Goal: Task Accomplishment & Management: Manage account settings

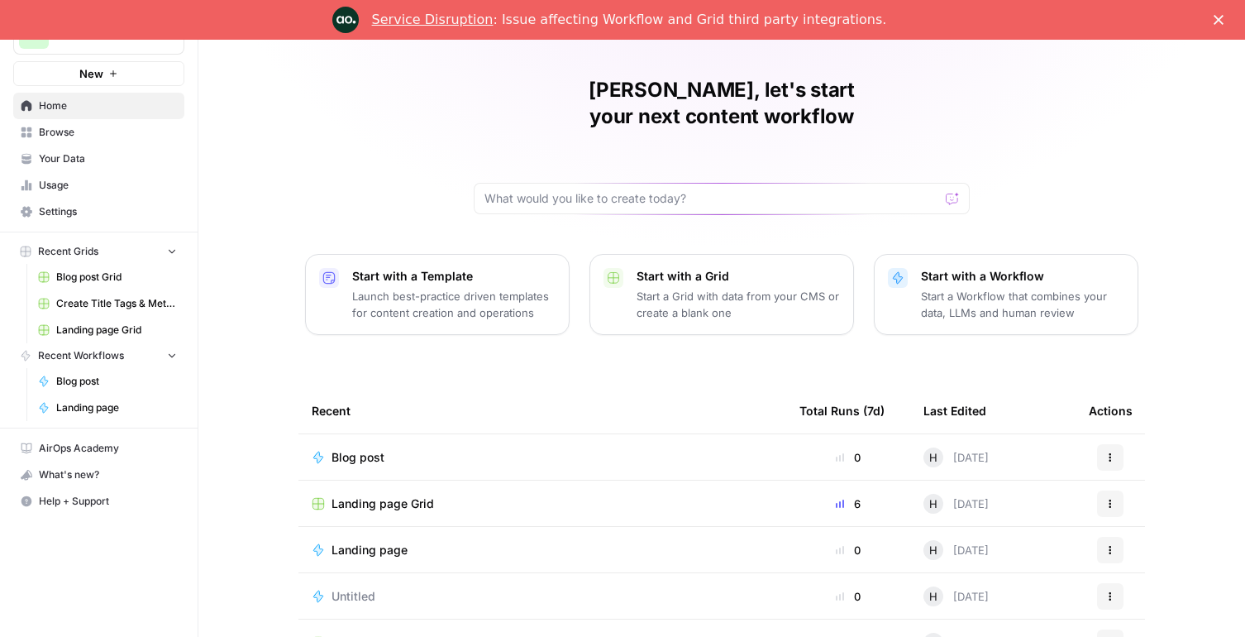
click at [55, 132] on span "Browse" at bounding box center [108, 132] width 138 height 15
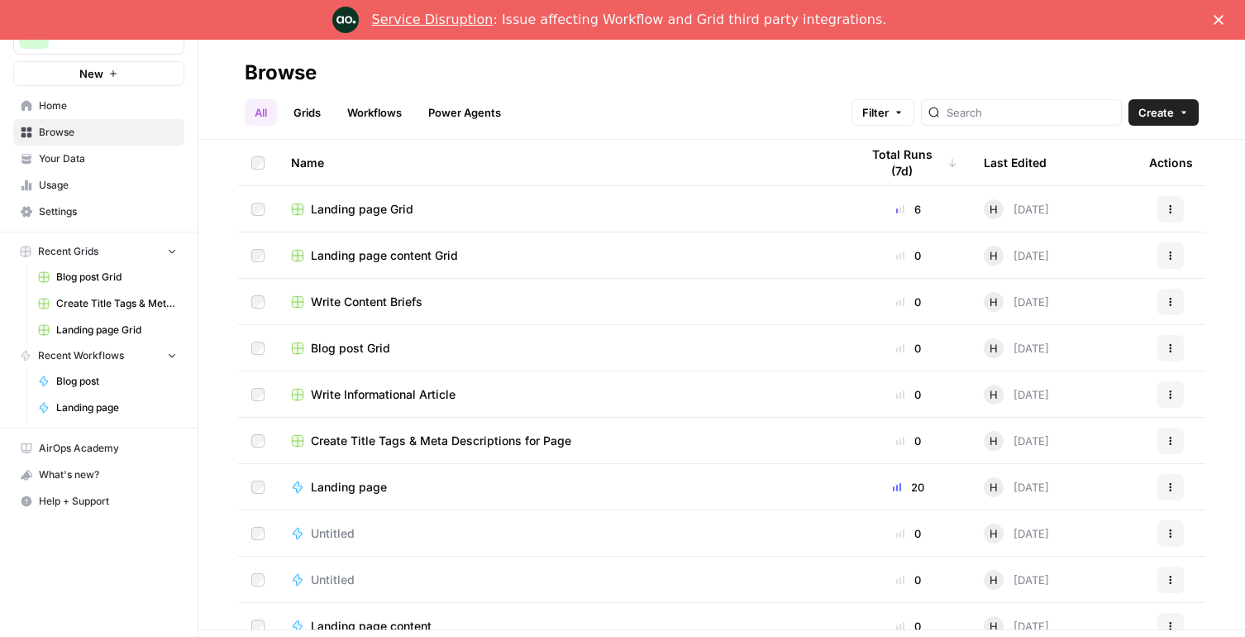
click at [356, 203] on span "Landing page Grid" at bounding box center [362, 209] width 103 height 17
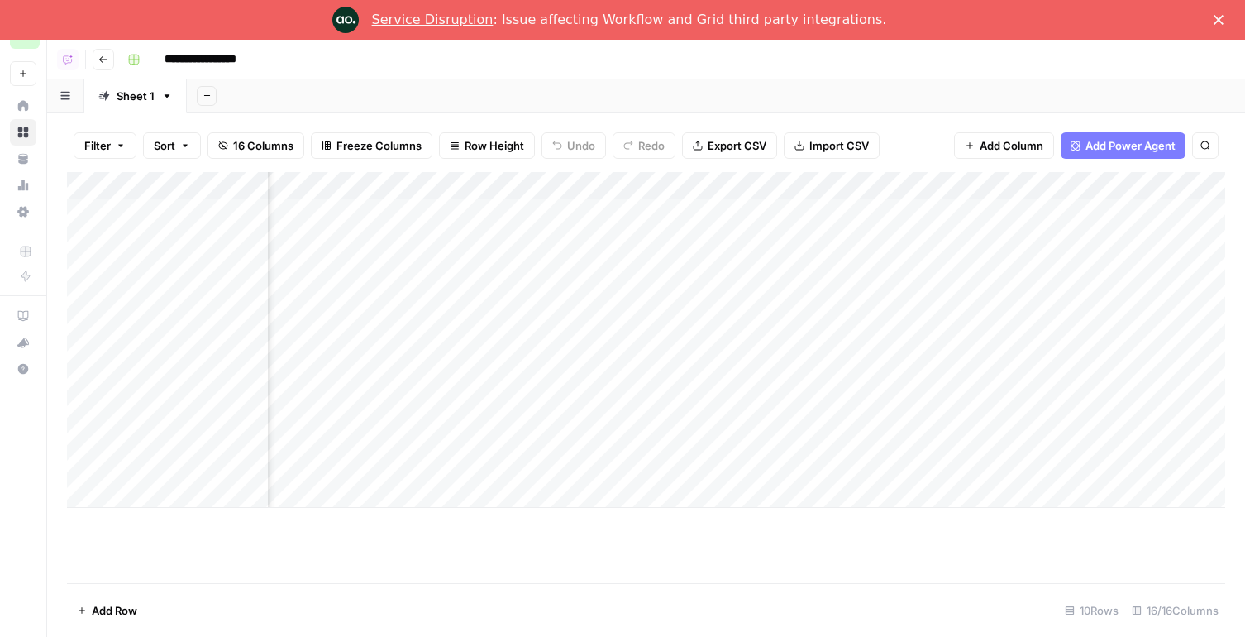
scroll to position [0, 683]
click at [873, 185] on div "Add Column" at bounding box center [646, 340] width 1158 height 336
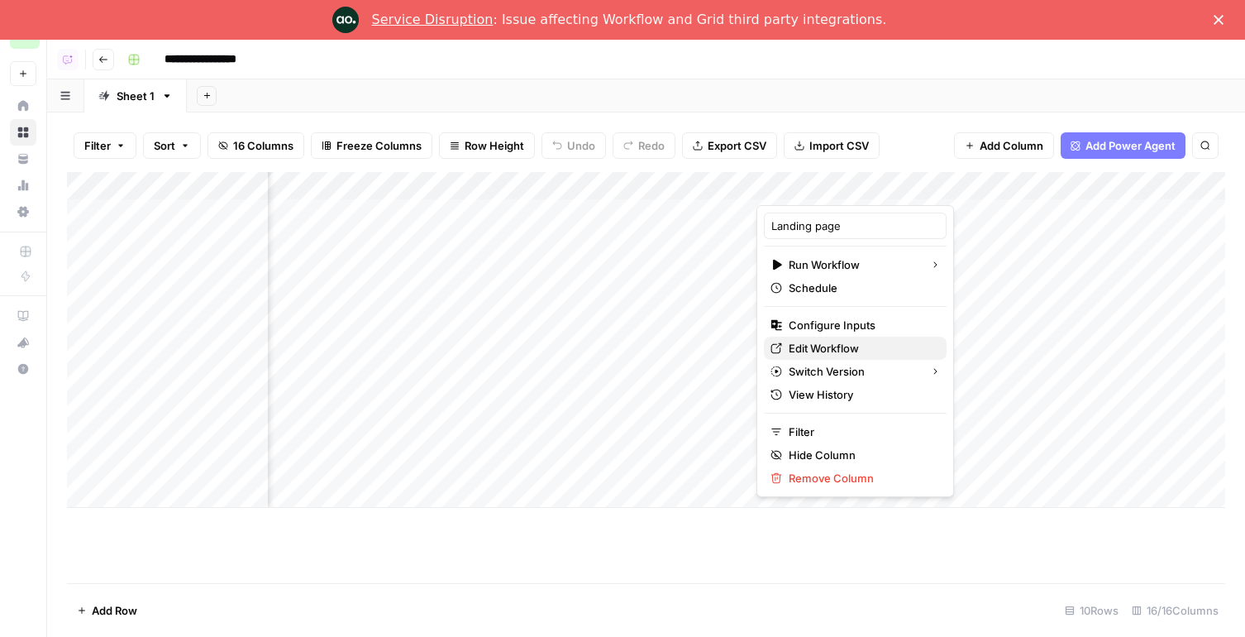
click at [828, 346] on span "Edit Workflow" at bounding box center [861, 348] width 145 height 17
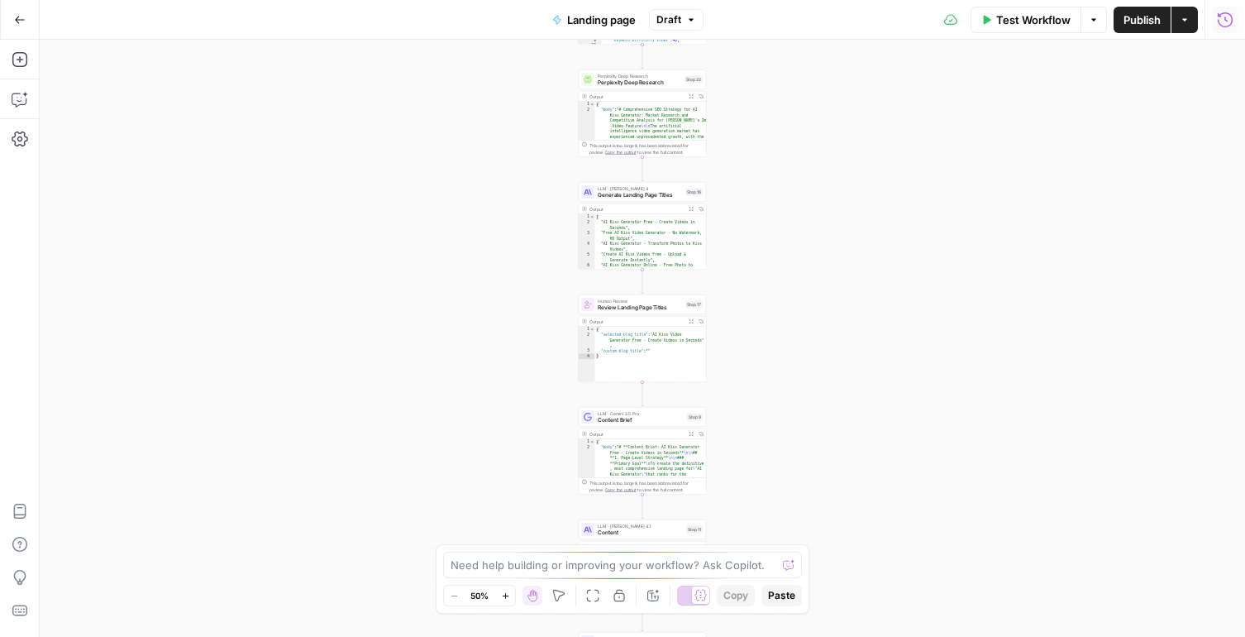
click at [1220, 29] on button "Run History" at bounding box center [1225, 20] width 26 height 26
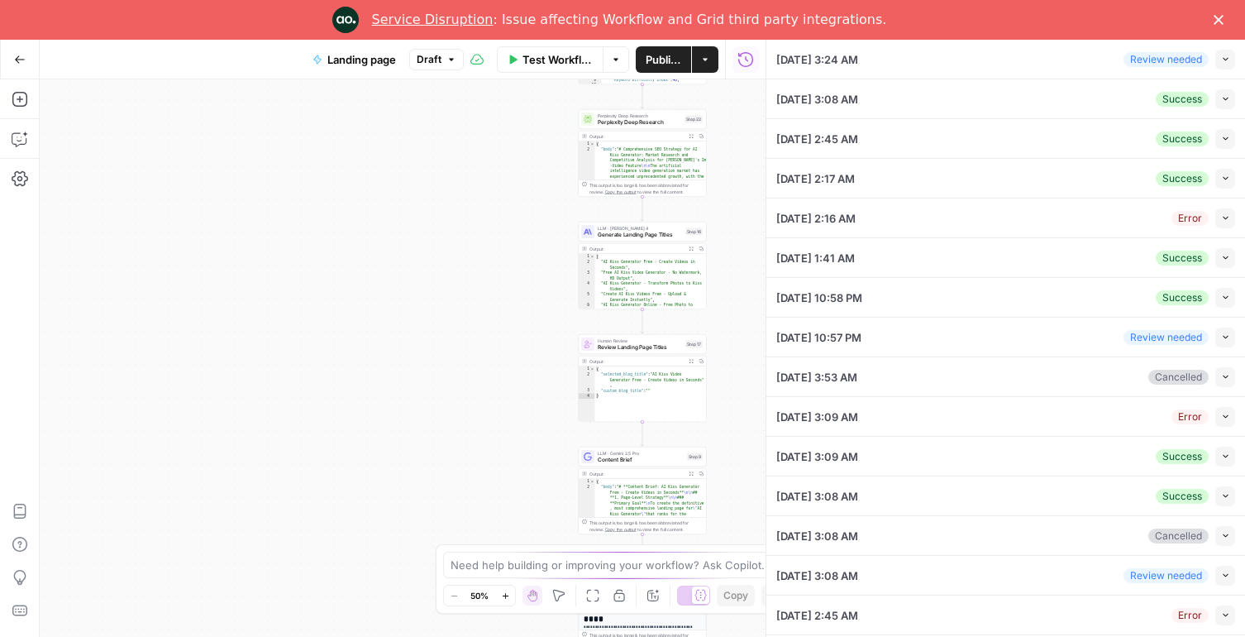
click at [1220, 63] on button "Collapse" at bounding box center [1225, 60] width 20 height 20
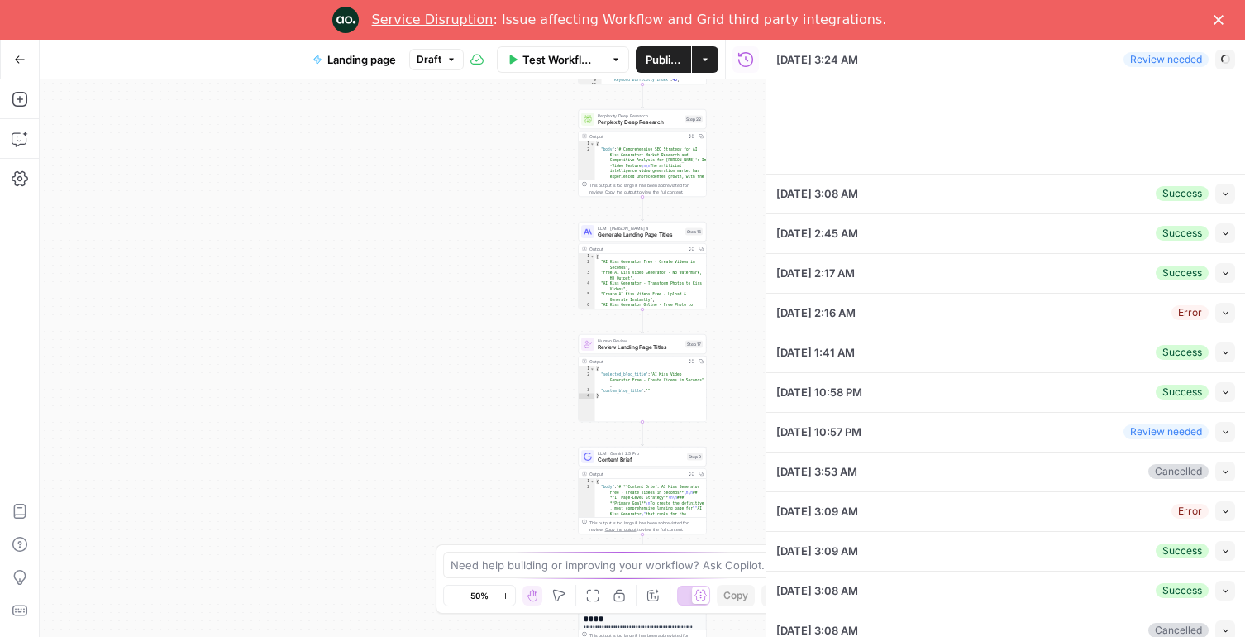
type input "DomoAI"
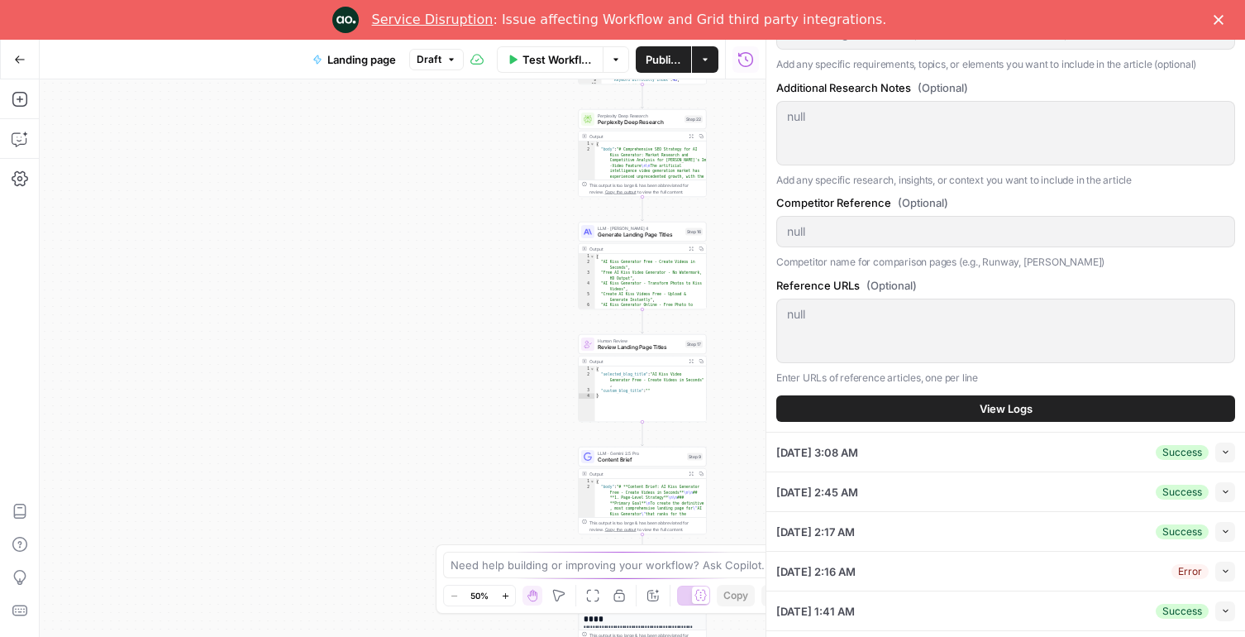
scroll to position [963, 0]
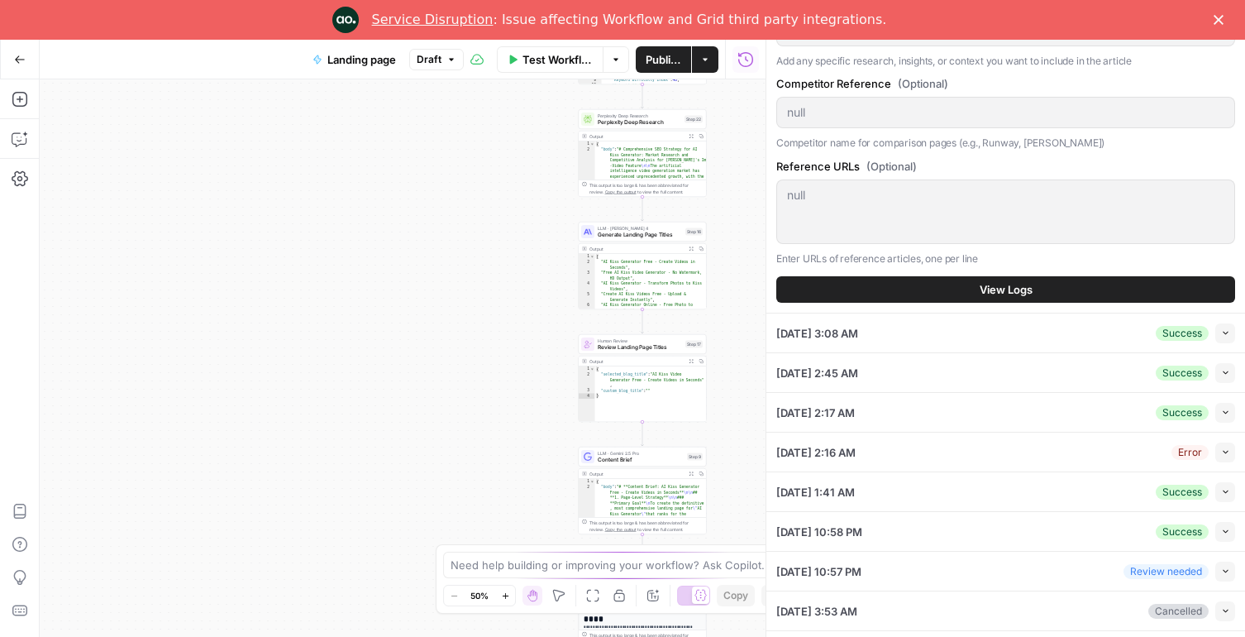
click at [1068, 296] on button "View Logs" at bounding box center [1005, 289] width 459 height 26
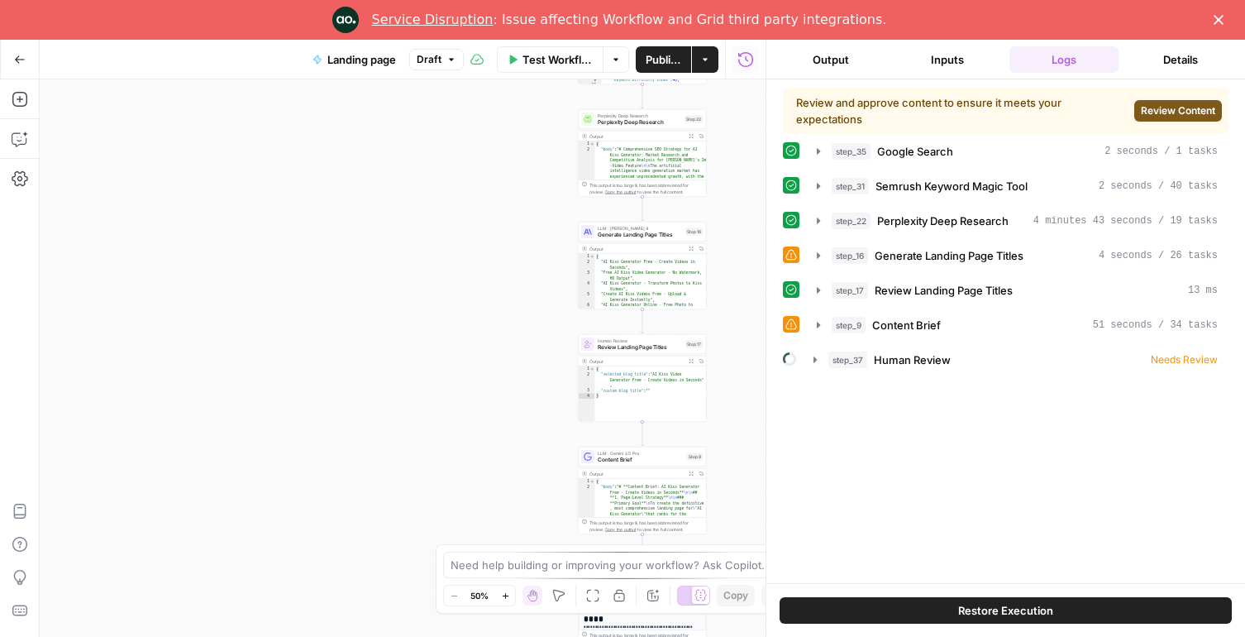
click at [1159, 107] on span "Review Content" at bounding box center [1178, 110] width 74 height 15
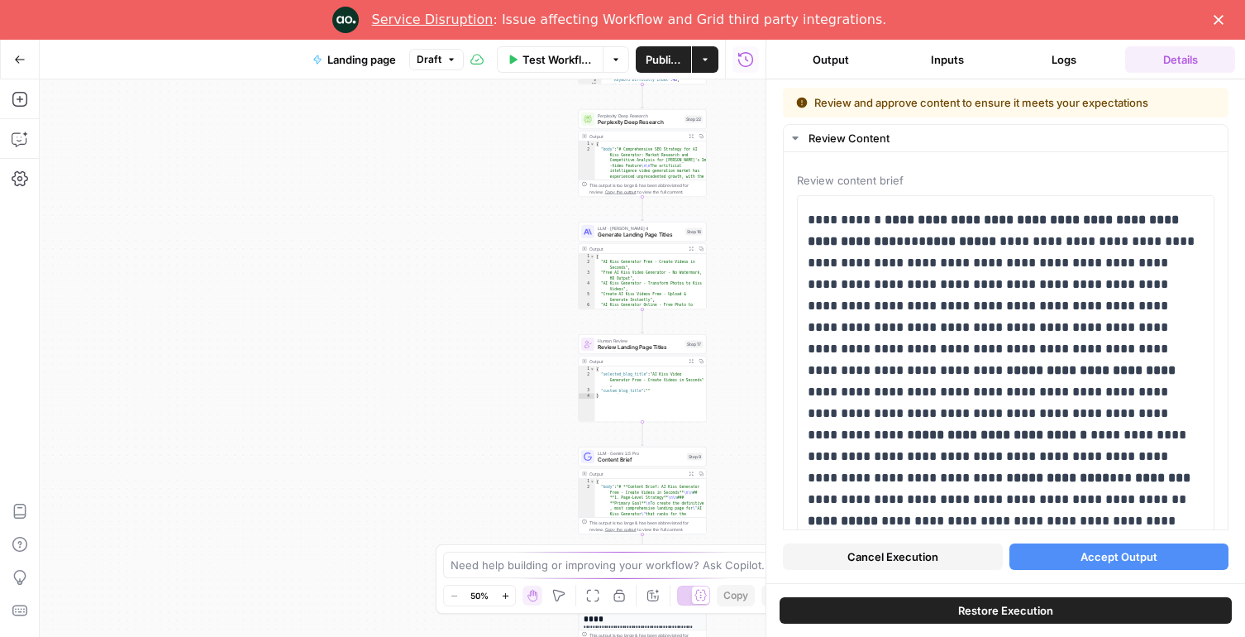
click at [1067, 71] on button "Logs" at bounding box center [1065, 59] width 110 height 26
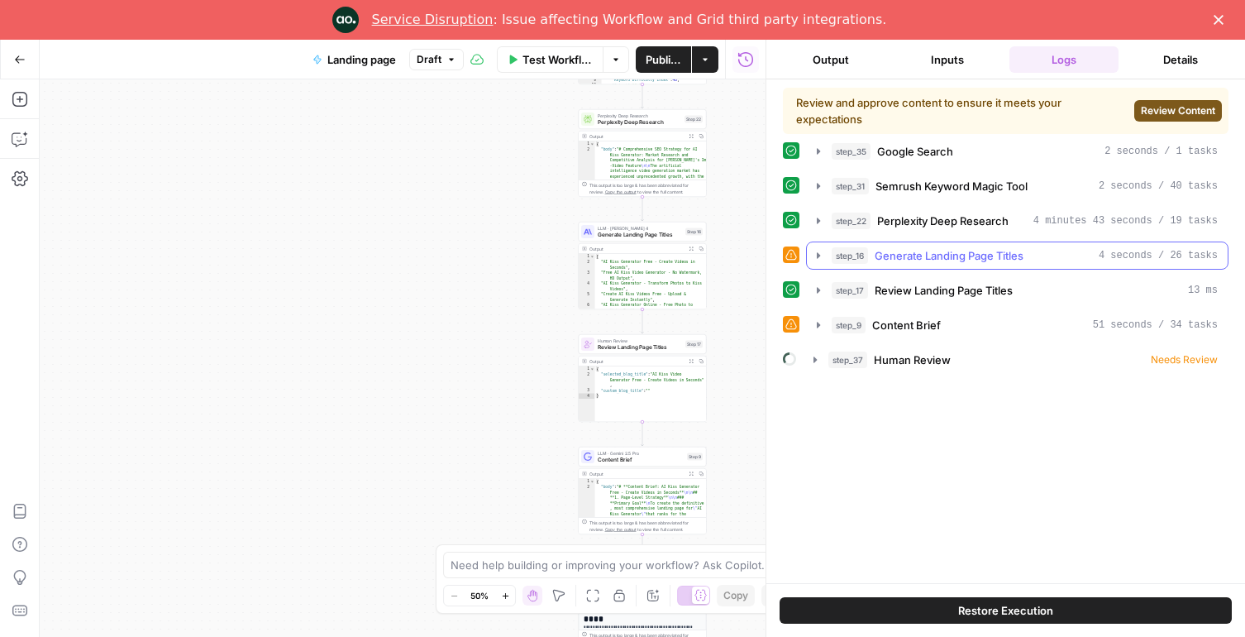
click at [943, 260] on span "Generate Landing Page Titles" at bounding box center [949, 255] width 149 height 17
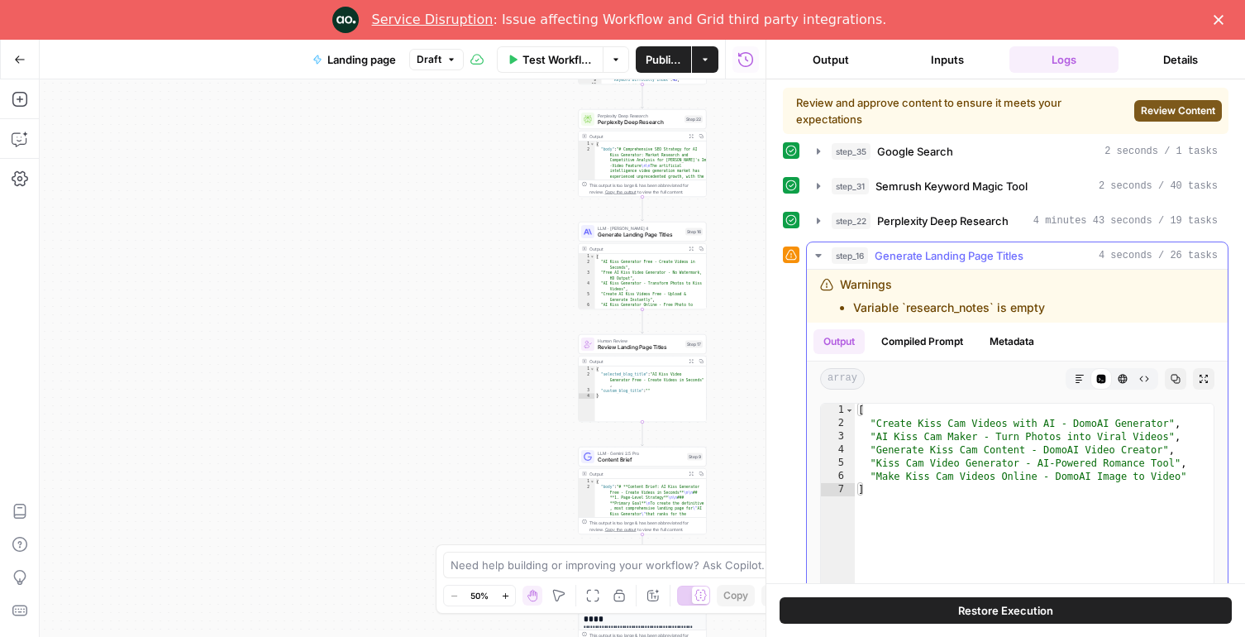
click at [952, 259] on span "Generate Landing Page Titles" at bounding box center [949, 255] width 149 height 17
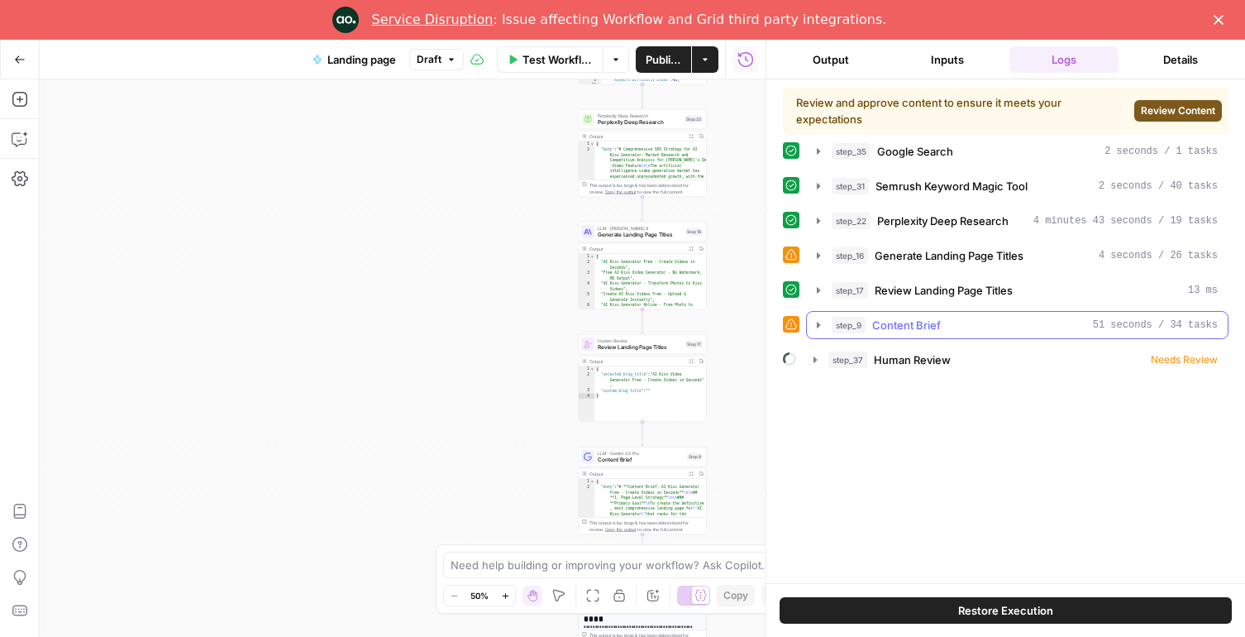
click at [957, 322] on div "step_9 Content Brief 51 seconds / 34 tasks" at bounding box center [1025, 325] width 386 height 17
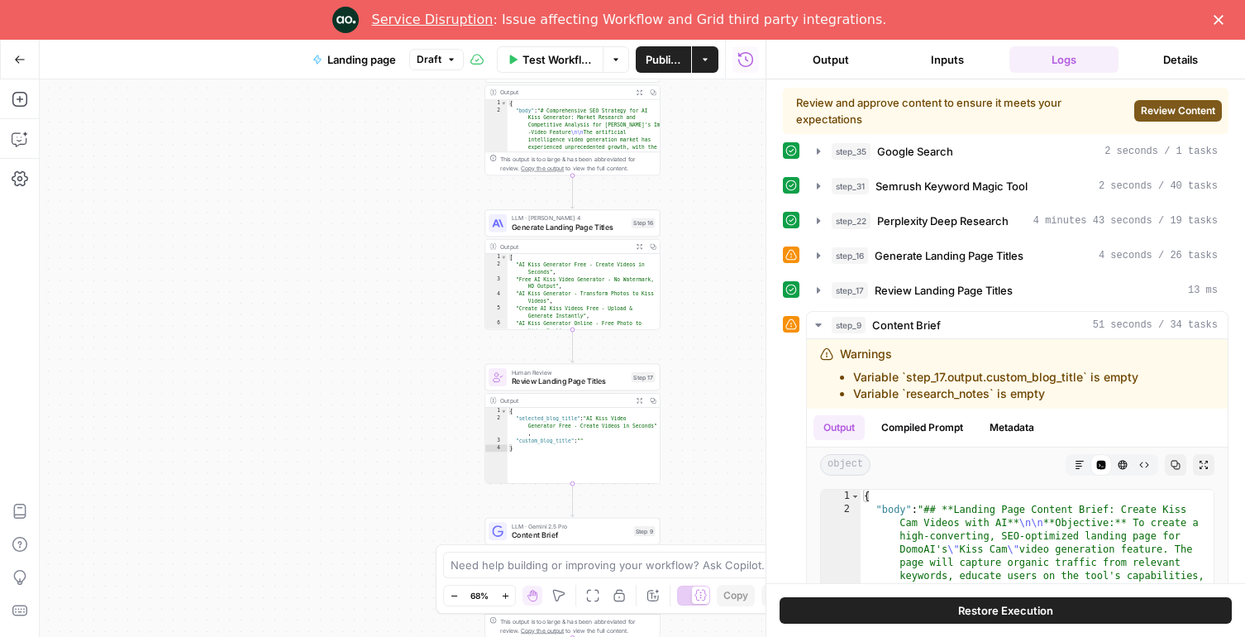
click at [521, 376] on span "Review Landing Page Titles" at bounding box center [570, 381] width 116 height 12
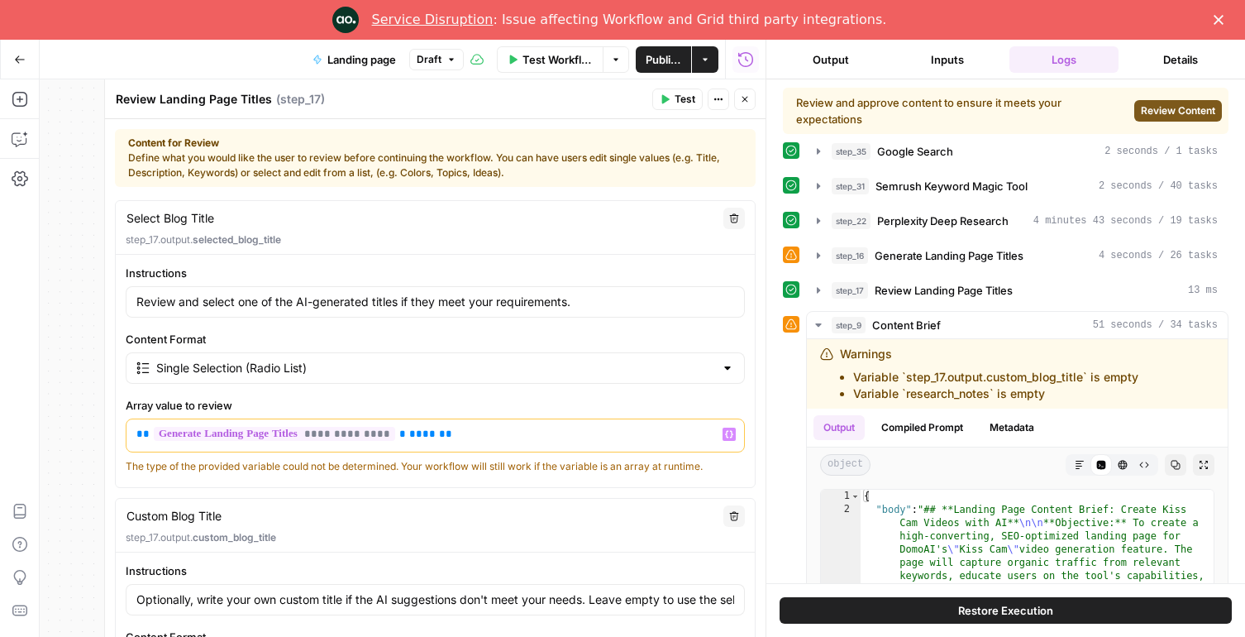
drag, startPoint x: 427, startPoint y: 439, endPoint x: 397, endPoint y: 437, distance: 30.6
click at [397, 437] on p "**********" at bounding box center [435, 434] width 598 height 17
type textarea "Select Blog Title"
type input "Review and select one of the AI-generated titles if they meet your requirements."
type input "Single Selection (Radio List)"
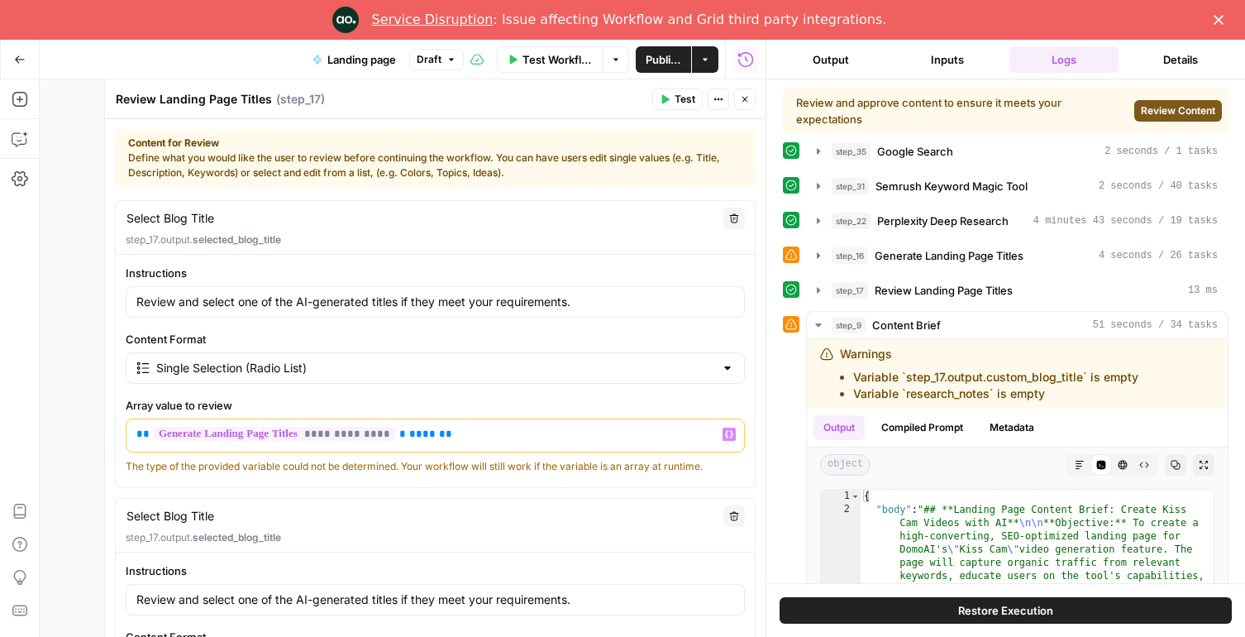
click at [449, 52] on button "Draft" at bounding box center [436, 59] width 55 height 21
click at [657, 57] on span "Publish" at bounding box center [664, 59] width 36 height 17
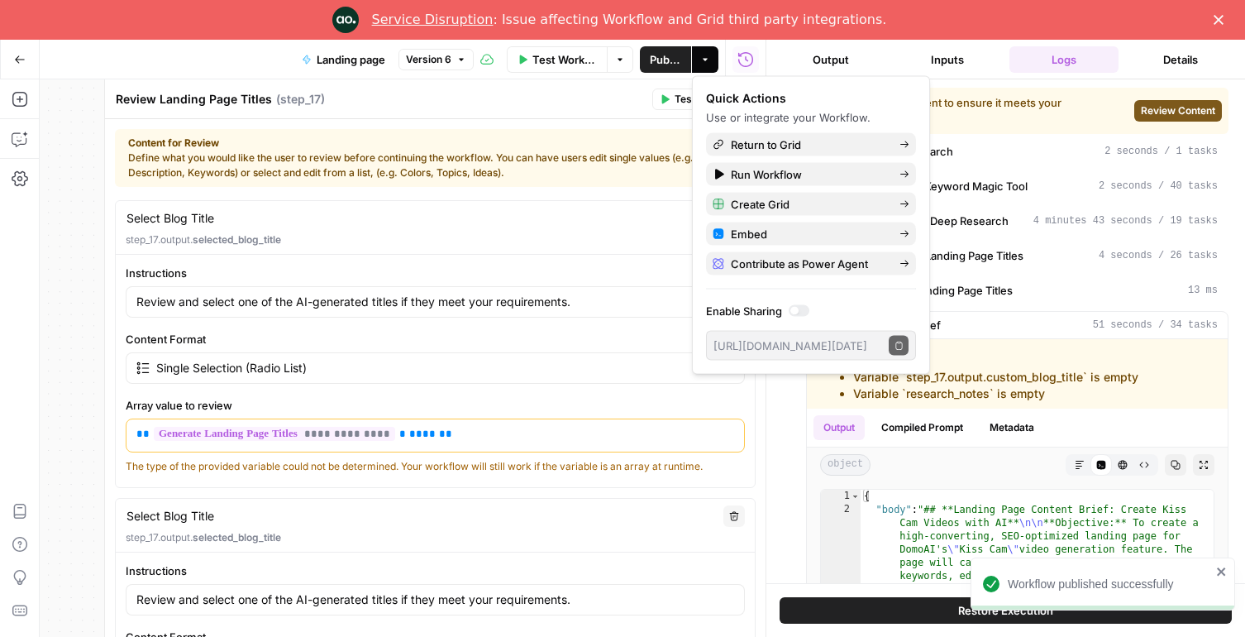
click at [422, 441] on p "**********" at bounding box center [435, 434] width 598 height 17
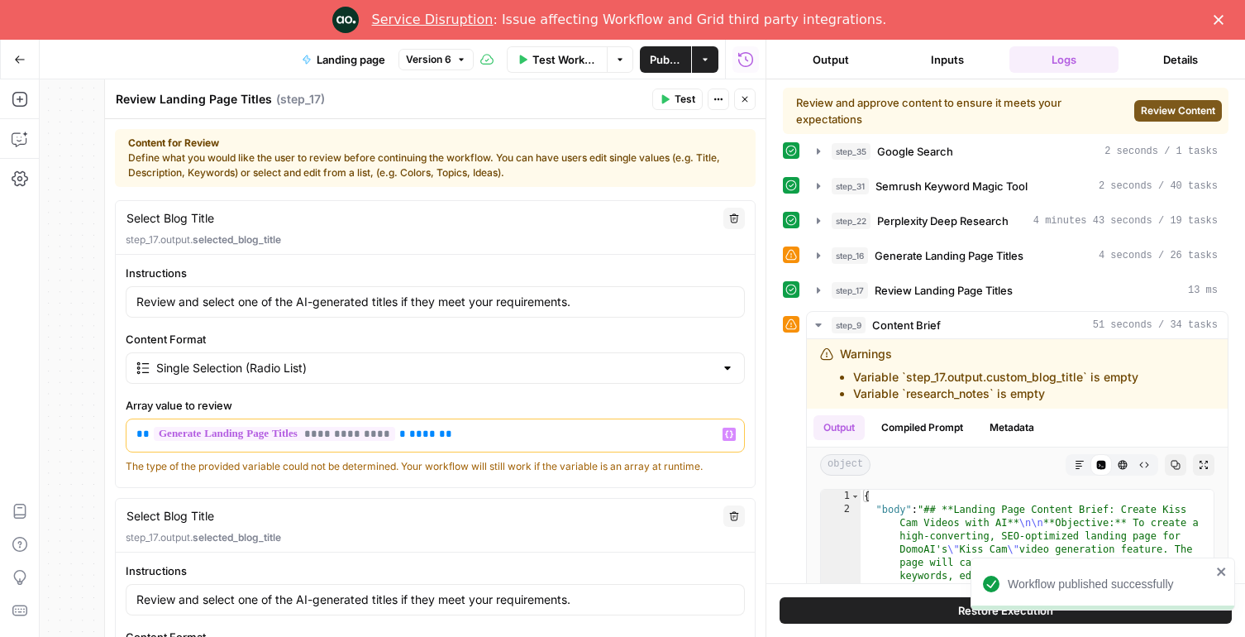
drag, startPoint x: 425, startPoint y: 436, endPoint x: 394, endPoint y: 432, distance: 30.9
click at [394, 432] on p "**********" at bounding box center [435, 434] width 598 height 17
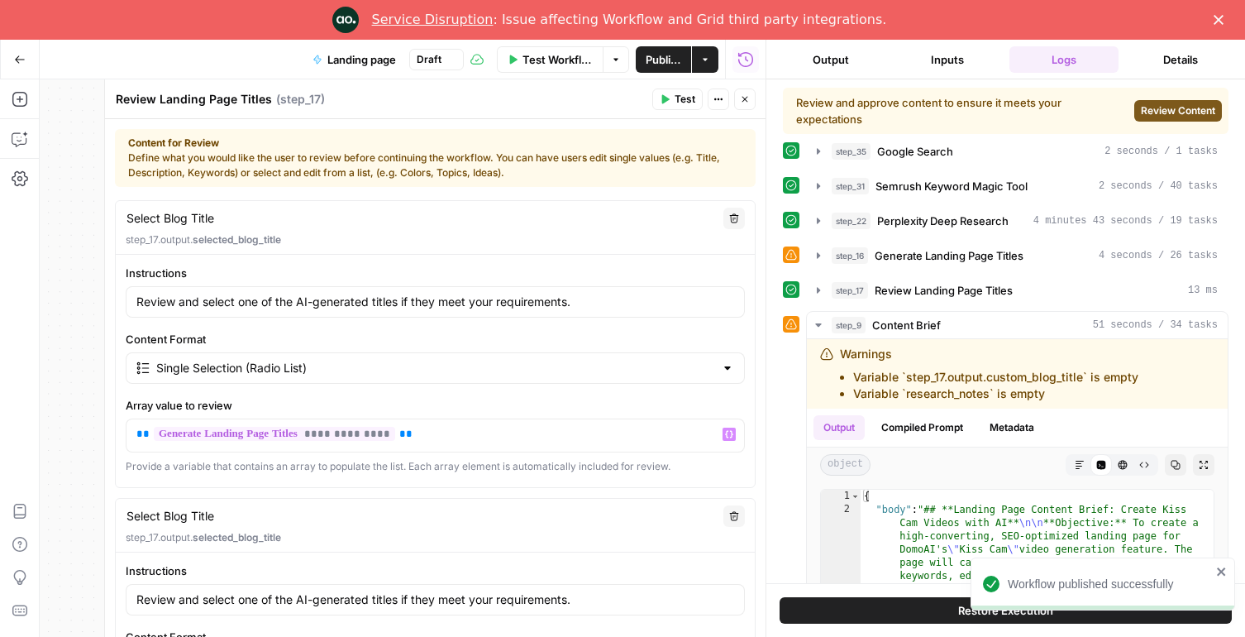
click at [663, 98] on icon "button" at bounding box center [665, 99] width 7 height 9
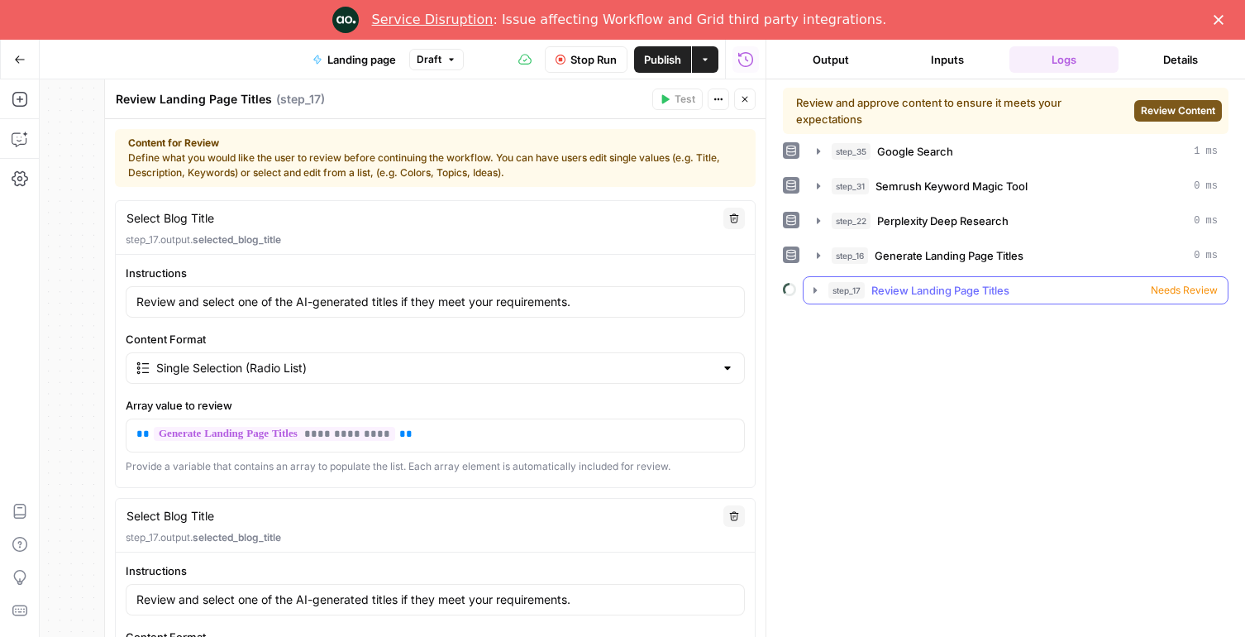
click at [1175, 294] on span "Needs Review" at bounding box center [1184, 290] width 67 height 15
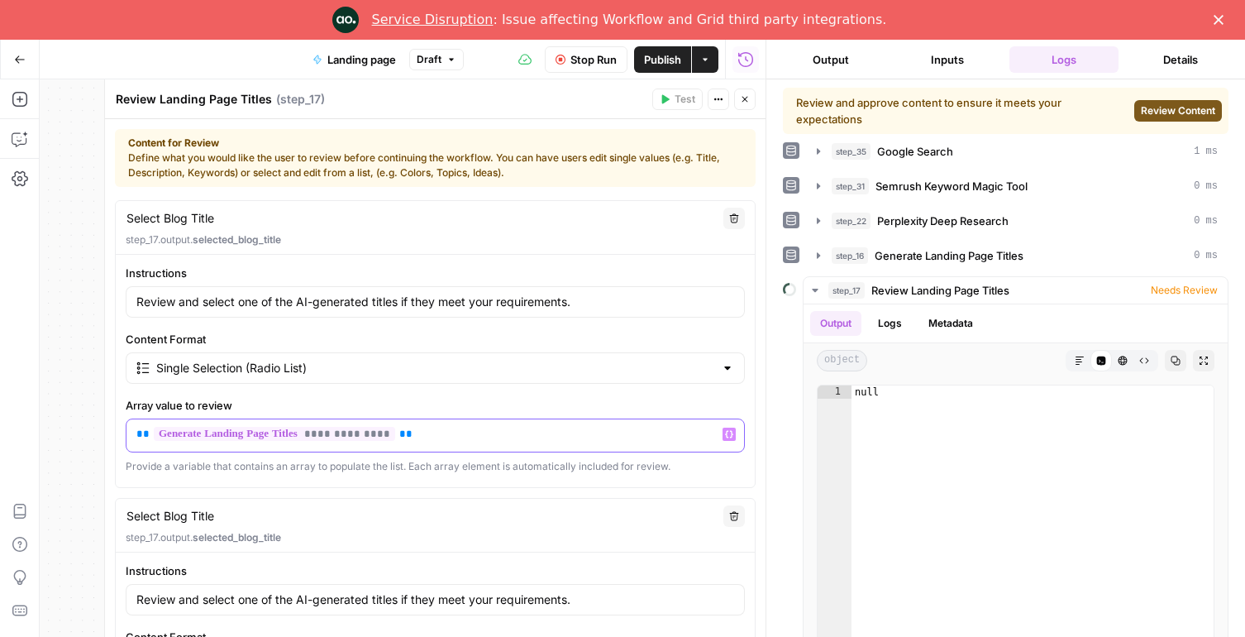
click at [512, 434] on p "**********" at bounding box center [435, 434] width 598 height 17
click at [1165, 103] on span "Review Content" at bounding box center [1178, 110] width 74 height 15
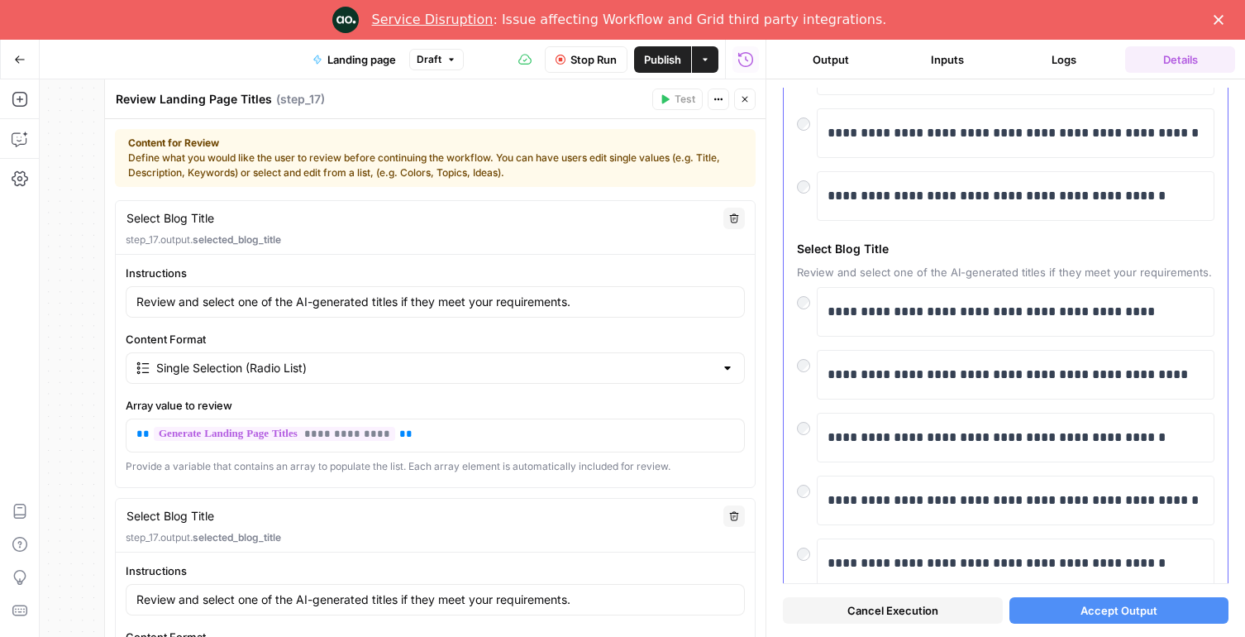
scroll to position [346, 0]
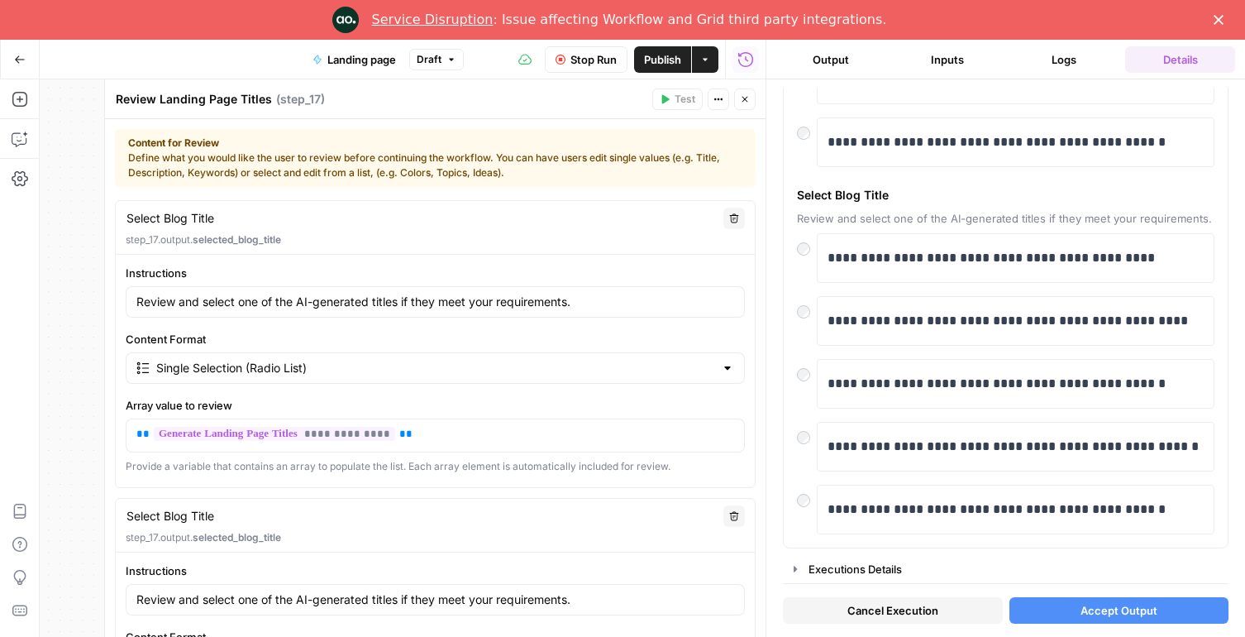
click at [1105, 607] on span "Accept Output" at bounding box center [1119, 610] width 77 height 17
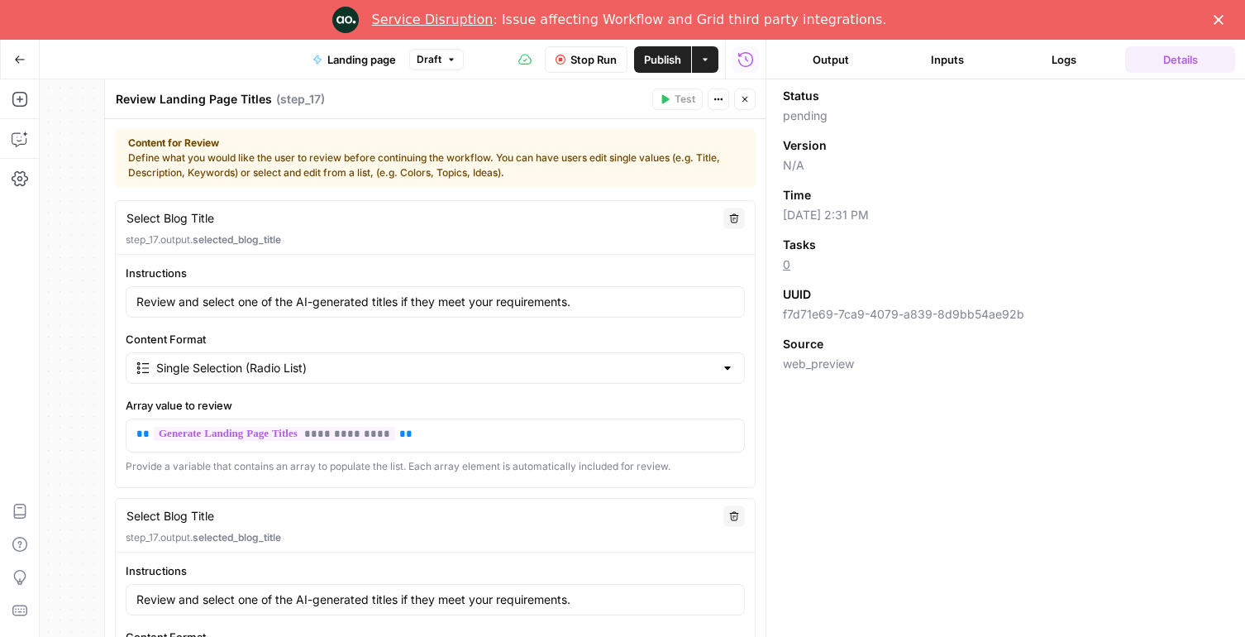
click at [743, 104] on button "Close" at bounding box center [744, 98] width 21 height 21
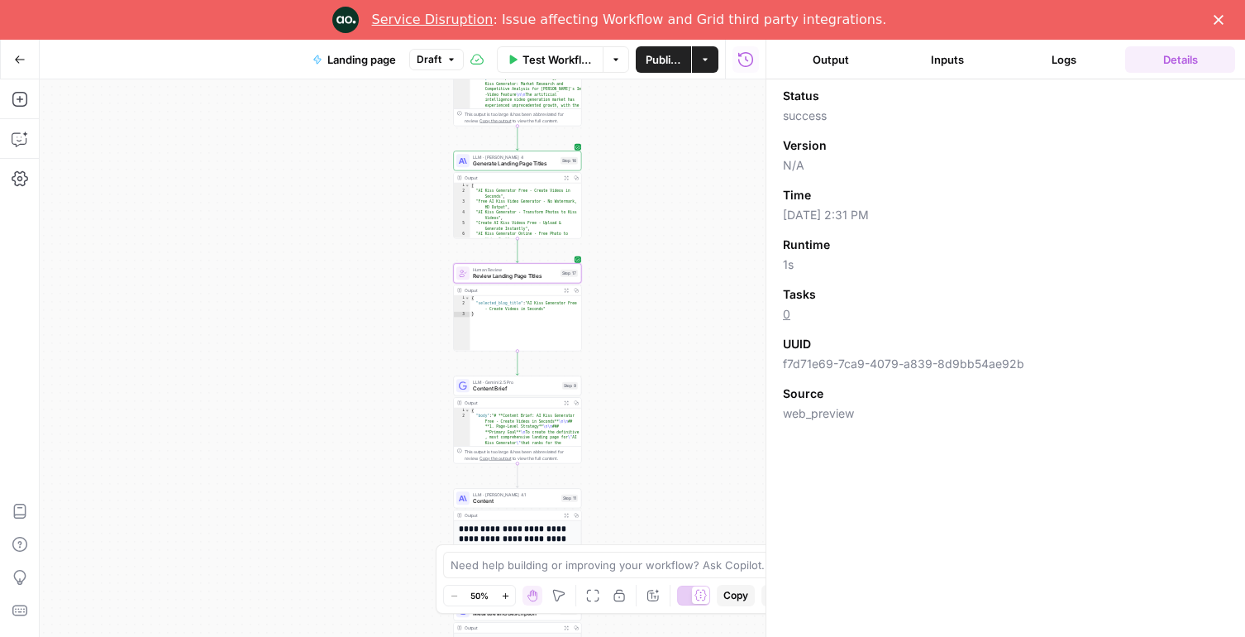
click at [527, 277] on span "Review Landing Page Titles" at bounding box center [515, 276] width 84 height 8
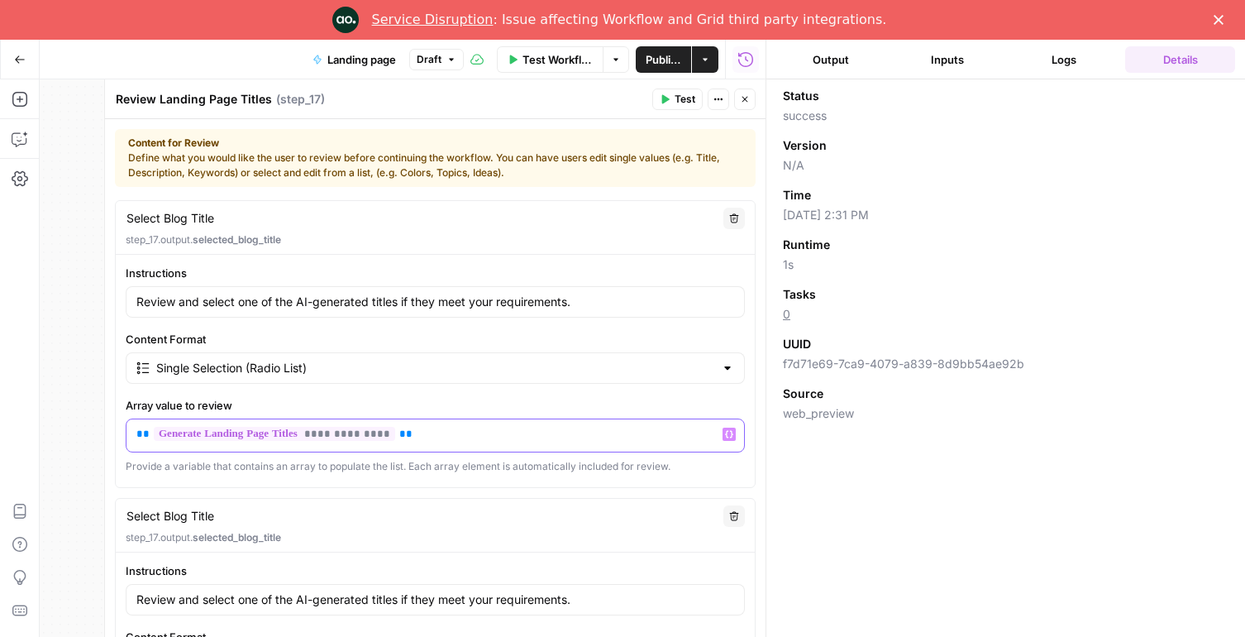
click at [393, 436] on p "**********" at bounding box center [435, 434] width 598 height 17
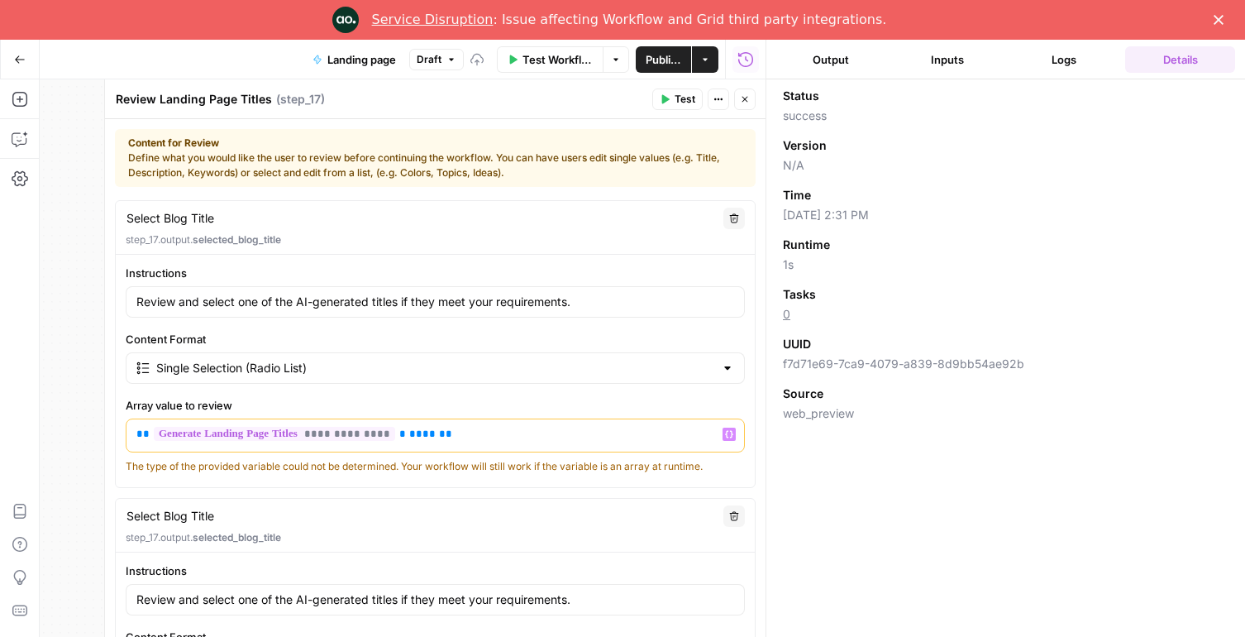
click at [737, 92] on button "Close" at bounding box center [744, 98] width 21 height 21
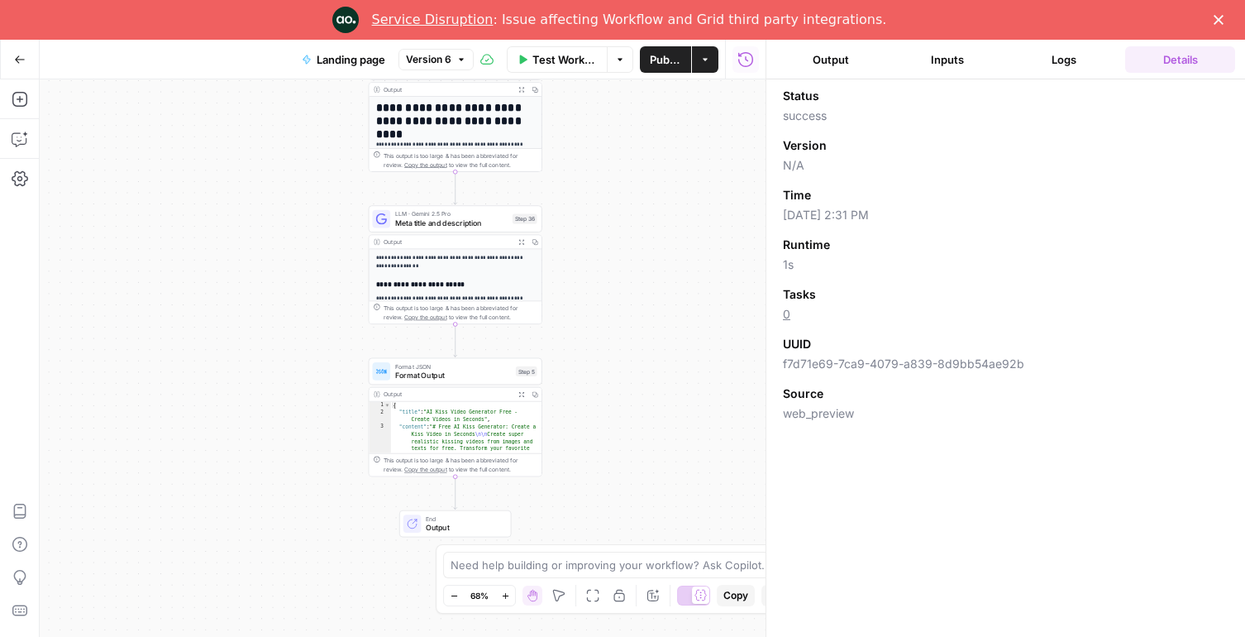
click at [1051, 55] on button "Logs" at bounding box center [1065, 59] width 110 height 26
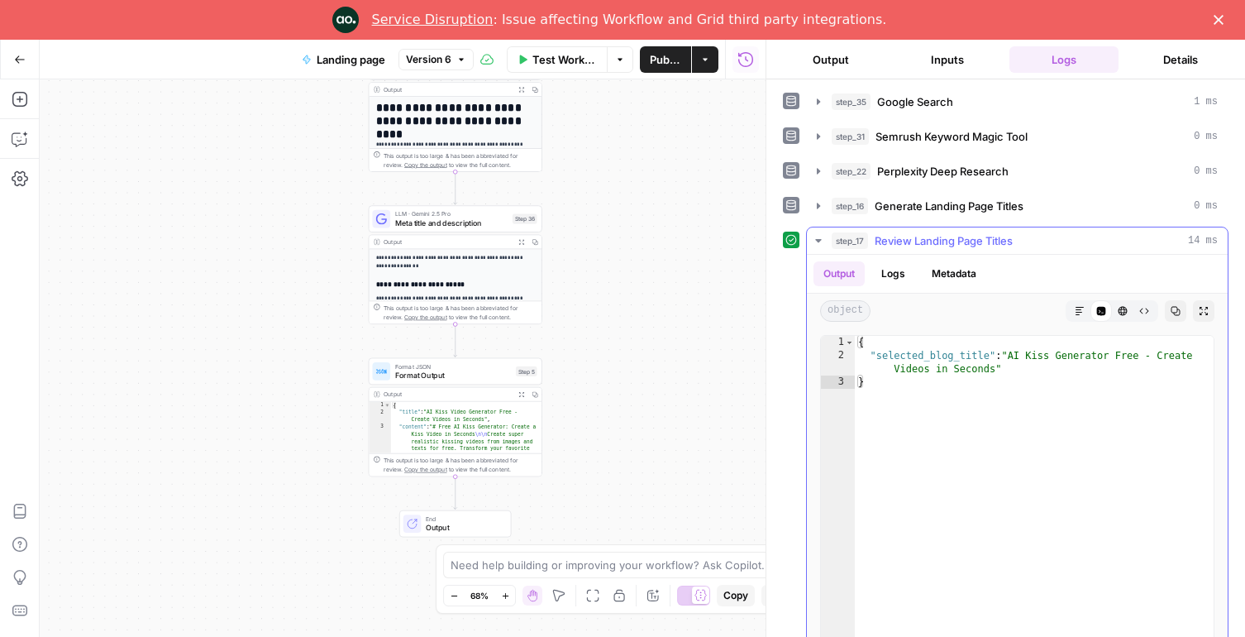
click at [995, 246] on span "Review Landing Page Titles" at bounding box center [944, 240] width 138 height 17
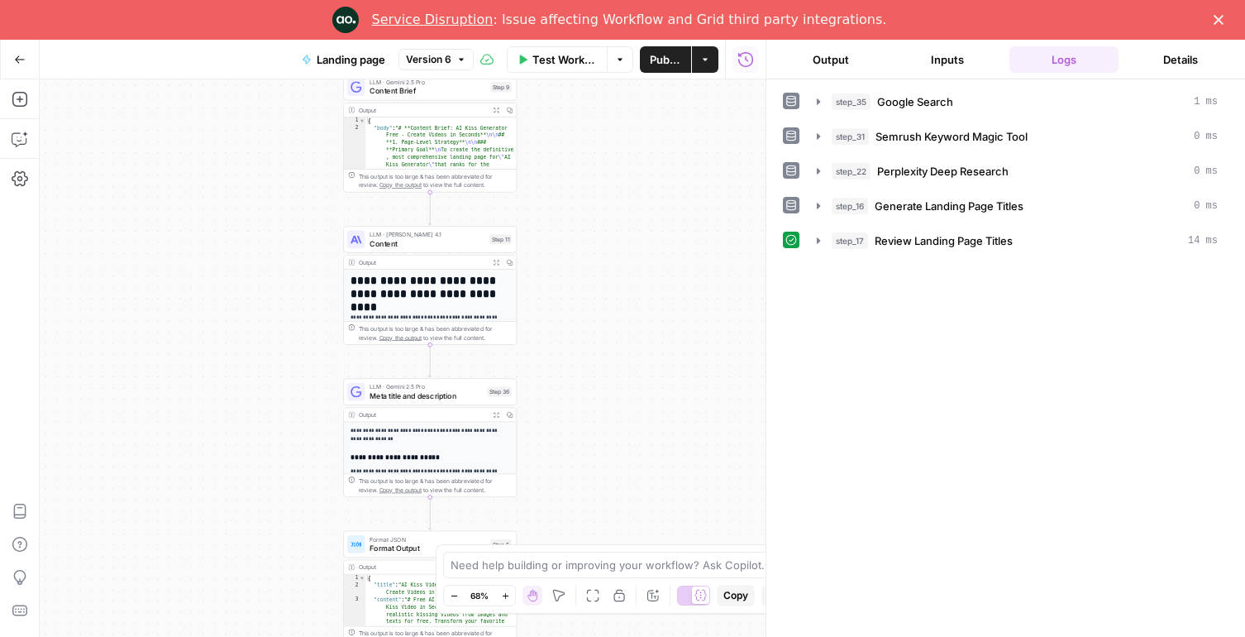
click at [1211, 24] on div "Service Disruption : Issue affecting Workflow and Grid third party integrations." at bounding box center [622, 20] width 1245 height 26
click at [1224, 15] on div "Close" at bounding box center [1222, 20] width 17 height 10
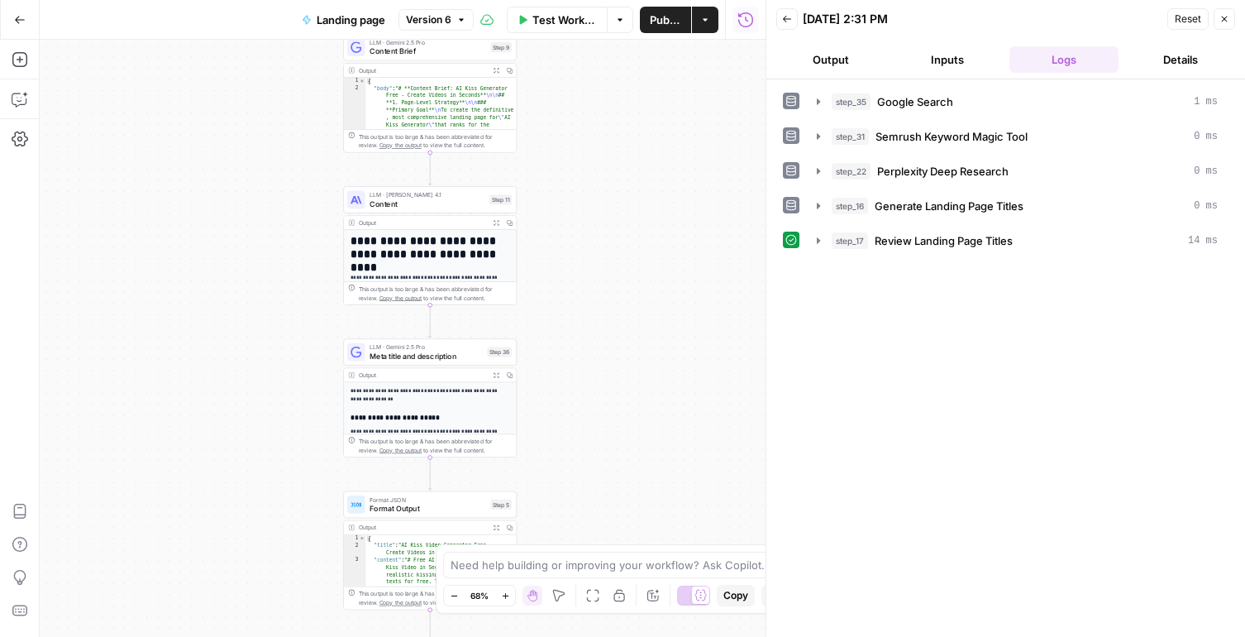
click at [1220, 24] on button "Close" at bounding box center [1224, 18] width 21 height 21
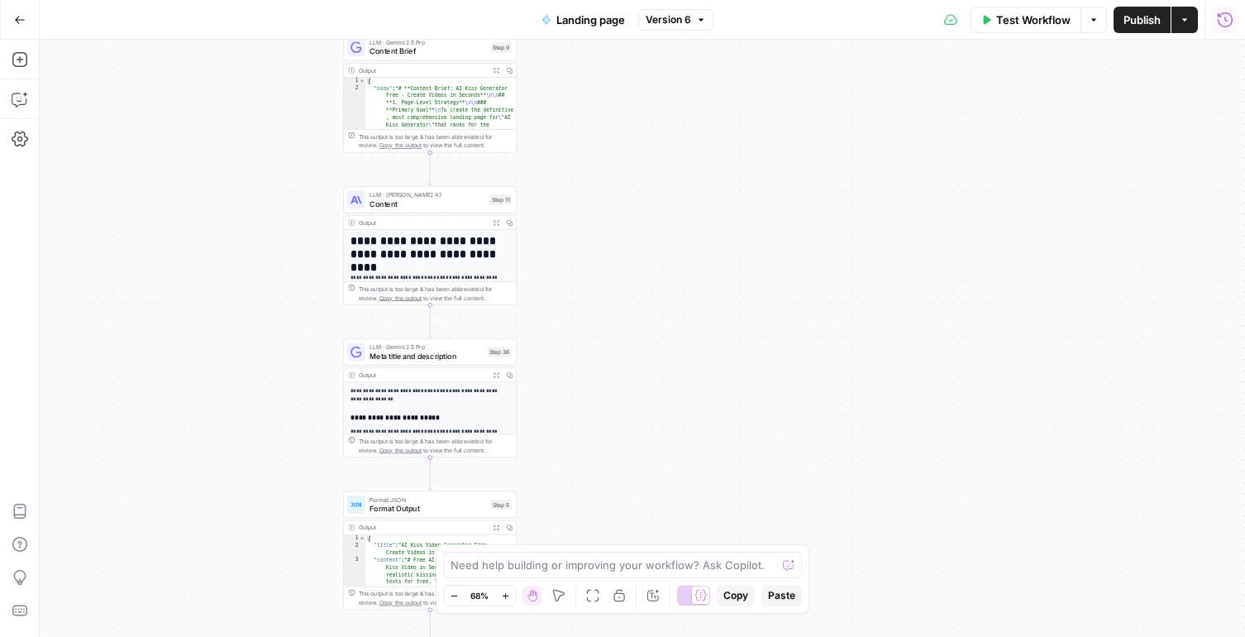
click at [1216, 24] on button "Run History" at bounding box center [1225, 20] width 26 height 26
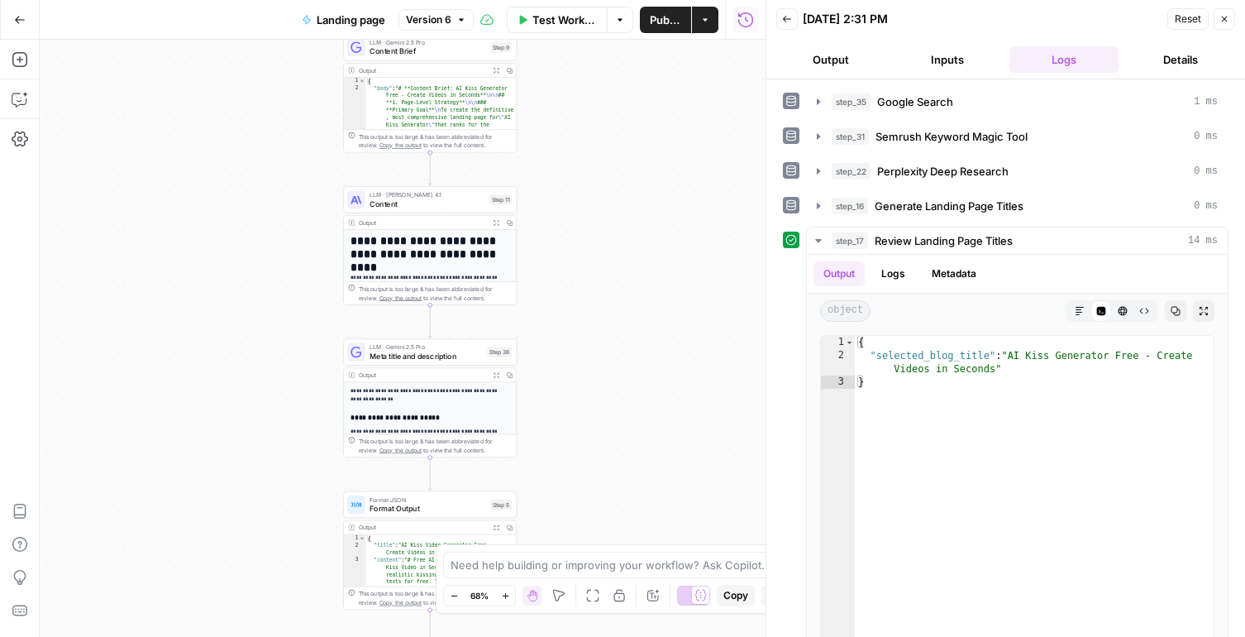
click at [792, 24] on button "Back" at bounding box center [786, 18] width 21 height 21
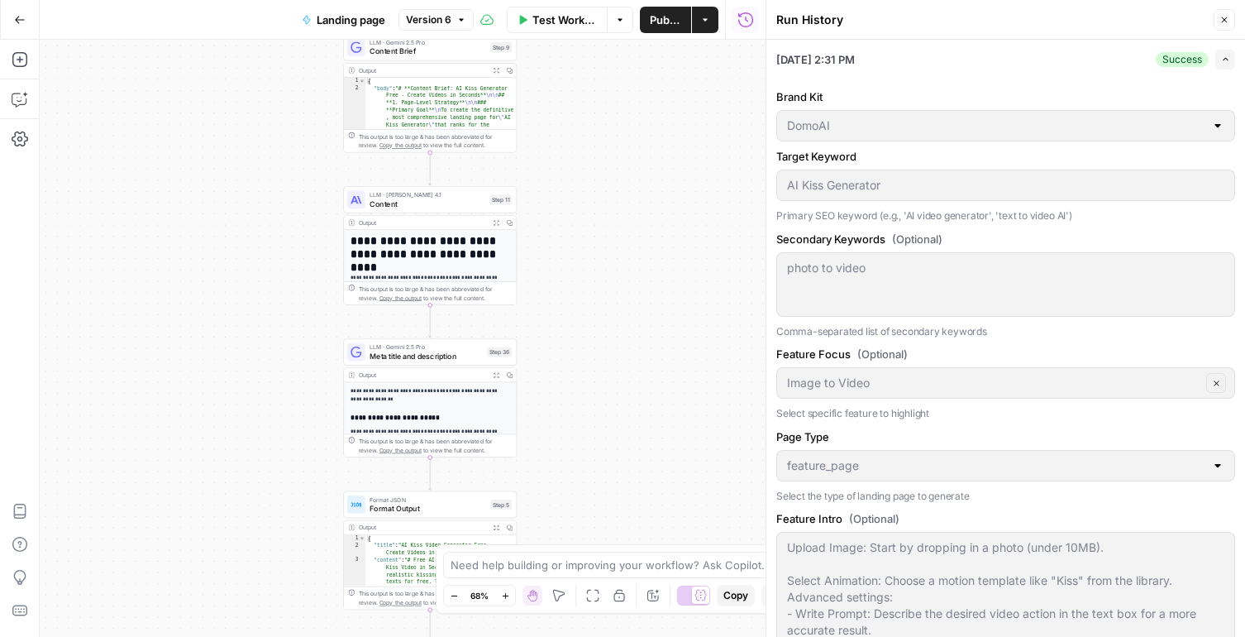
click at [1229, 60] on icon "button" at bounding box center [1225, 59] width 9 height 9
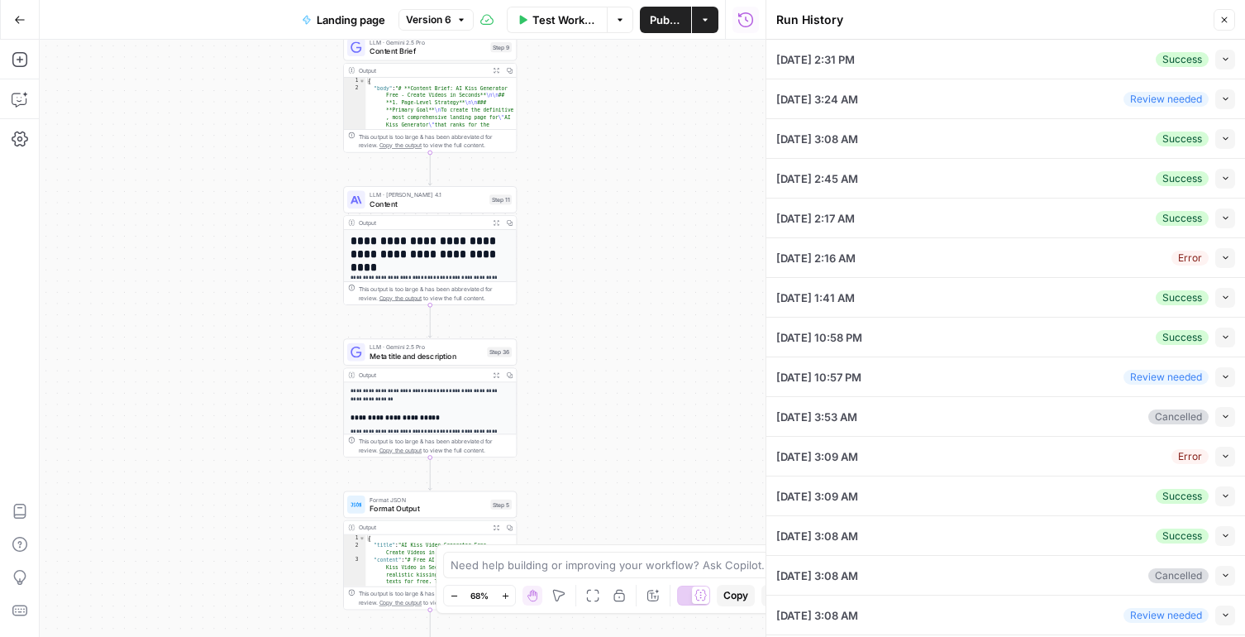
click at [1220, 98] on span "Collapse" at bounding box center [1220, 98] width 1 height 1
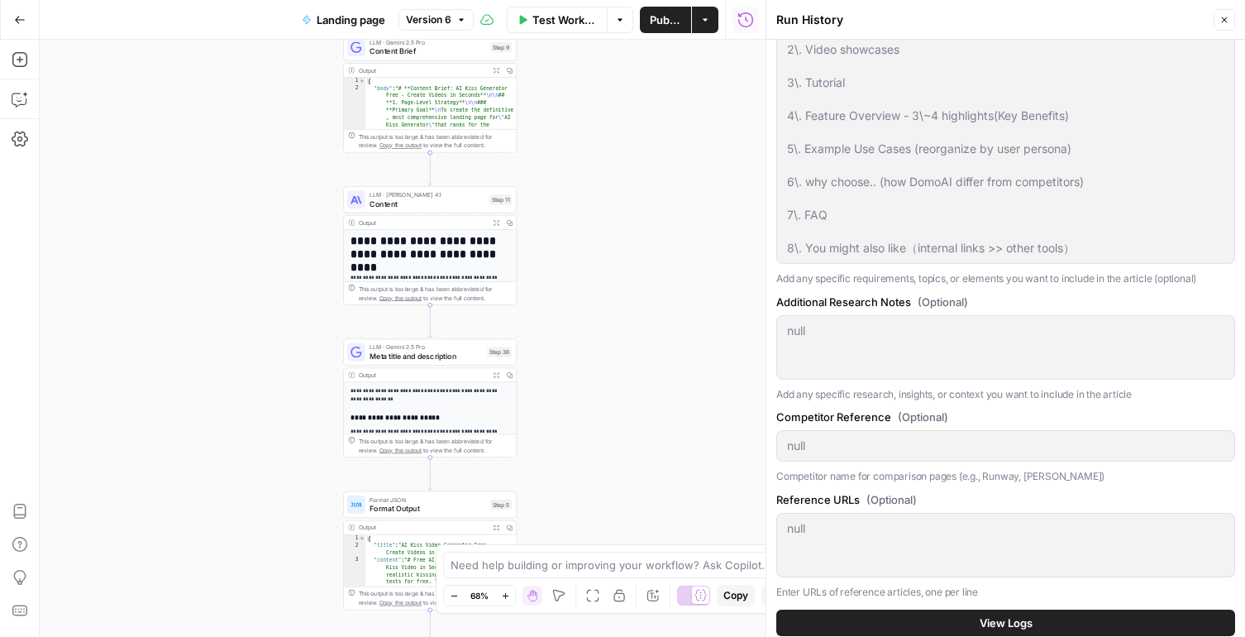
scroll to position [882, 0]
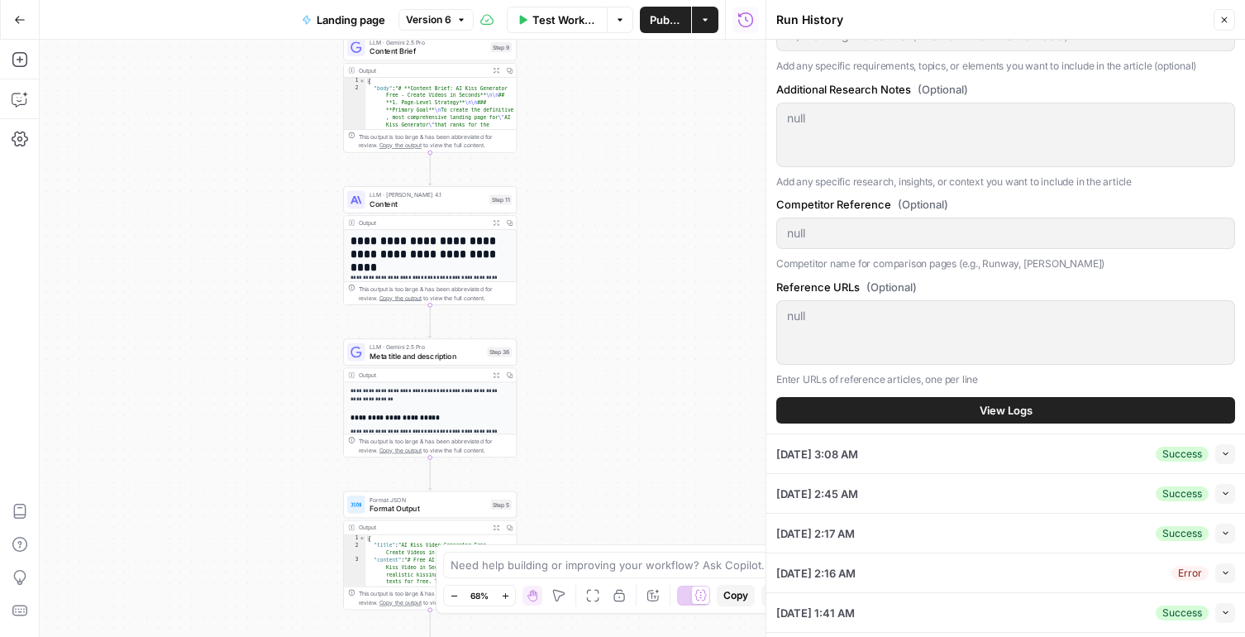
click at [997, 418] on span "View Logs" at bounding box center [1006, 410] width 53 height 17
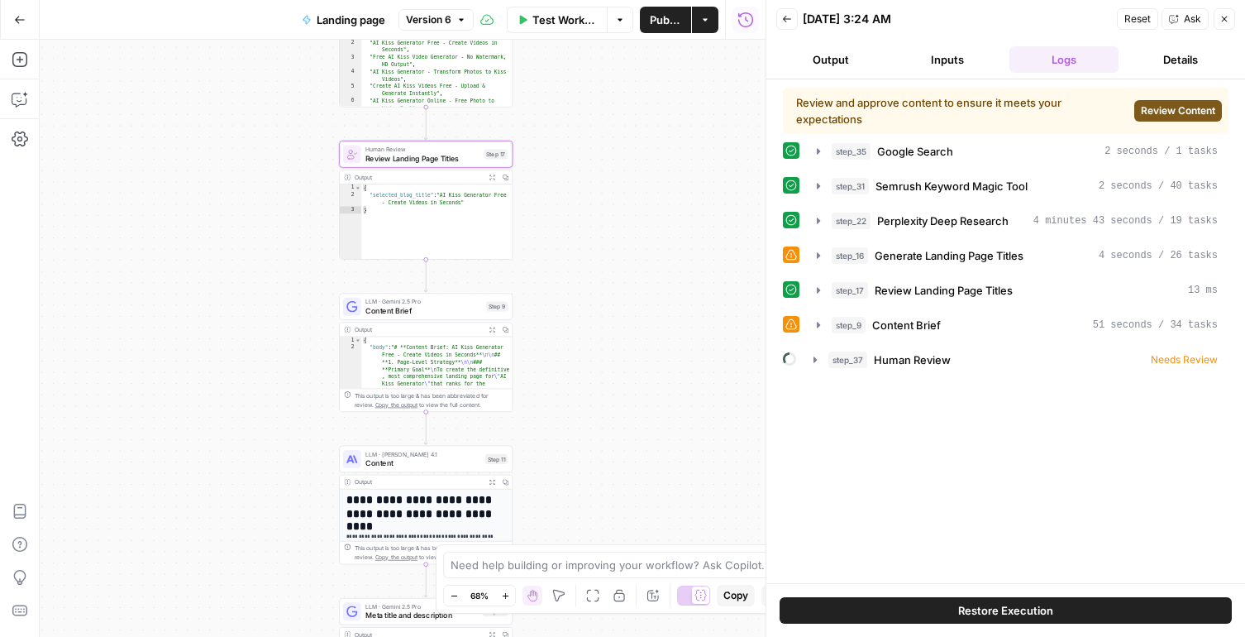
click at [440, 313] on span "Content Brief" at bounding box center [423, 311] width 117 height 12
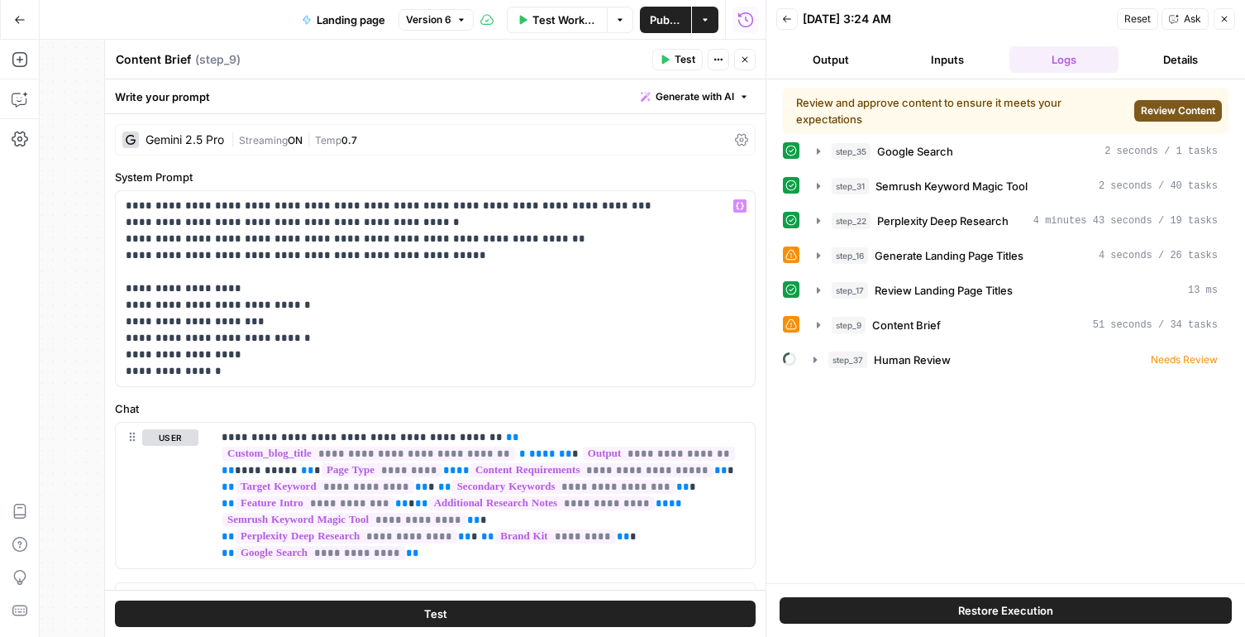
scroll to position [27, 0]
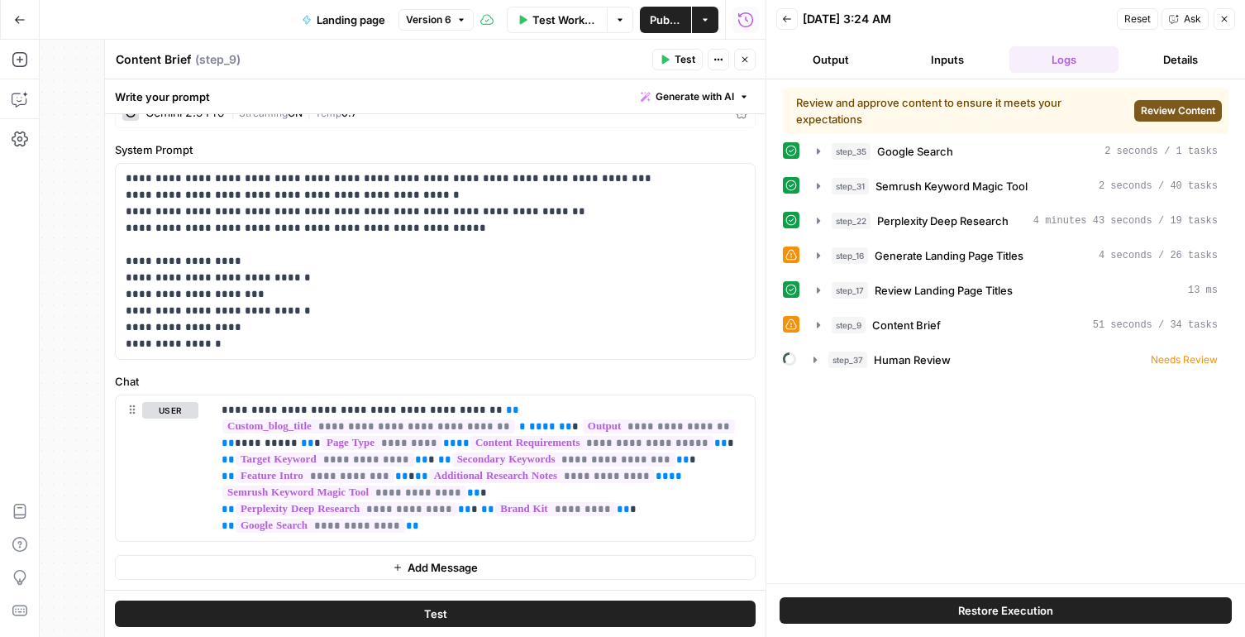
click at [751, 45] on header "Content Brief Content Brief ( step_9 ) Test Actions Close" at bounding box center [435, 60] width 661 height 40
click at [742, 57] on icon "button" at bounding box center [745, 60] width 6 height 6
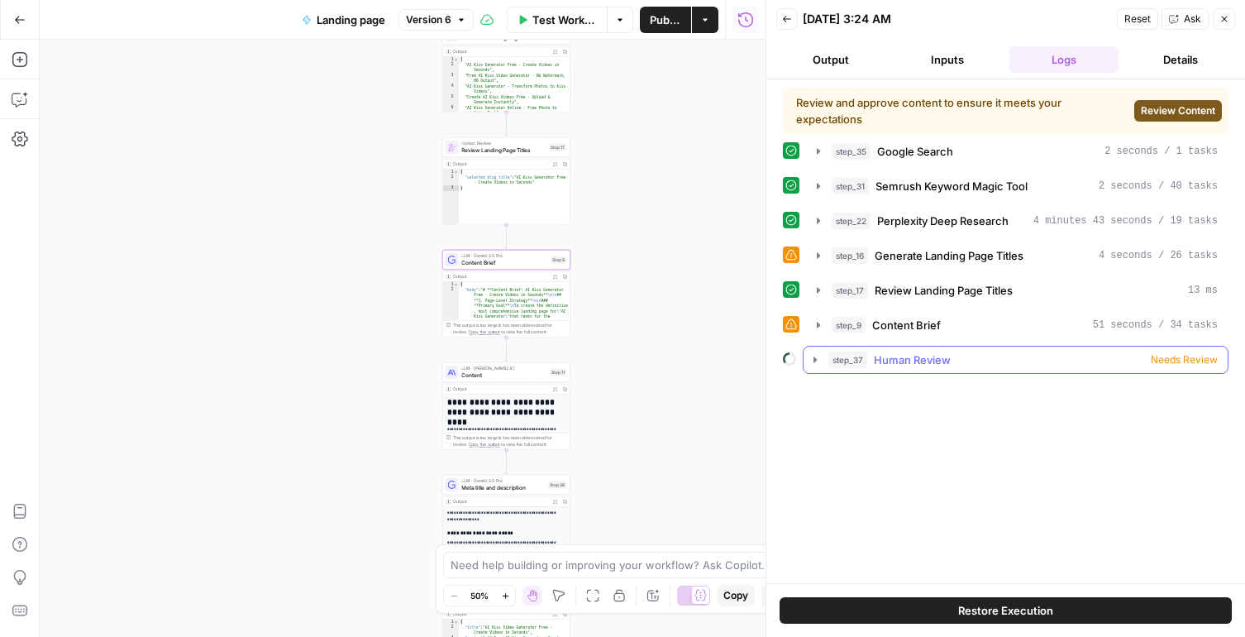
click at [931, 357] on span "Human Review" at bounding box center [912, 359] width 77 height 17
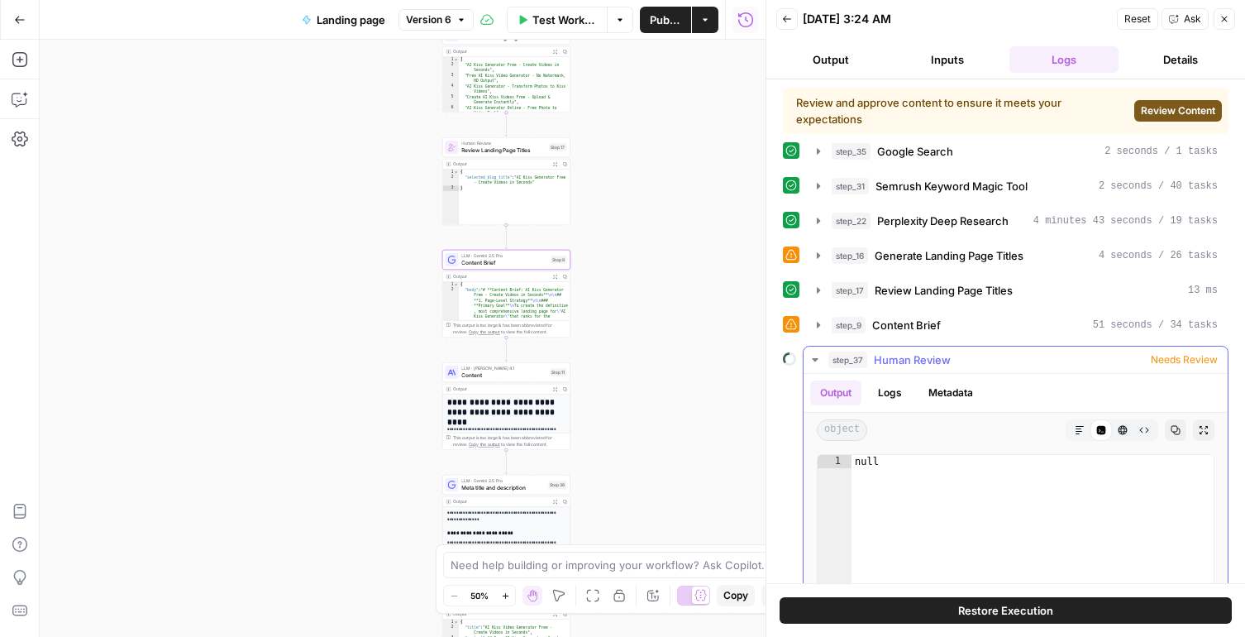
click at [931, 357] on span "Human Review" at bounding box center [912, 359] width 77 height 17
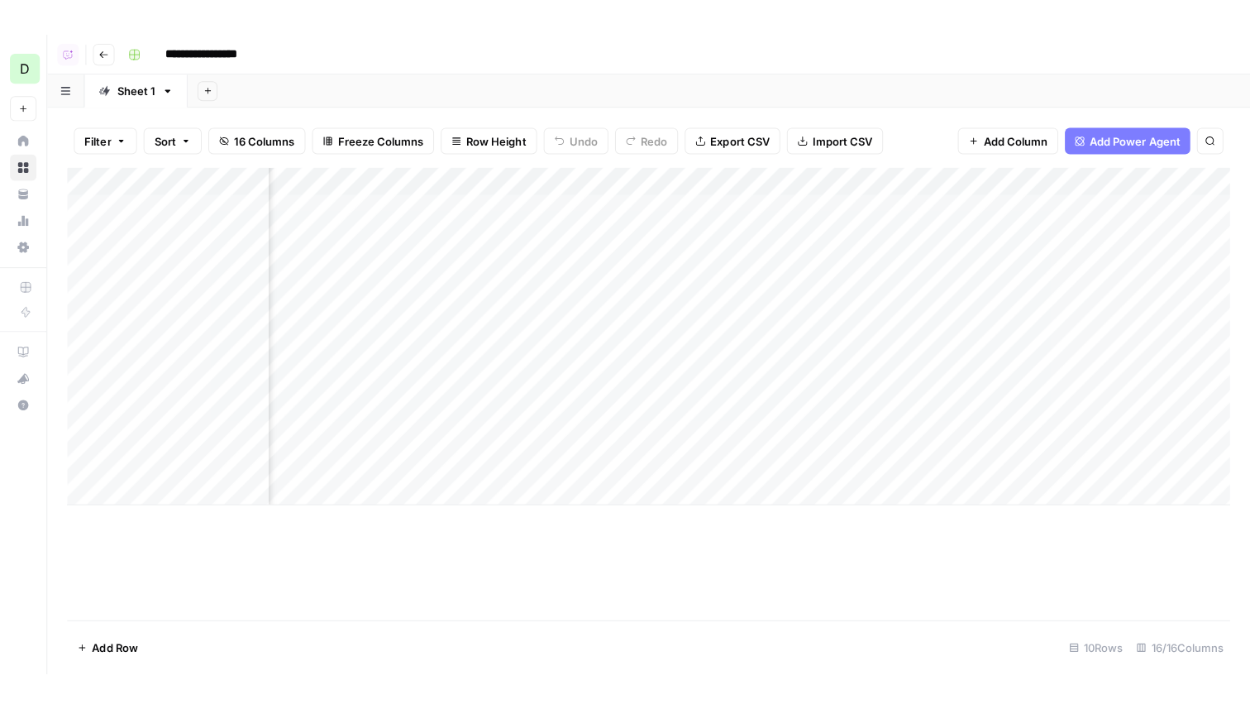
scroll to position [0, 1094]
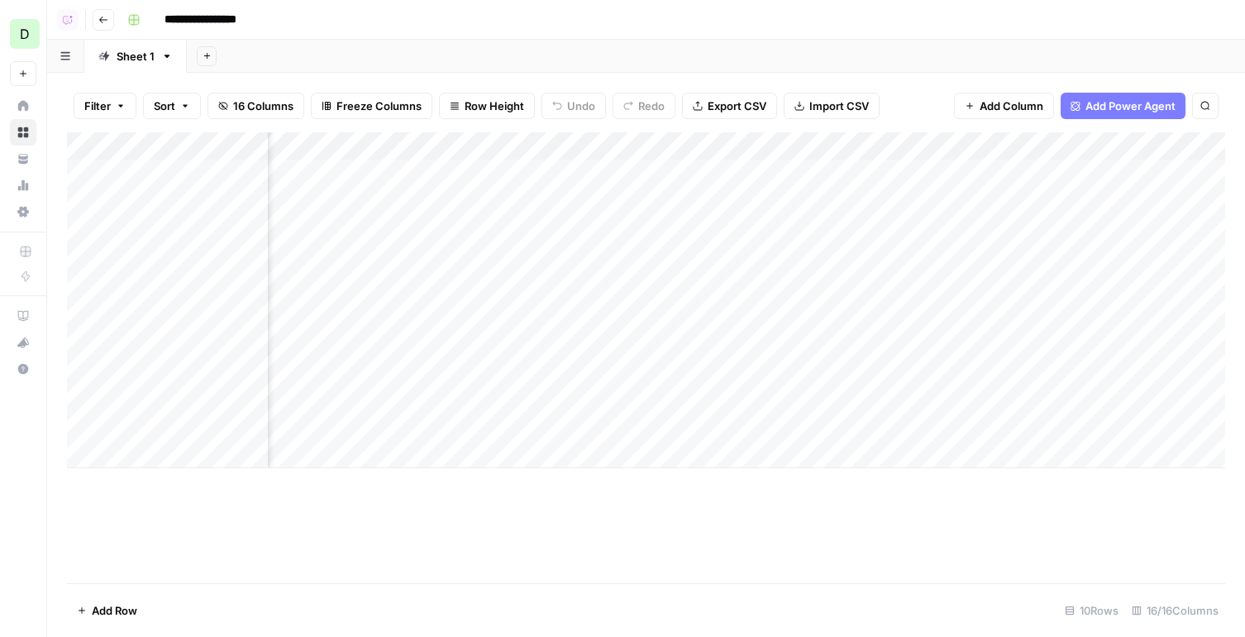
click at [458, 144] on div "Add Column" at bounding box center [646, 300] width 1158 height 336
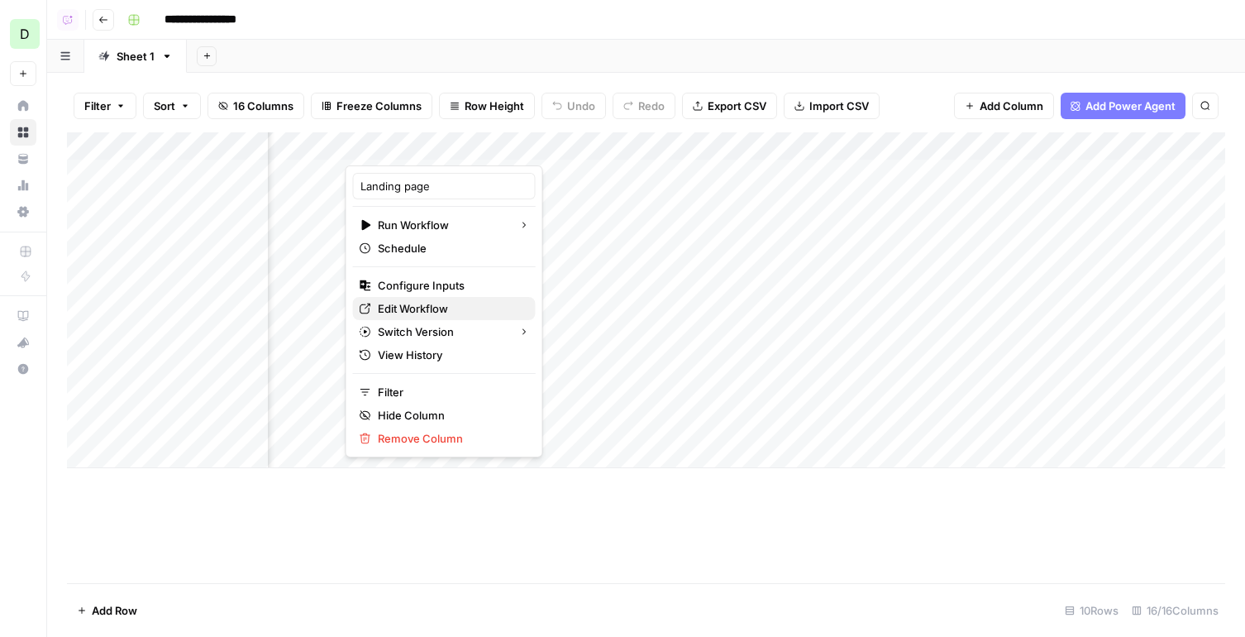
click at [426, 308] on span "Edit Workflow" at bounding box center [450, 308] width 145 height 17
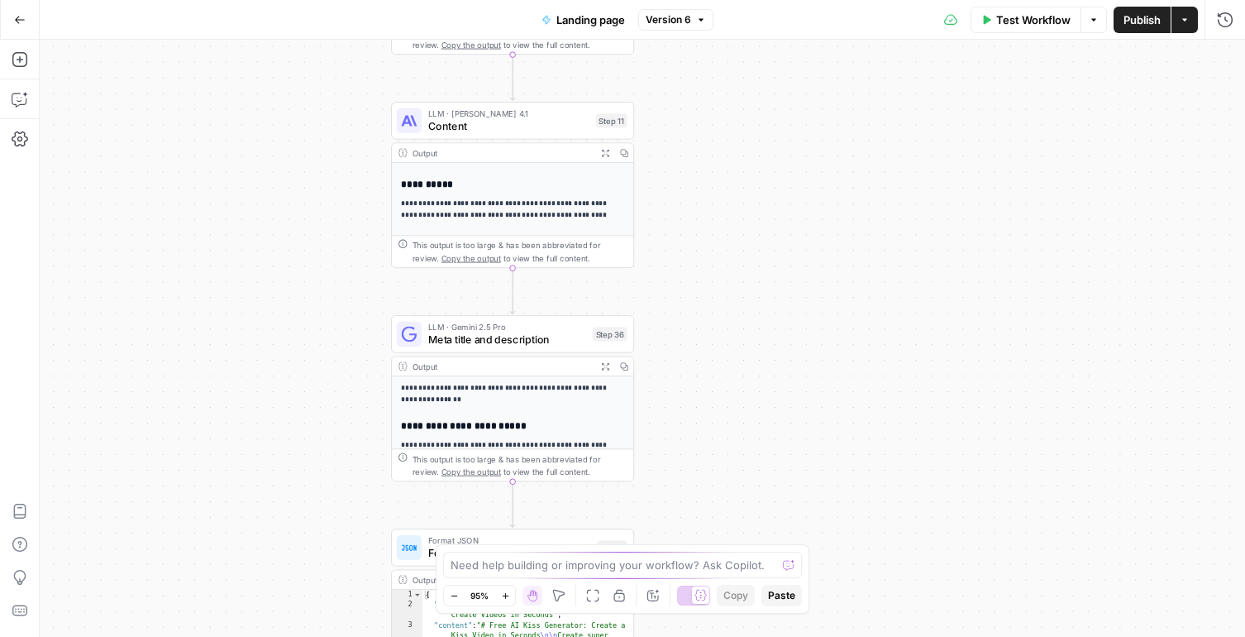
scroll to position [317, 0]
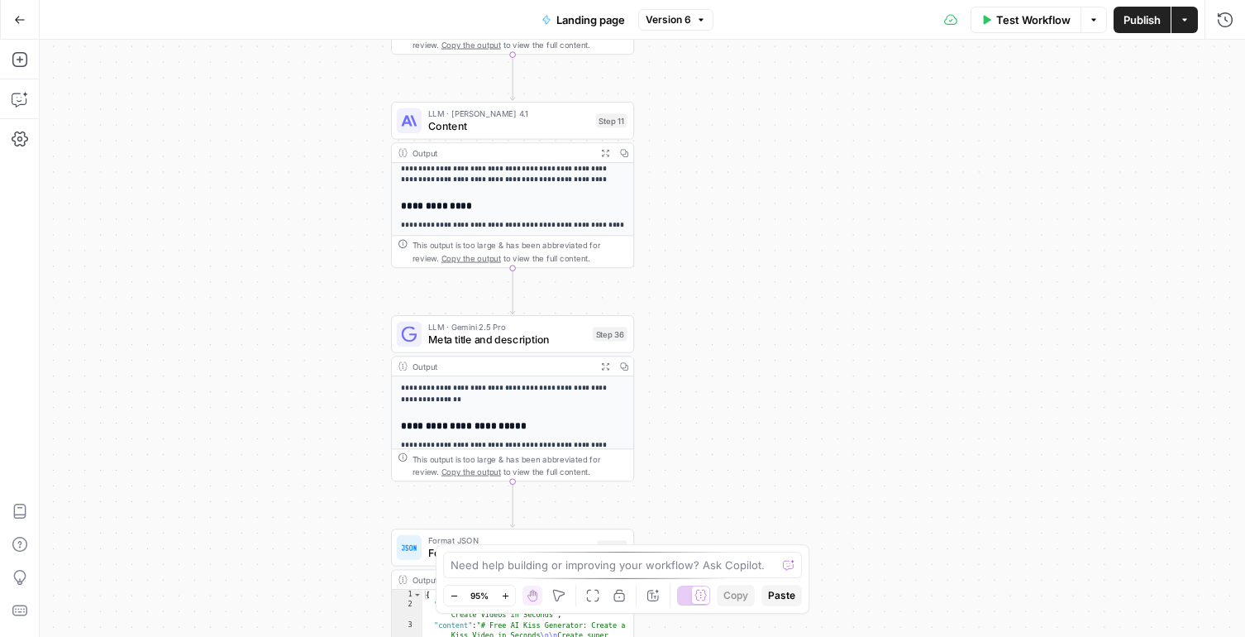
click at [541, 133] on span "Content" at bounding box center [508, 126] width 161 height 16
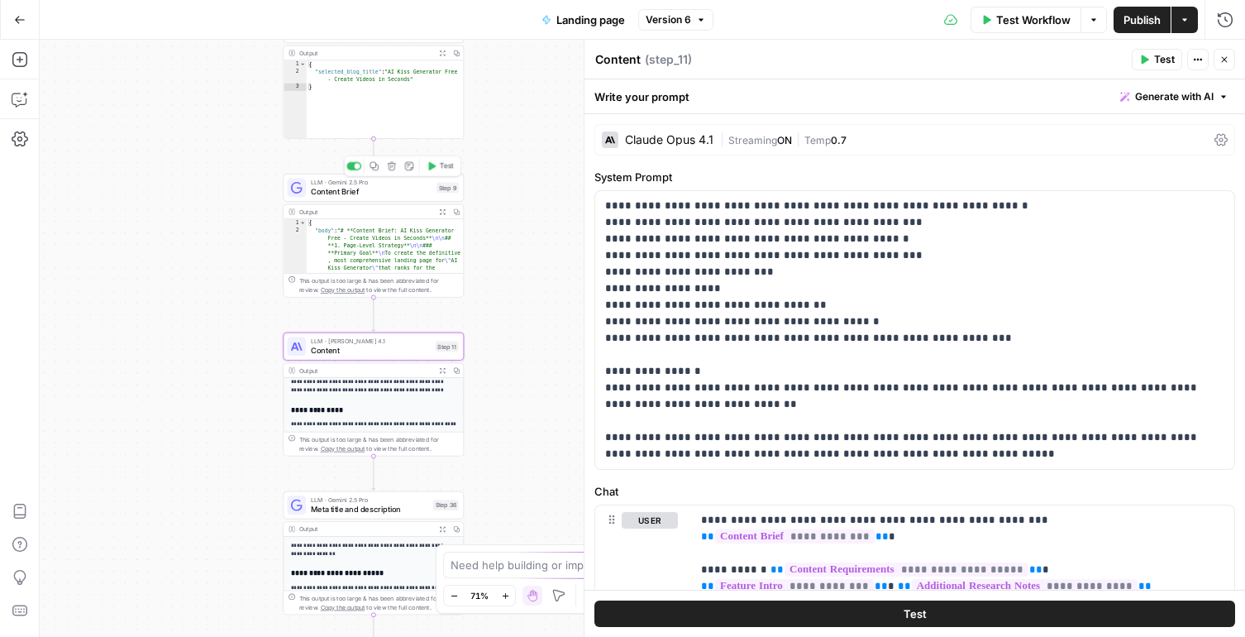
click at [337, 192] on span "Content Brief" at bounding box center [372, 192] width 122 height 12
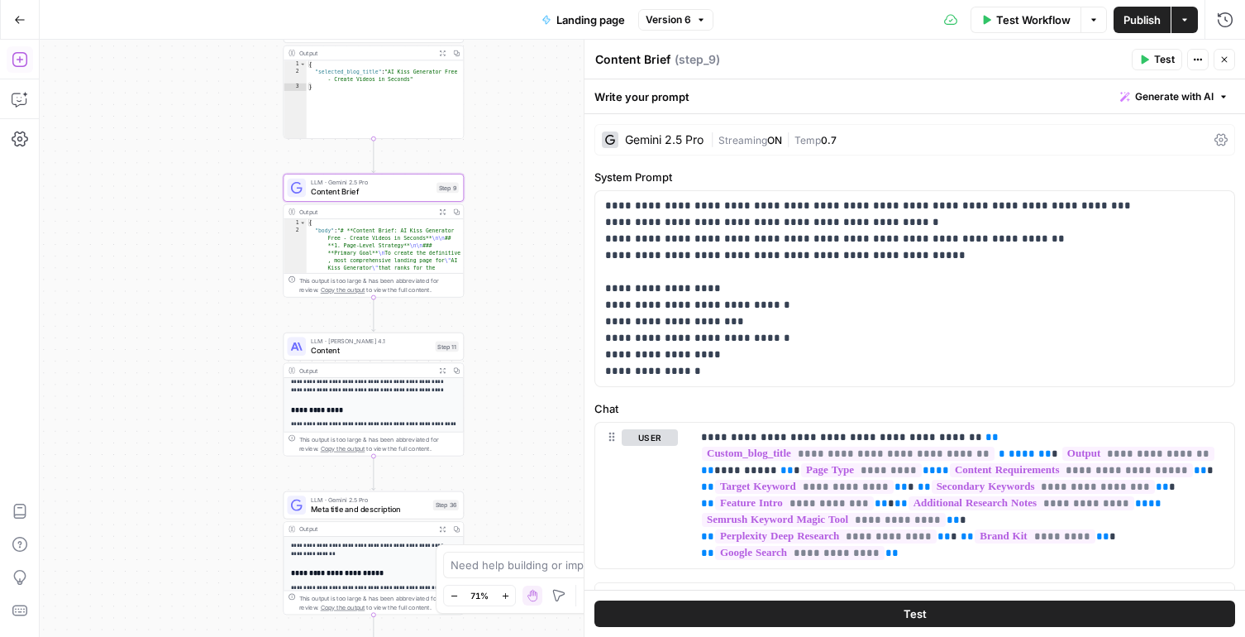
click at [26, 51] on icon "button" at bounding box center [20, 59] width 17 height 17
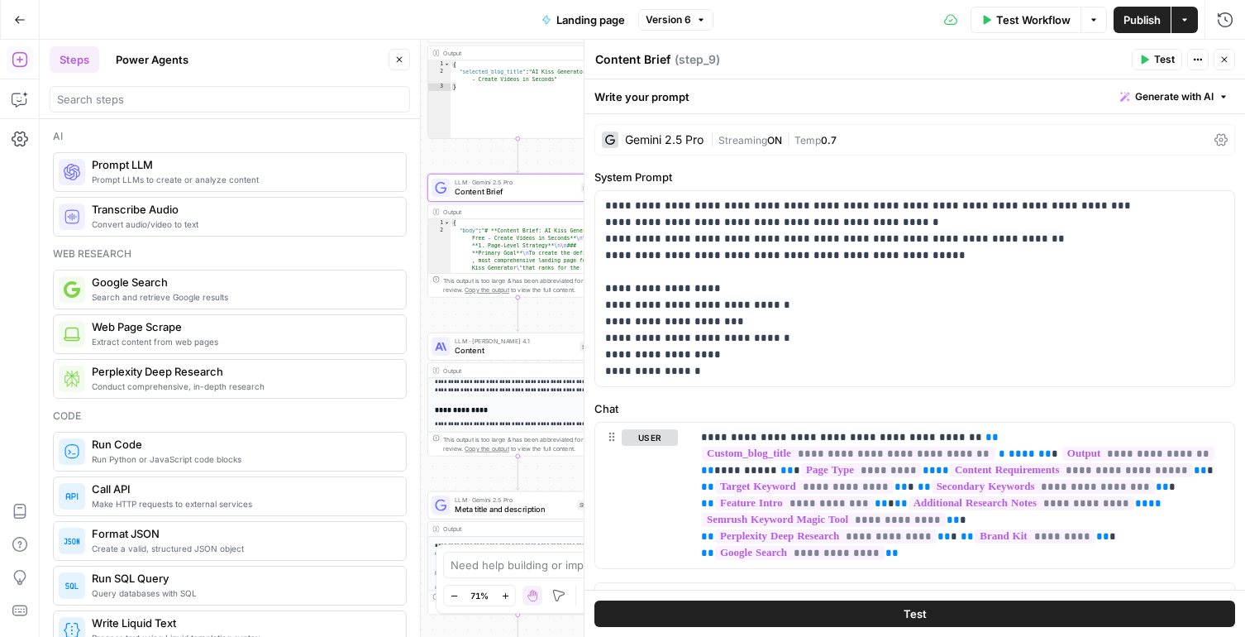
click at [184, 82] on div at bounding box center [230, 95] width 360 height 33
click at [191, 93] on input "search" at bounding box center [230, 99] width 346 height 17
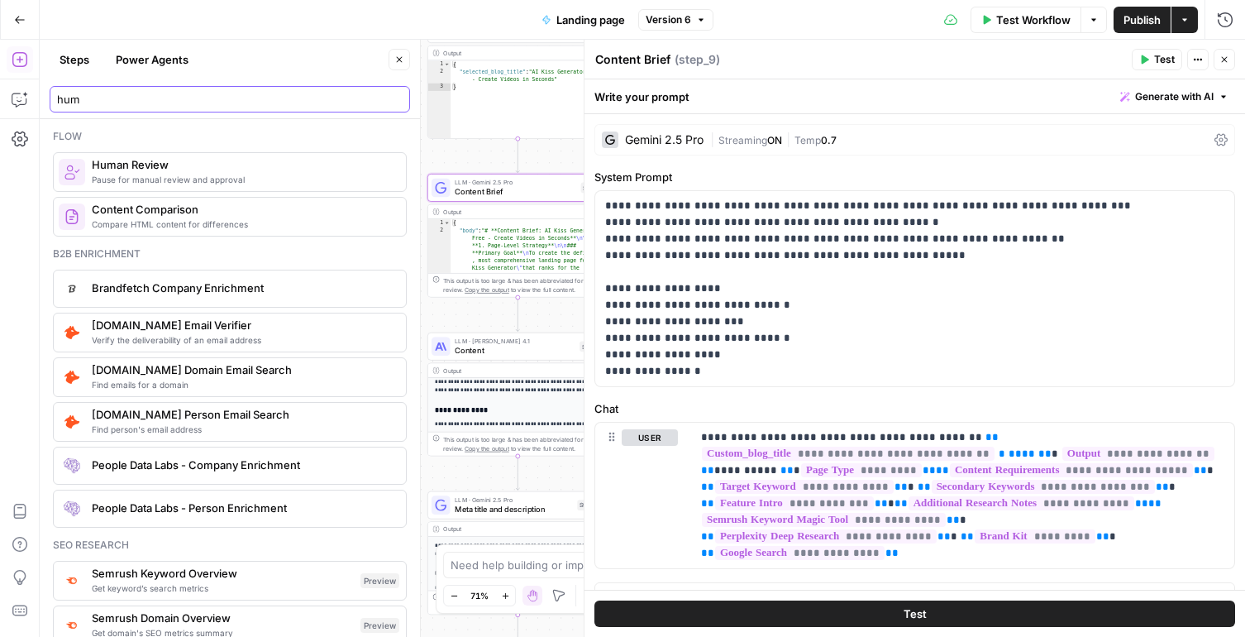
type input "hum"
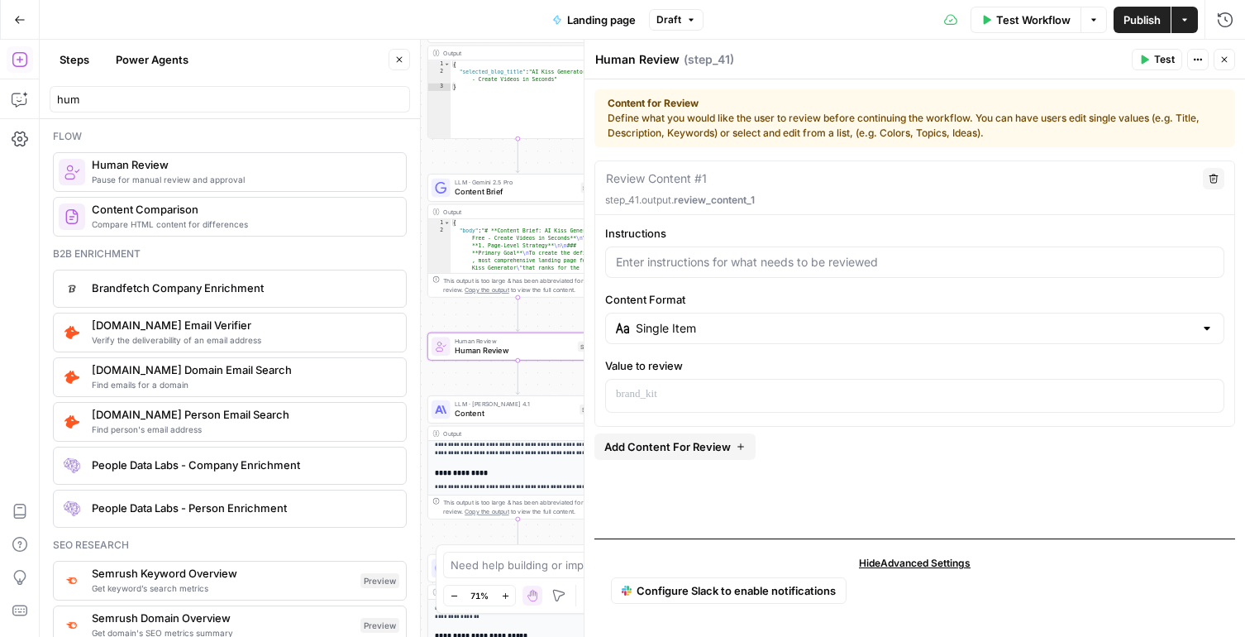
click at [518, 193] on span "Content Brief" at bounding box center [516, 192] width 122 height 12
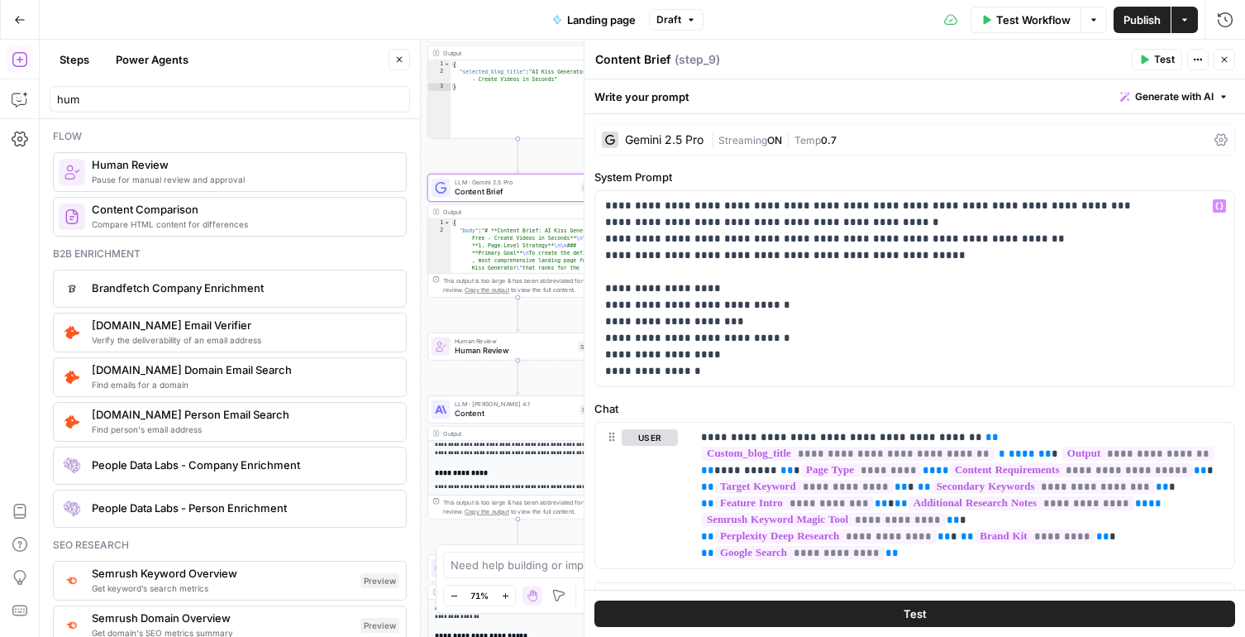
scroll to position [27, 0]
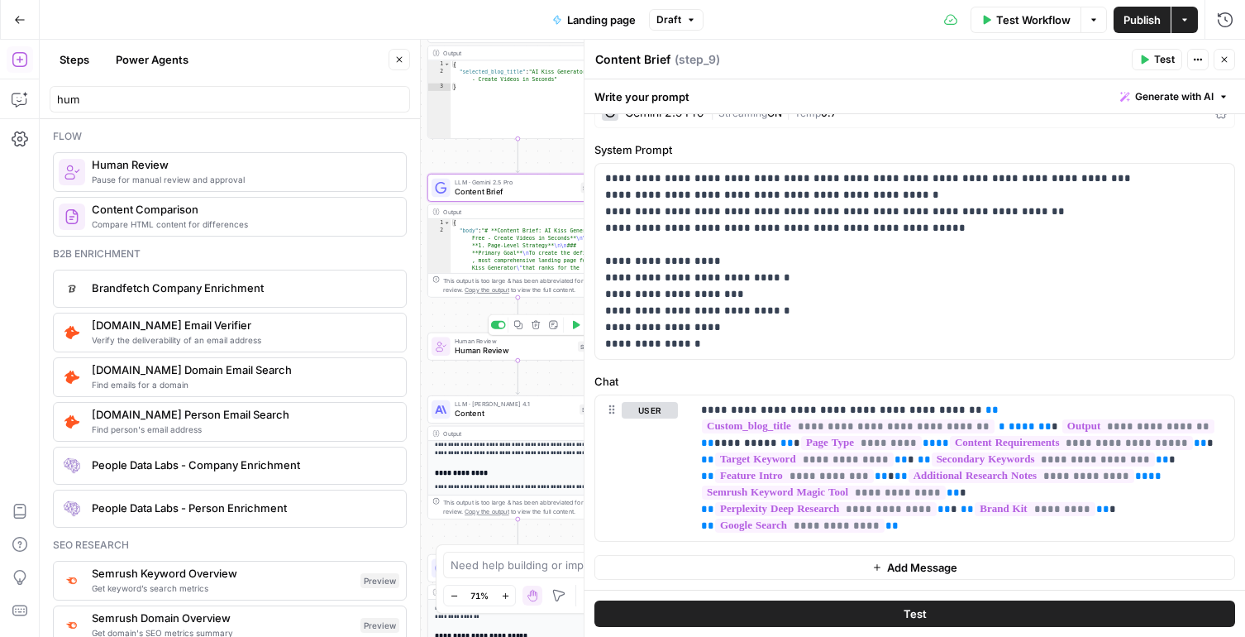
click at [478, 351] on span "Human Review" at bounding box center [514, 351] width 118 height 12
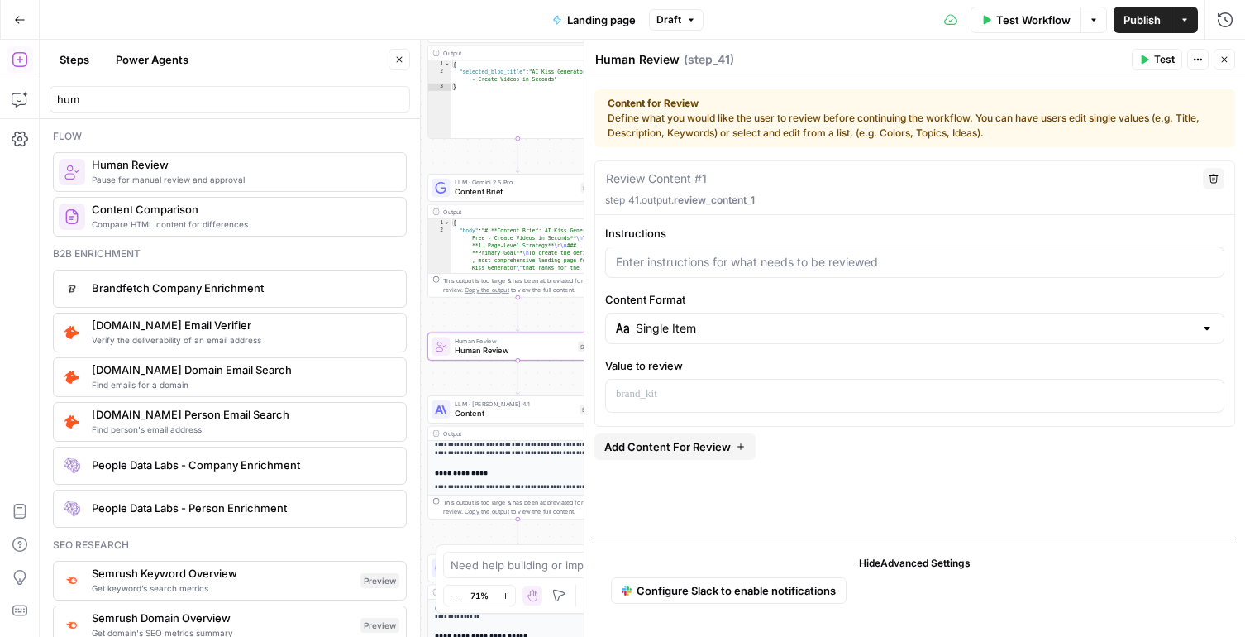
click at [407, 62] on button "Close" at bounding box center [399, 59] width 21 height 21
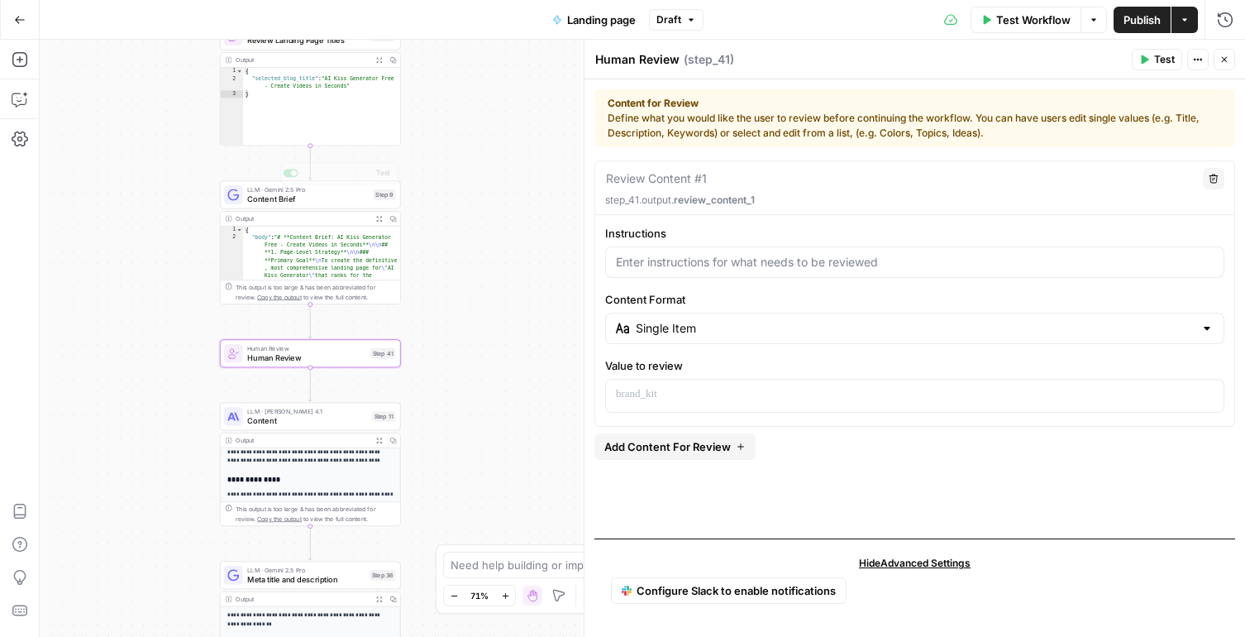
click at [706, 271] on div at bounding box center [914, 261] width 619 height 31
click at [693, 392] on p at bounding box center [915, 394] width 598 height 17
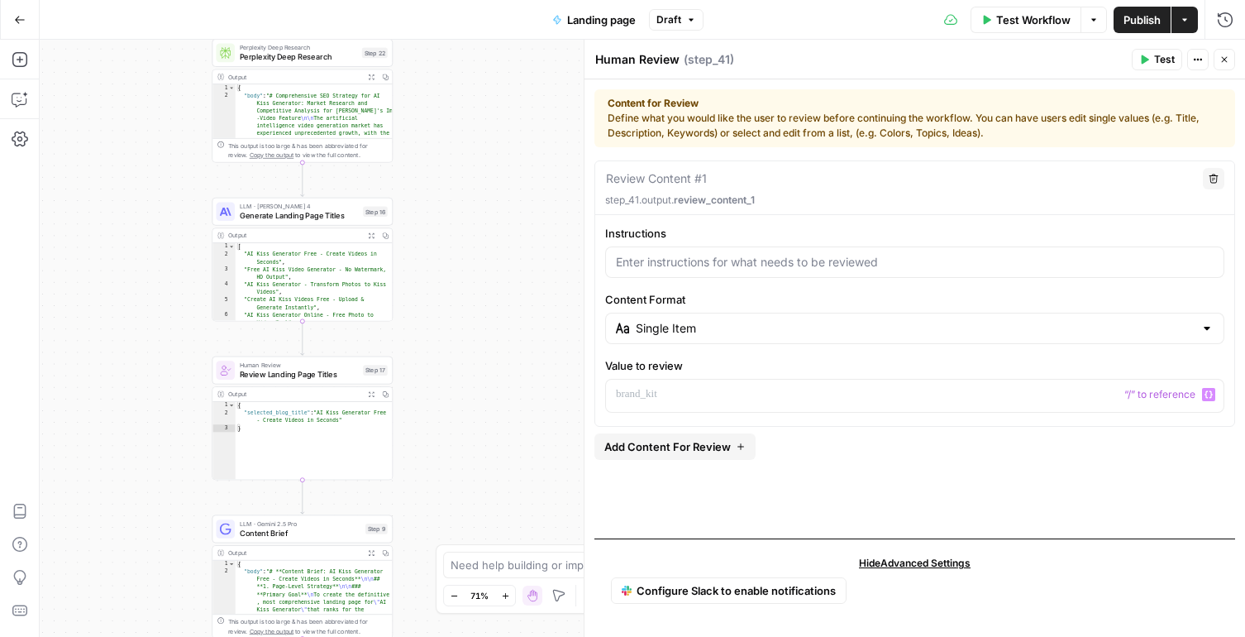
click at [277, 379] on span "Review Landing Page Titles" at bounding box center [299, 374] width 119 height 12
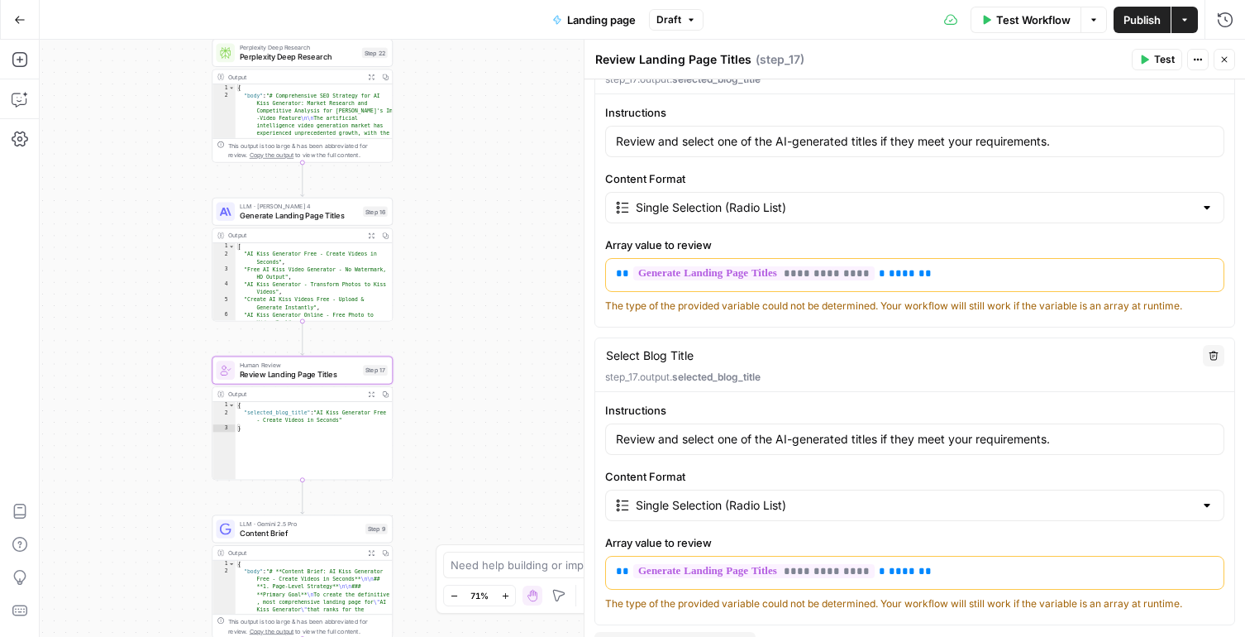
scroll to position [119, 0]
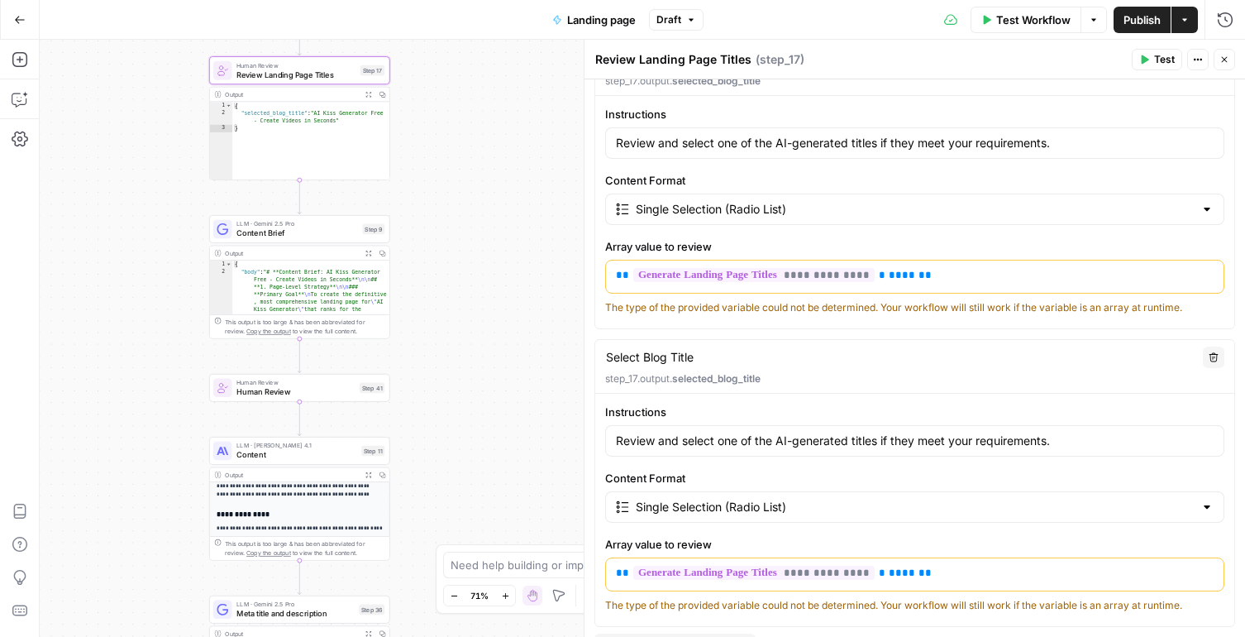
click at [246, 231] on span "Content Brief" at bounding box center [297, 233] width 122 height 12
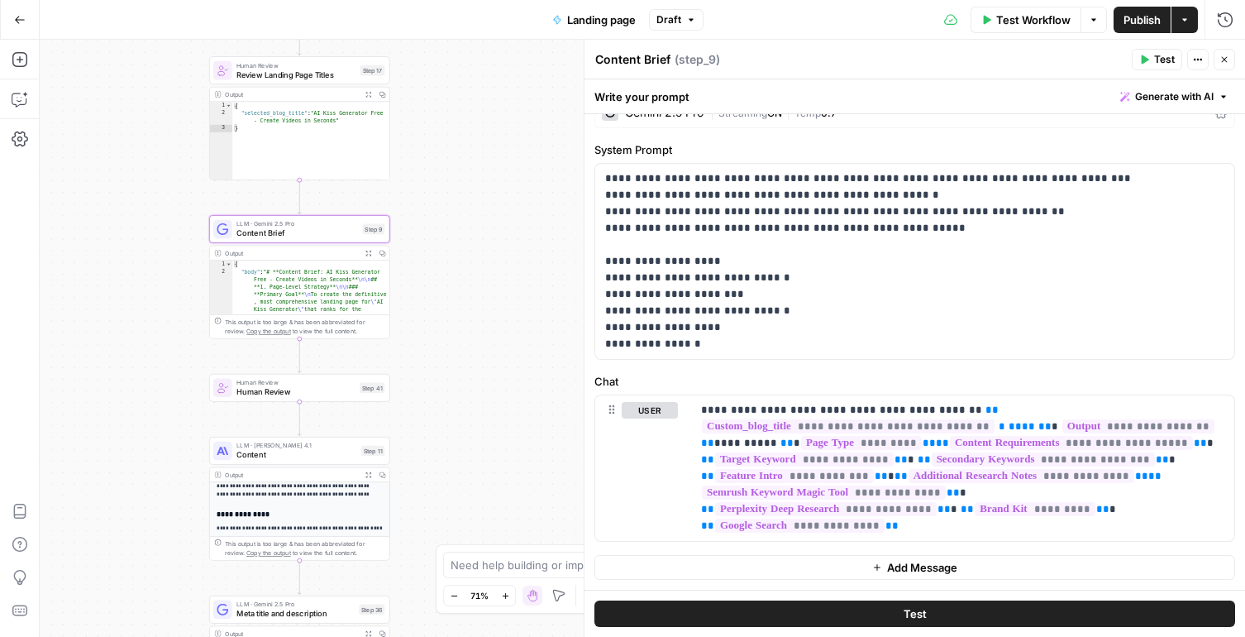
scroll to position [0, 0]
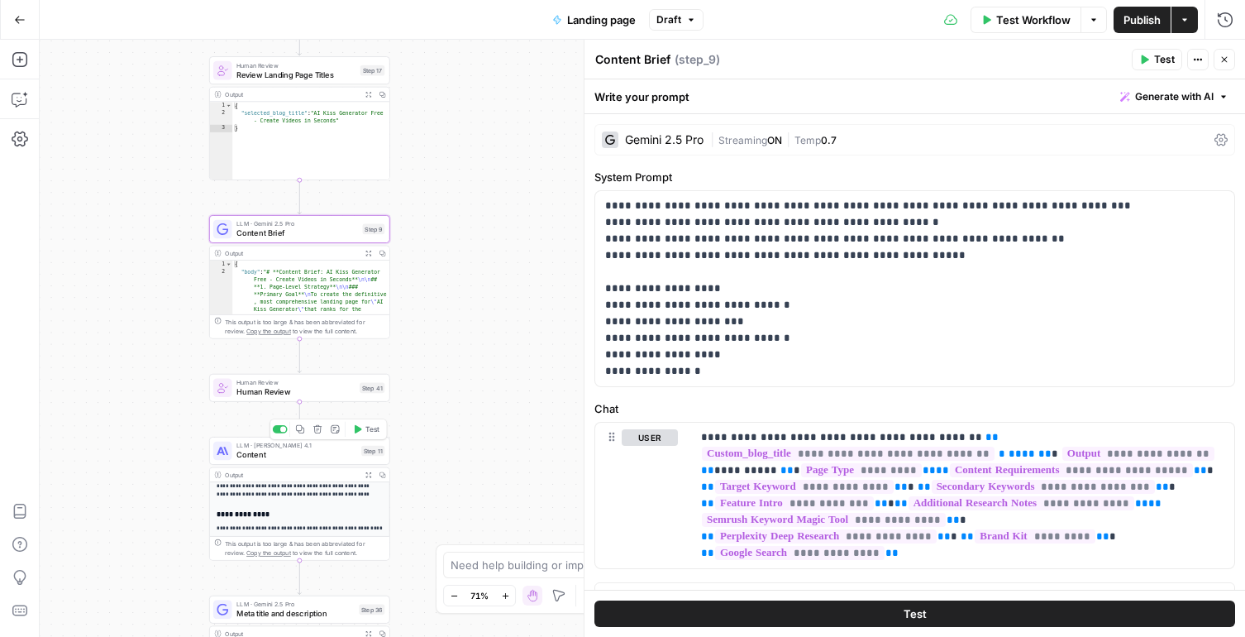
click at [256, 389] on span "Human Review" at bounding box center [295, 392] width 118 height 12
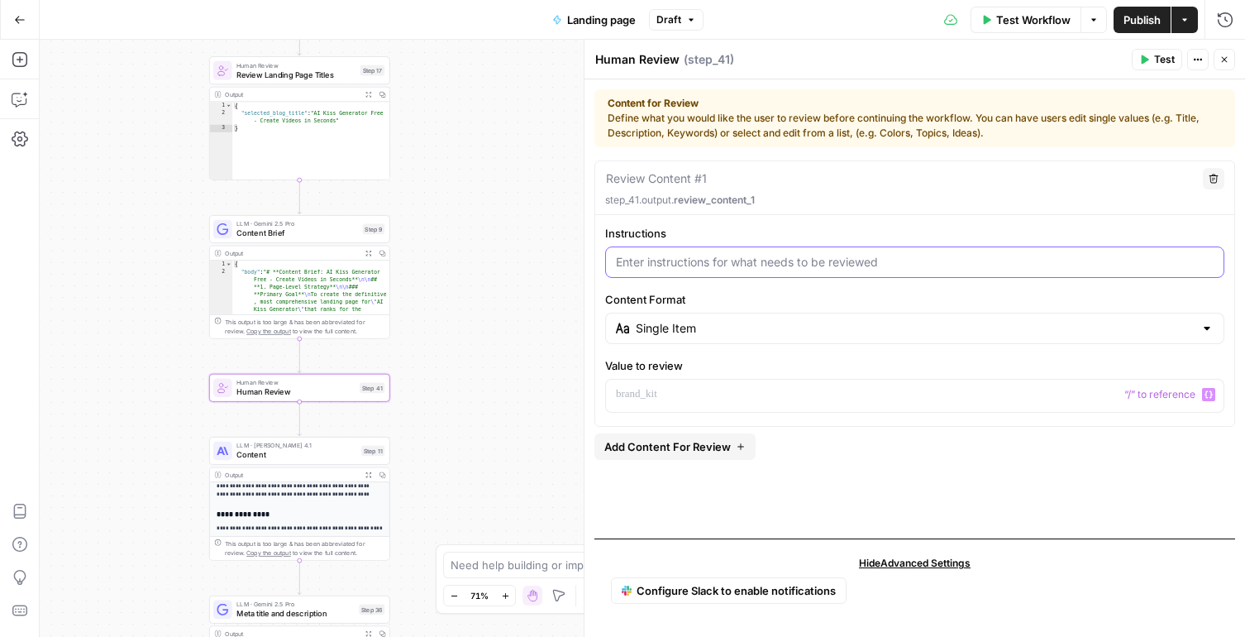
click at [755, 261] on input "Instructions" at bounding box center [915, 262] width 598 height 17
type input "{"
click at [745, 401] on p at bounding box center [915, 394] width 598 height 17
click at [1213, 394] on button "Variables Menu" at bounding box center [1208, 394] width 13 height 13
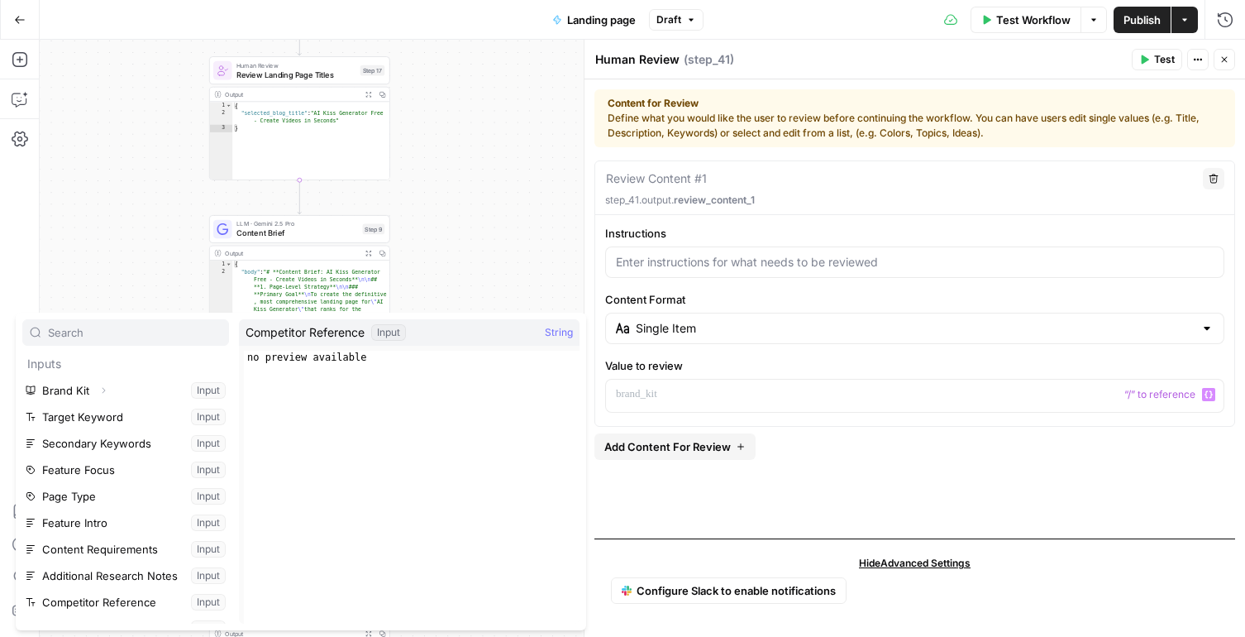
scroll to position [203, 0]
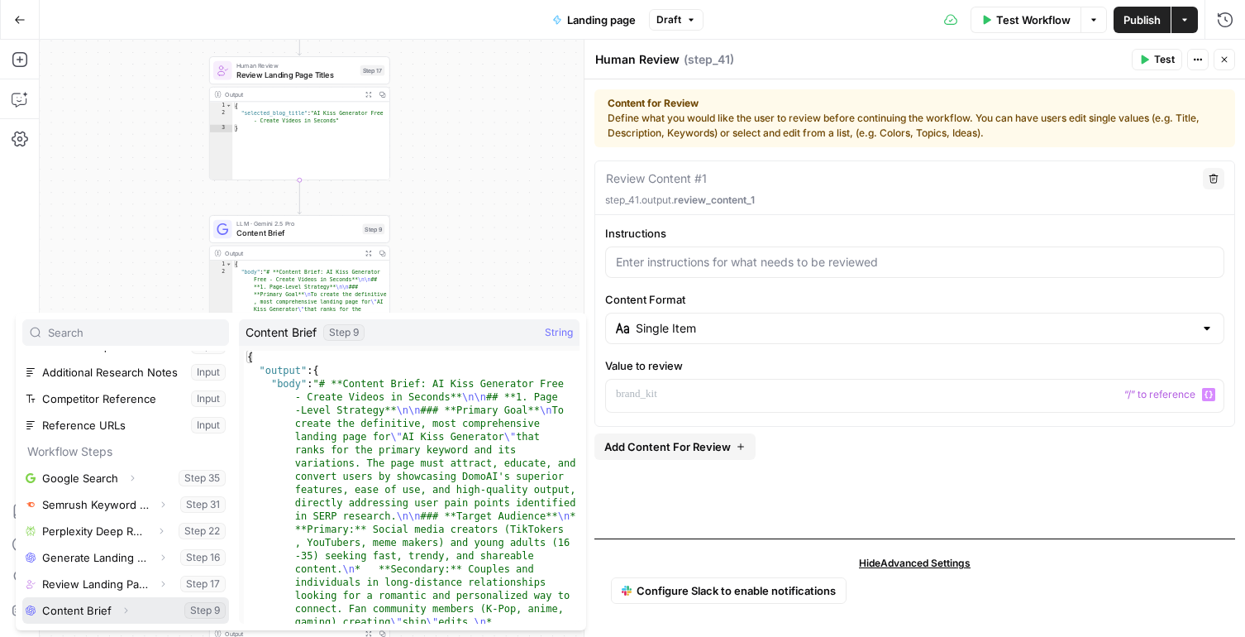
click at [124, 608] on icon "button" at bounding box center [126, 610] width 10 height 10
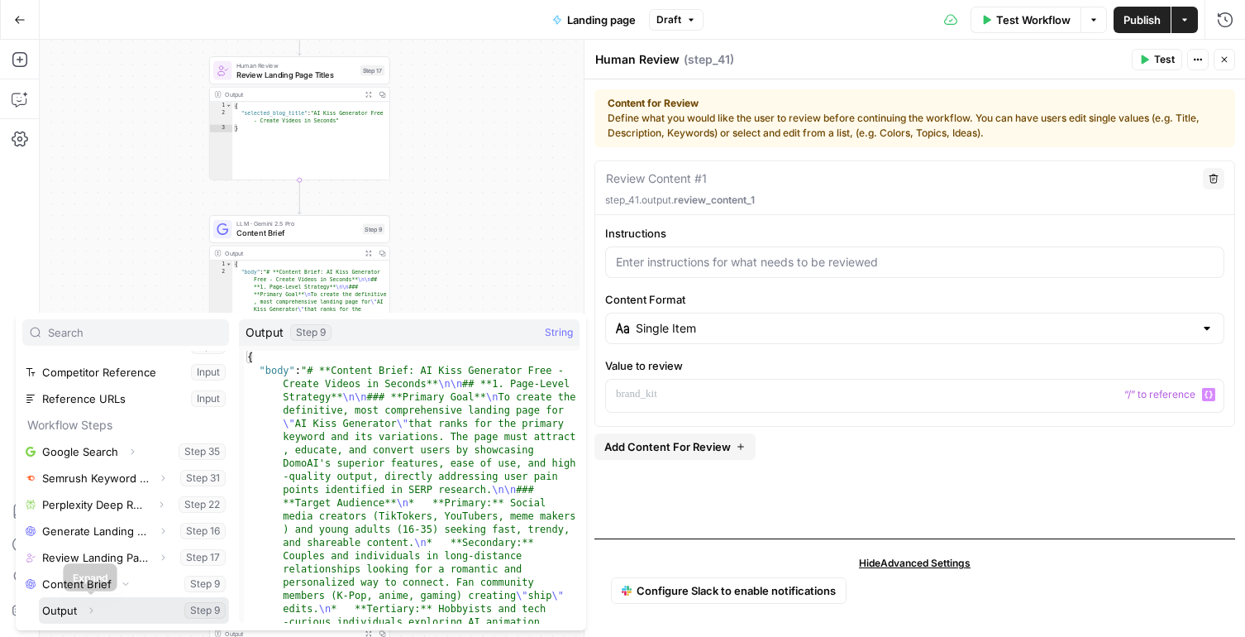
click at [96, 613] on button "Expand" at bounding box center [90, 609] width 21 height 21
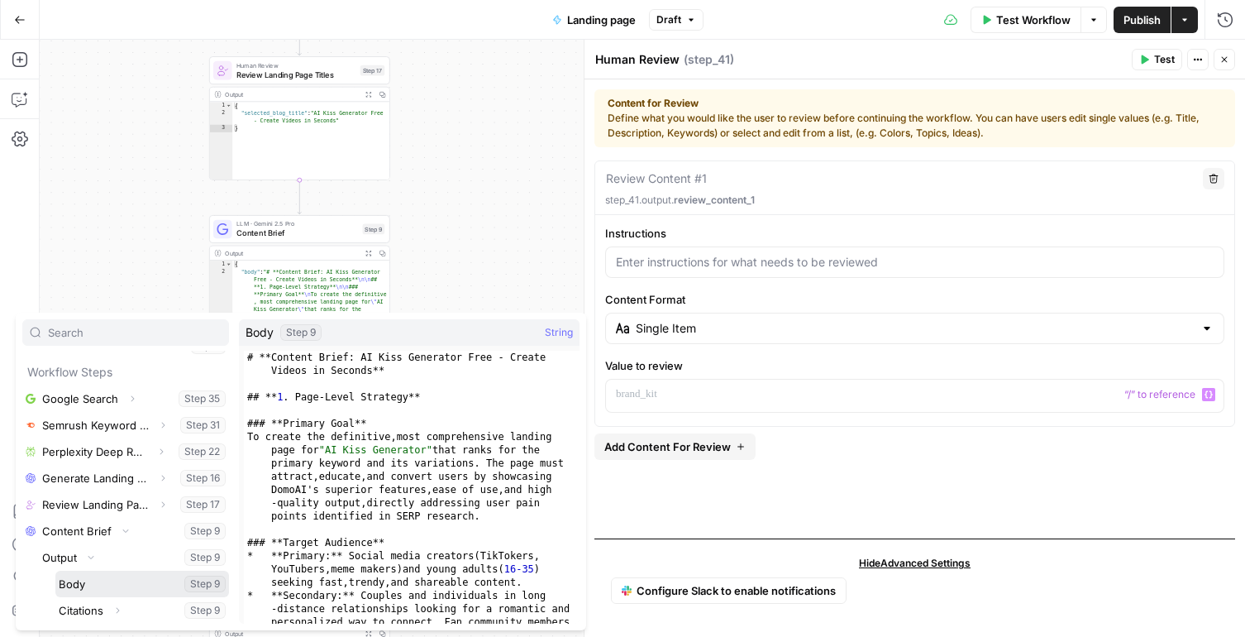
click at [79, 589] on button "Select variable Body" at bounding box center [142, 583] width 174 height 26
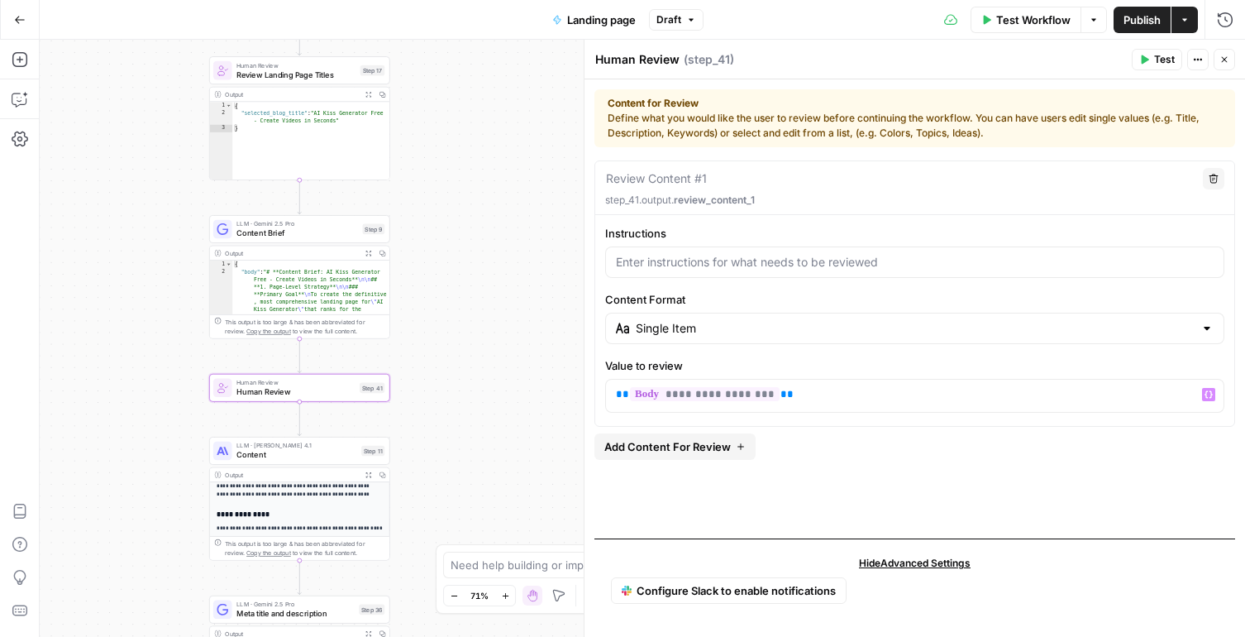
click at [1156, 66] on span "Test" at bounding box center [1164, 59] width 21 height 15
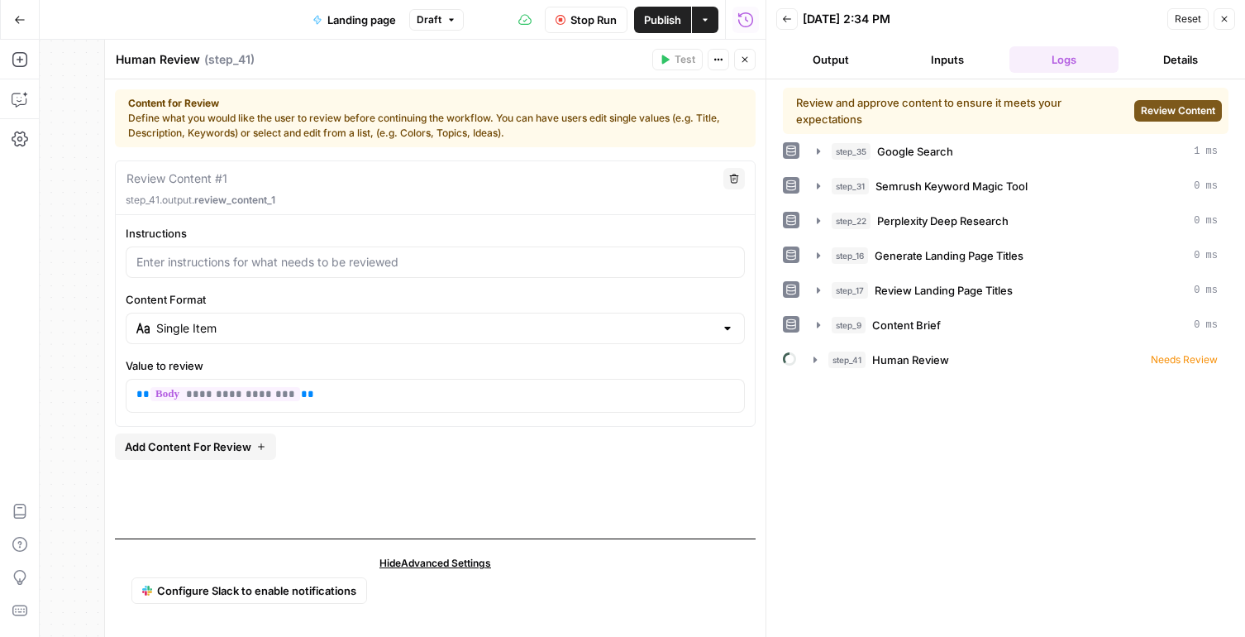
click at [1168, 112] on span "Review Content" at bounding box center [1178, 110] width 74 height 15
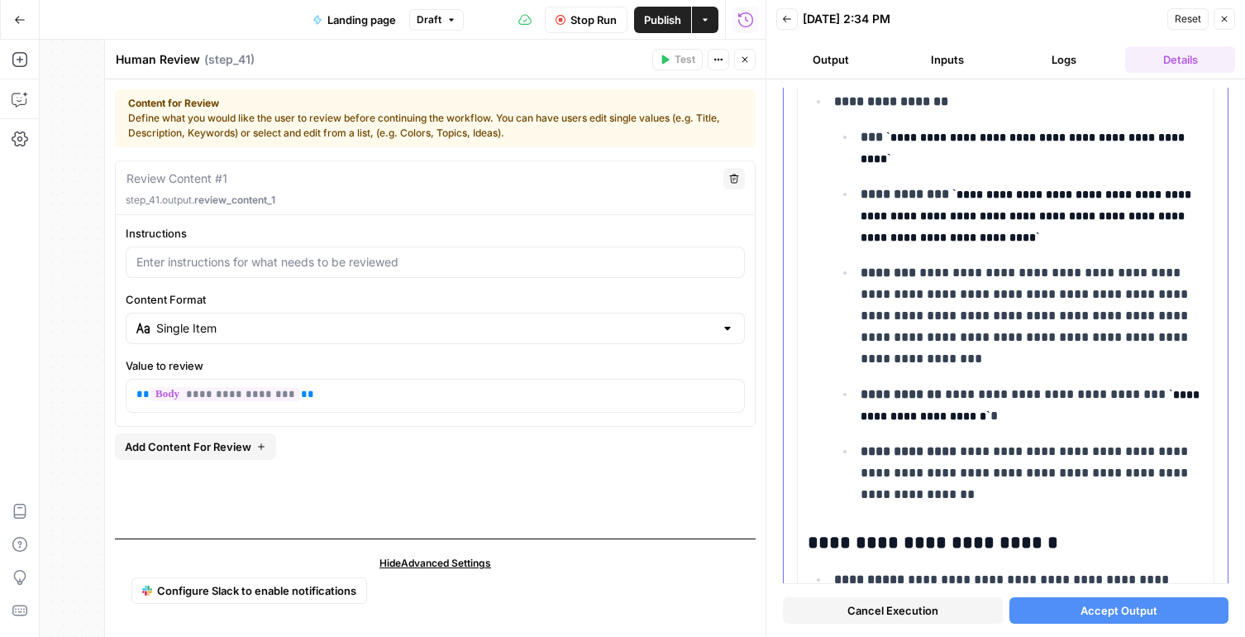
scroll to position [1926, 0]
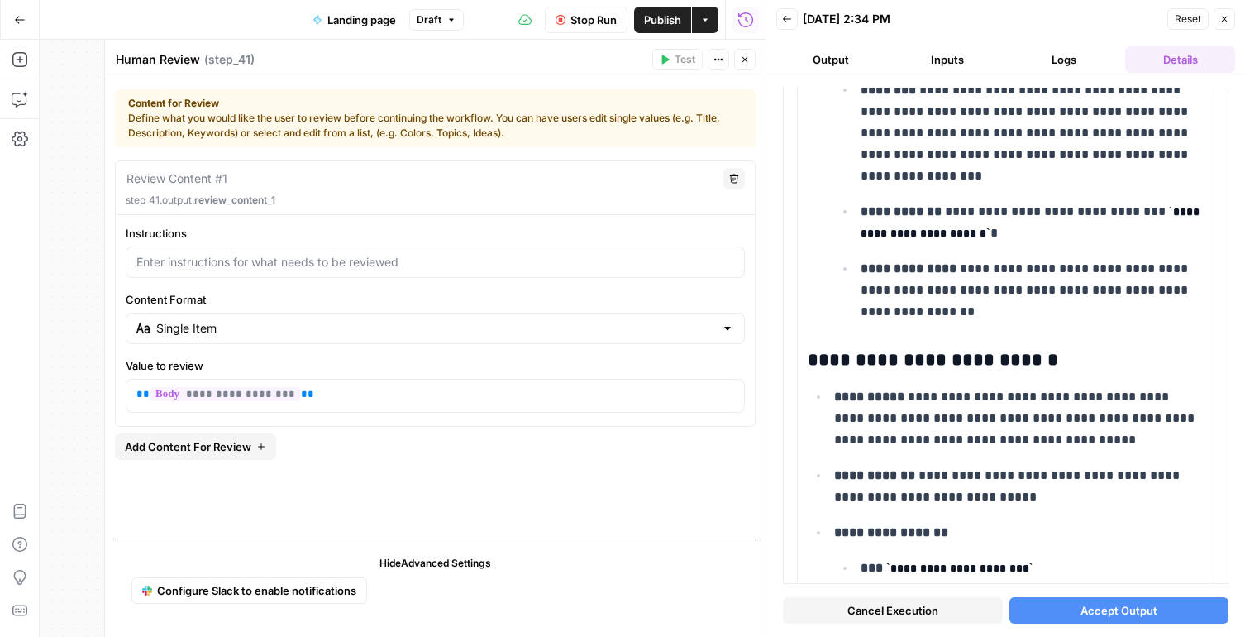
click at [746, 51] on button "Close" at bounding box center [744, 59] width 21 height 21
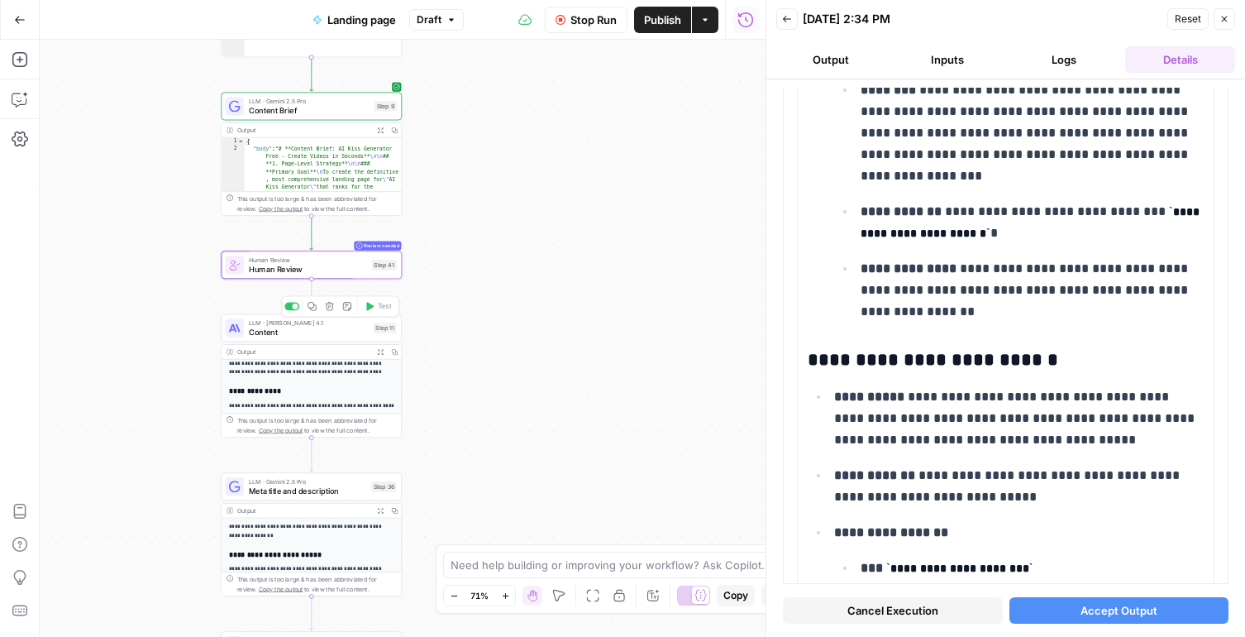
click at [284, 335] on span "Content" at bounding box center [309, 332] width 120 height 12
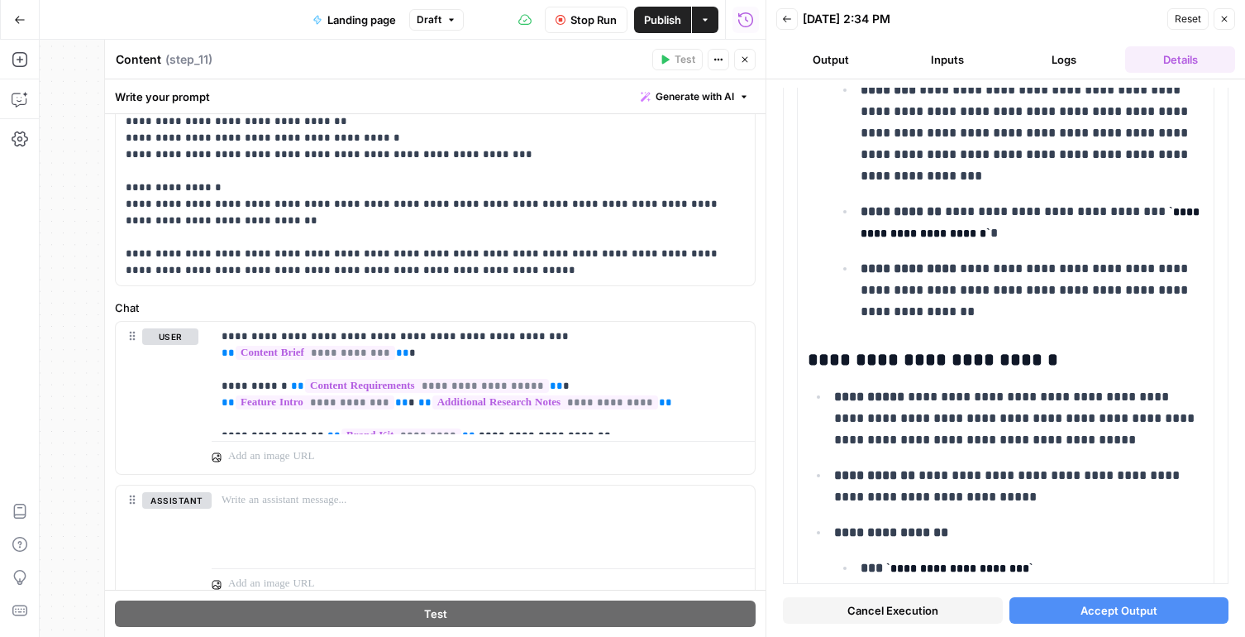
scroll to position [190, 0]
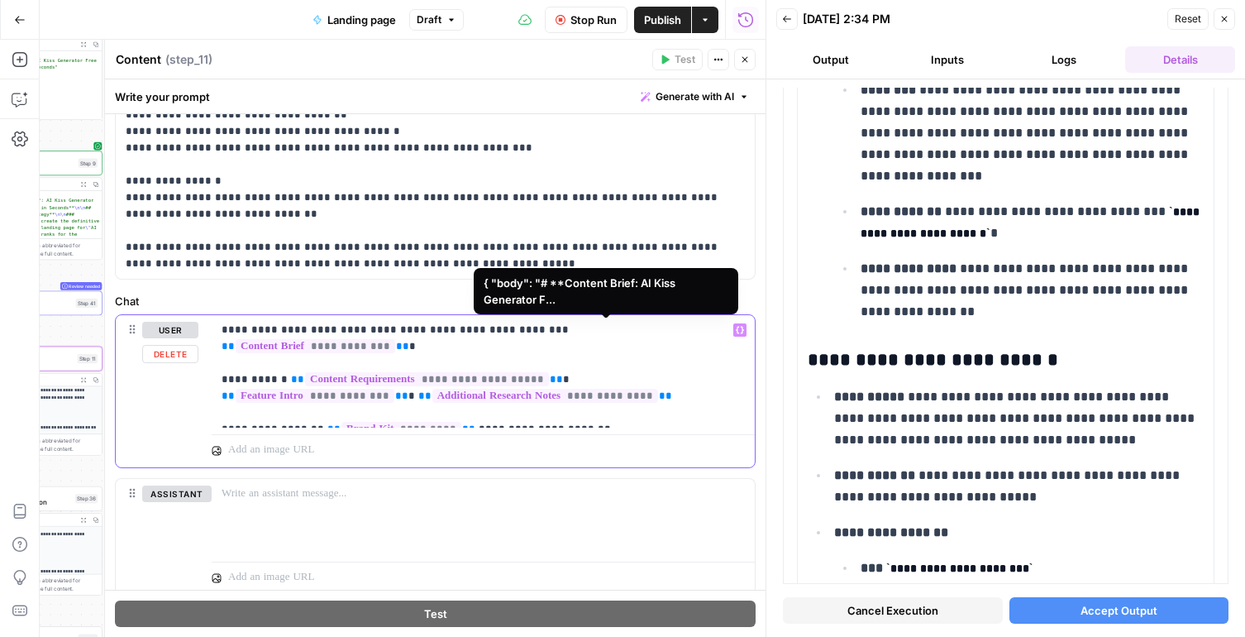
click at [395, 339] on span "**********" at bounding box center [316, 346] width 160 height 14
drag, startPoint x: 707, startPoint y: 329, endPoint x: 515, endPoint y: 328, distance: 191.8
click at [515, 329] on p "**********" at bounding box center [483, 371] width 523 height 99
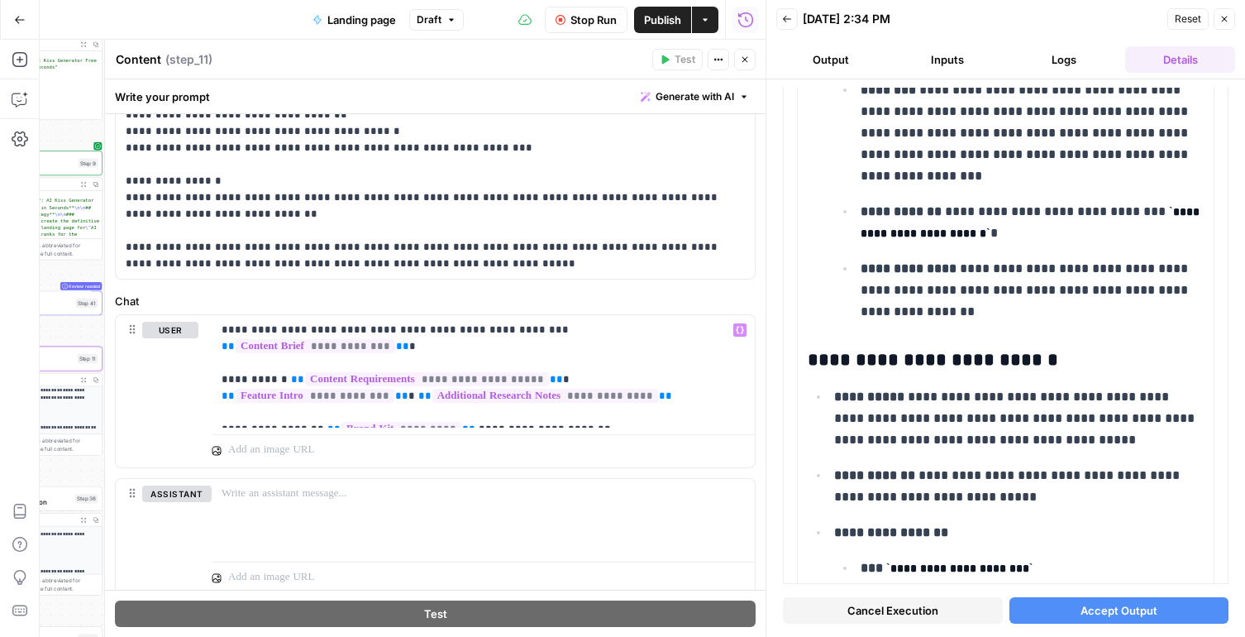
click at [1062, 612] on button "Accept Output" at bounding box center [1120, 610] width 220 height 26
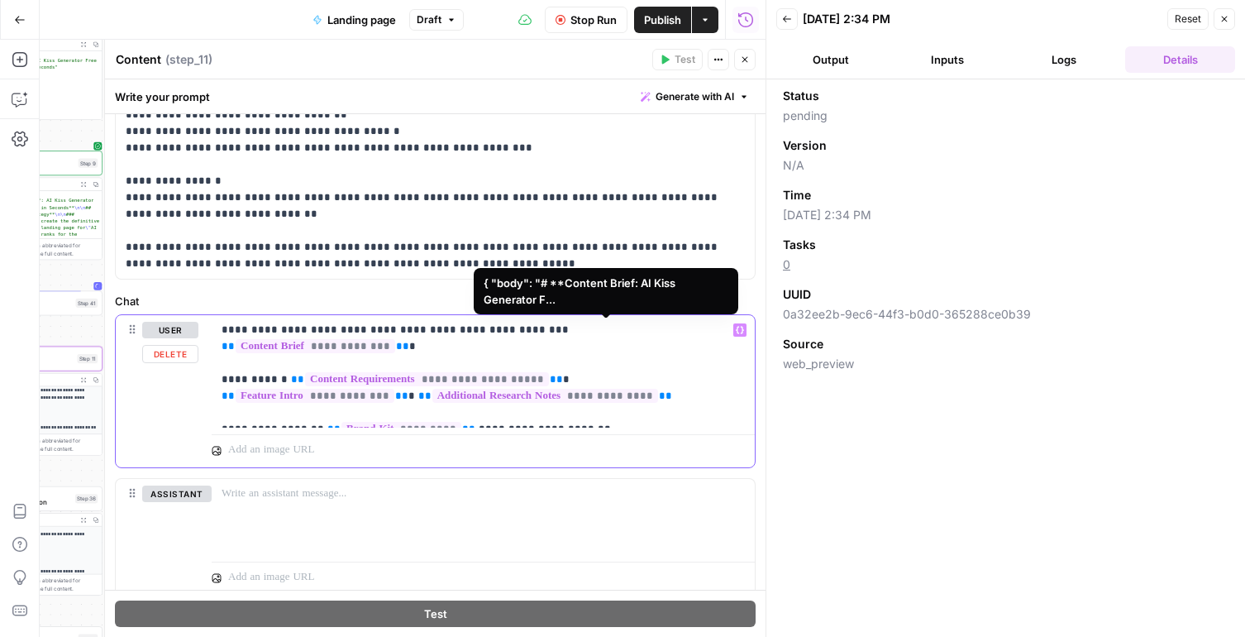
click at [395, 339] on span "**********" at bounding box center [316, 346] width 160 height 14
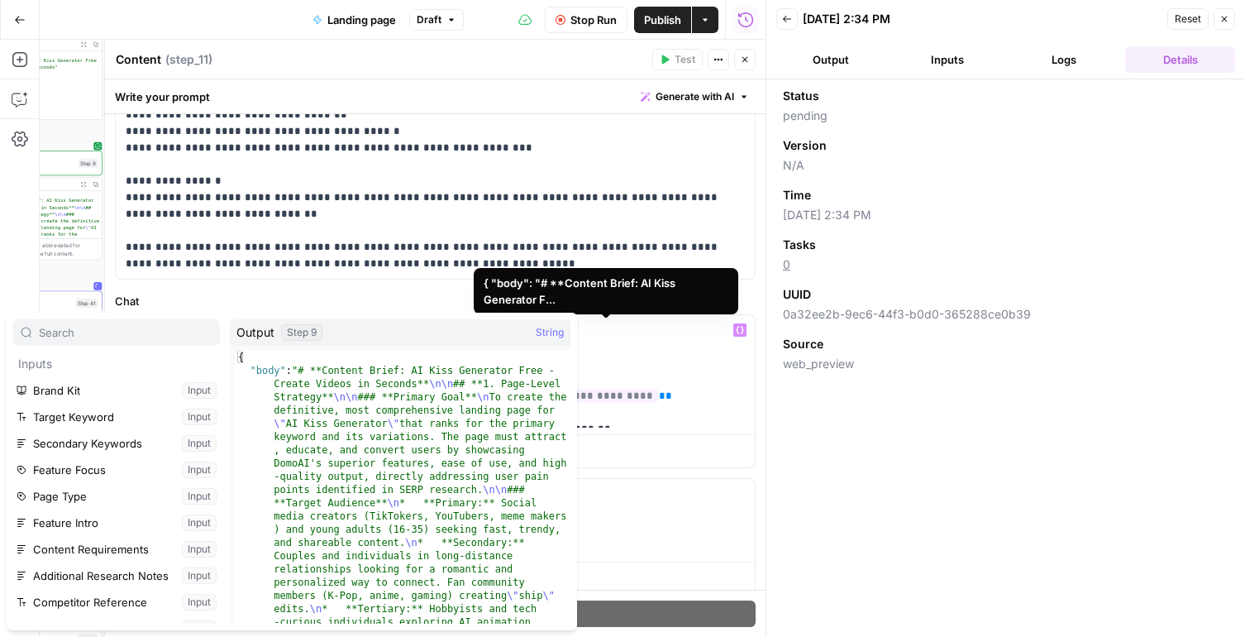
scroll to position [256, 0]
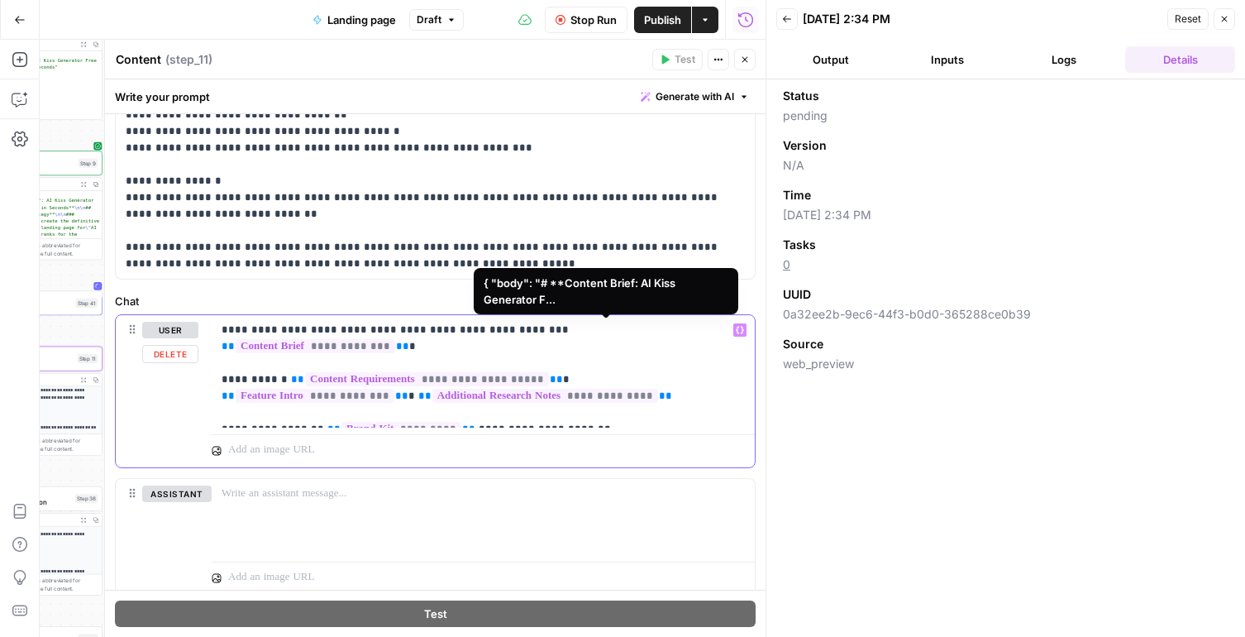
drag, startPoint x: 713, startPoint y: 332, endPoint x: 520, endPoint y: 327, distance: 192.7
click at [520, 327] on p "**********" at bounding box center [483, 371] width 523 height 99
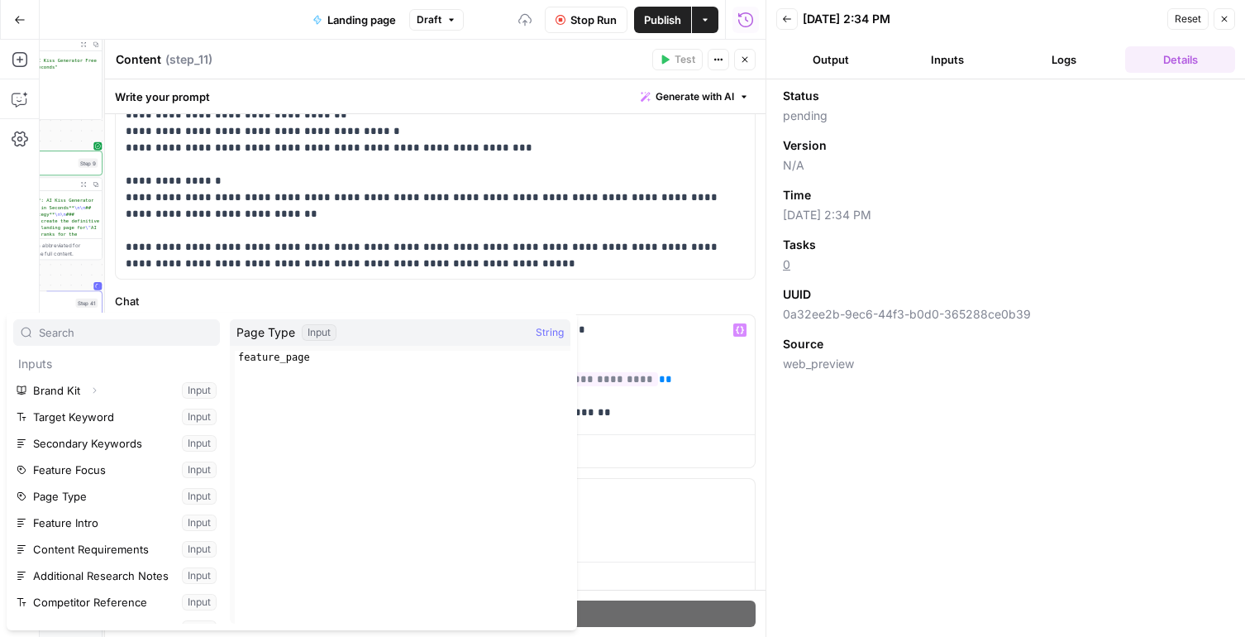
scroll to position [230, 0]
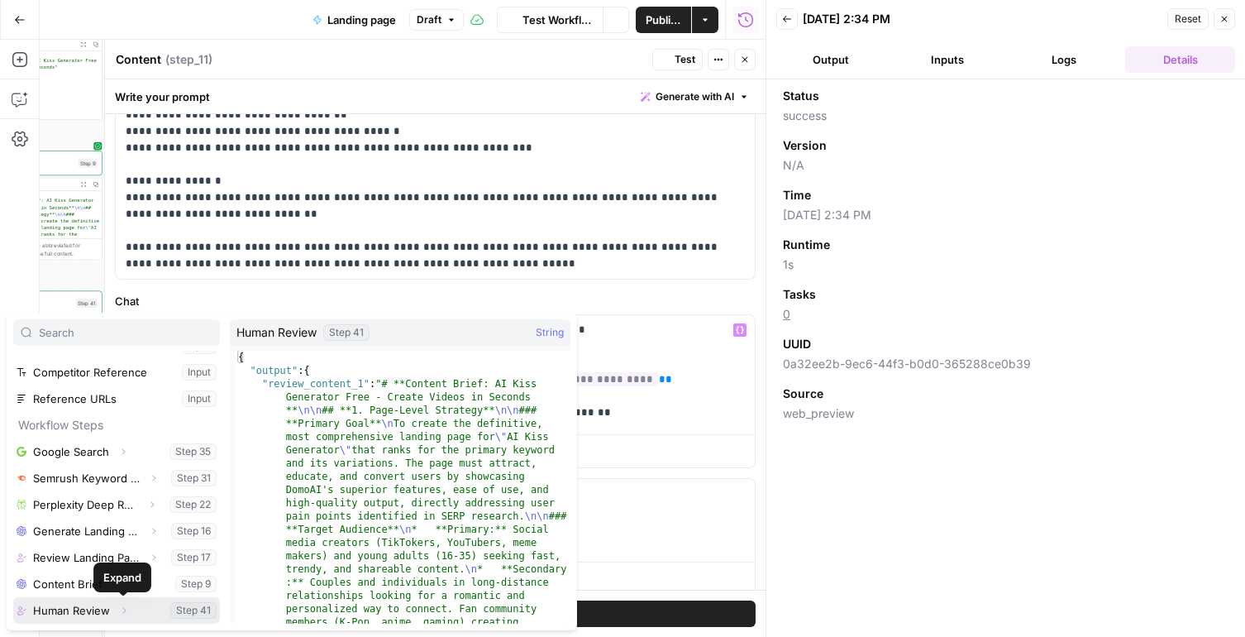
click at [123, 610] on icon "button" at bounding box center [124, 610] width 10 height 10
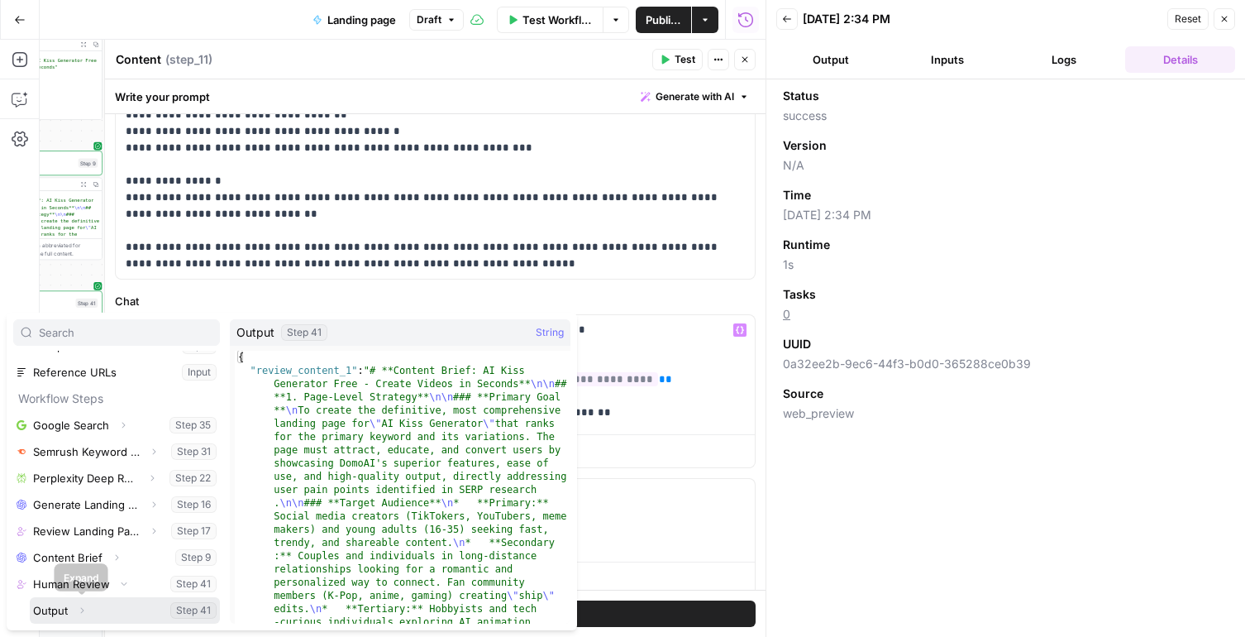
click at [86, 610] on span "Expand" at bounding box center [86, 610] width 1 height 1
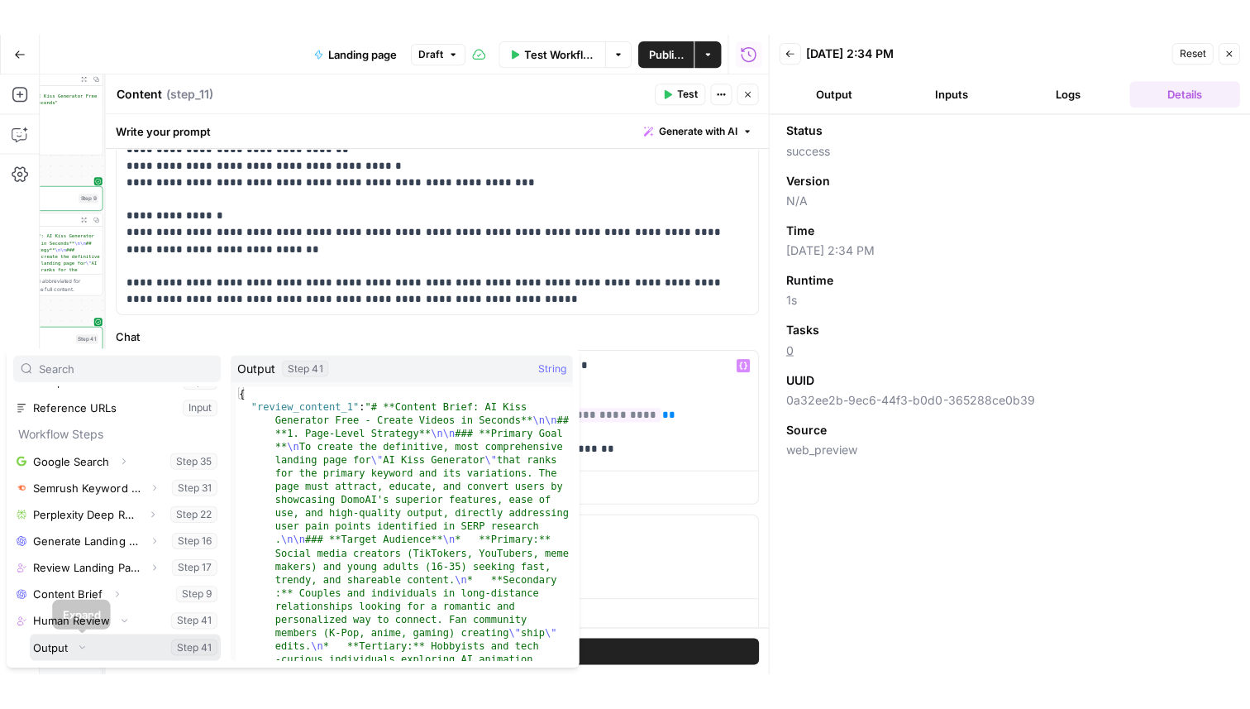
scroll to position [283, 0]
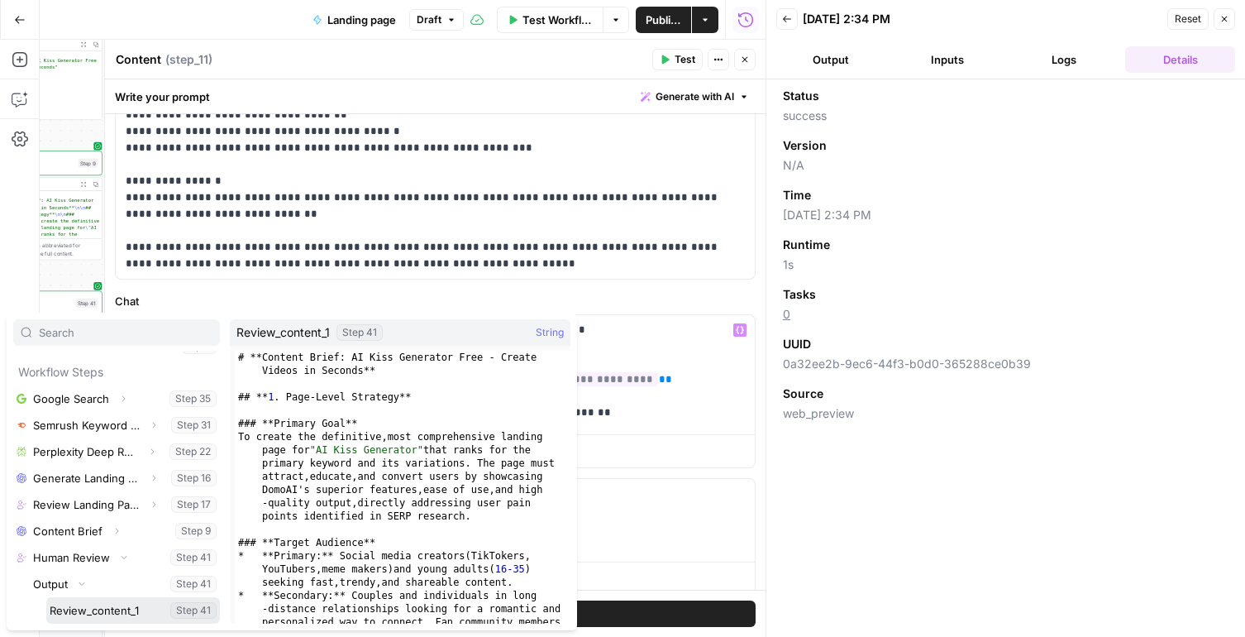
click at [75, 609] on button "Select variable Review_content_1" at bounding box center [133, 610] width 174 height 26
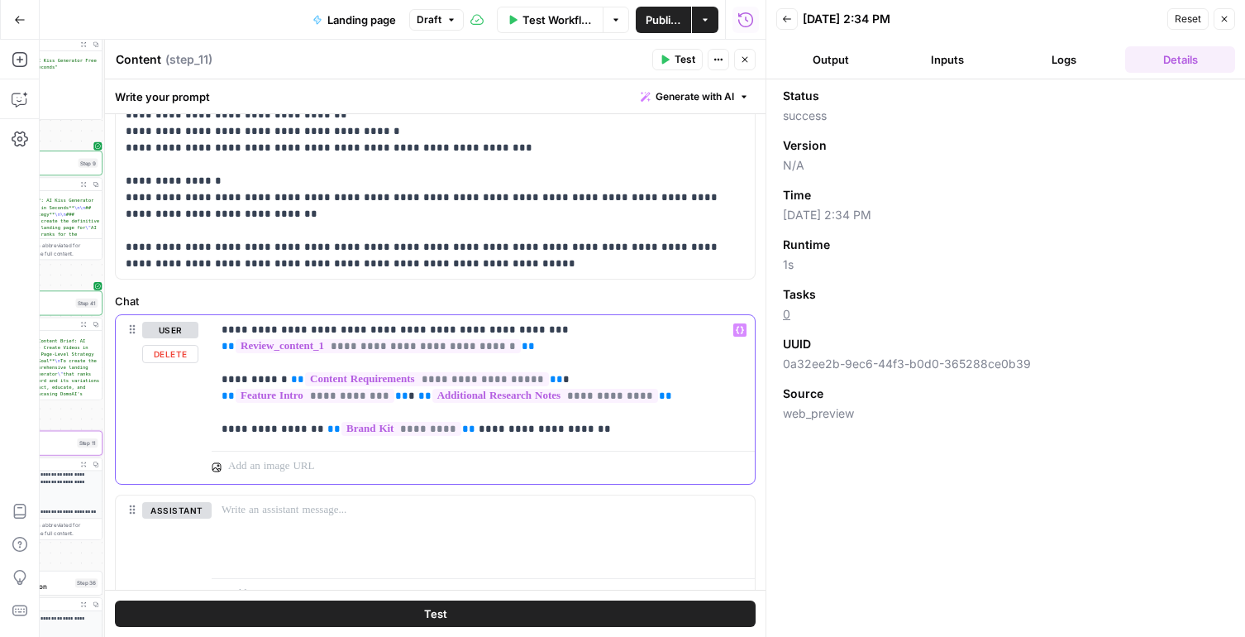
click at [528, 404] on p "**********" at bounding box center [483, 380] width 523 height 116
click at [505, 392] on p "**********" at bounding box center [483, 380] width 523 height 116
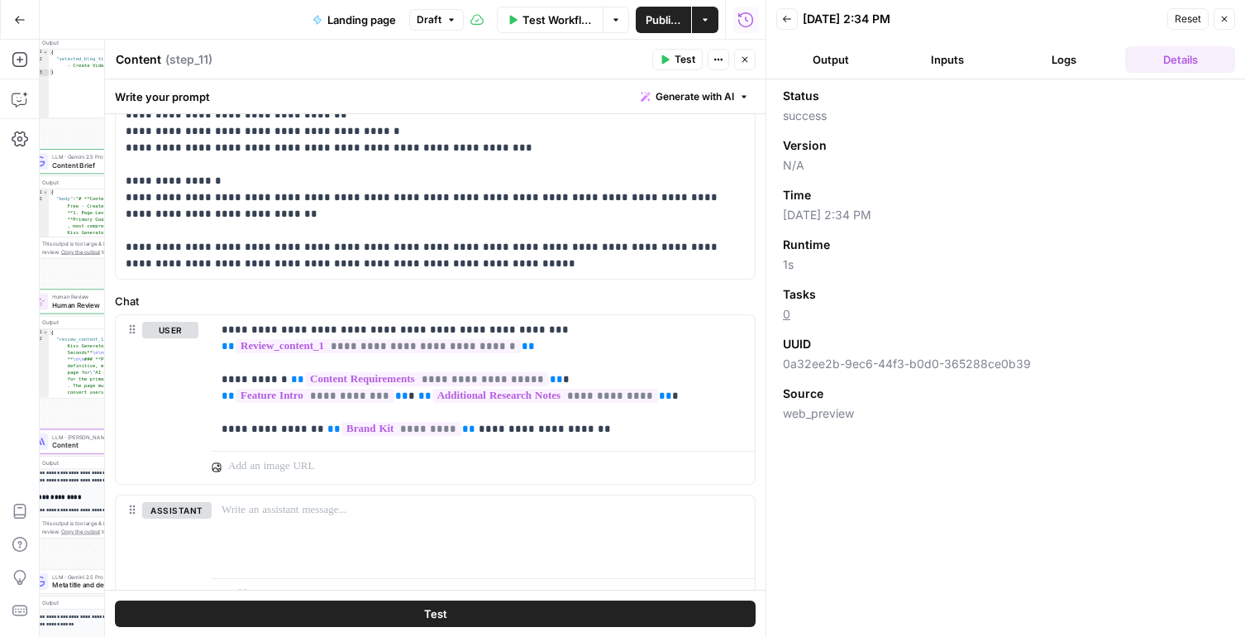
drag, startPoint x: 73, startPoint y: 270, endPoint x: 150, endPoint y: 269, distance: 76.9
click at [155, 269] on body "**********" at bounding box center [622, 318] width 1245 height 637
click at [668, 58] on icon "button" at bounding box center [665, 60] width 10 height 10
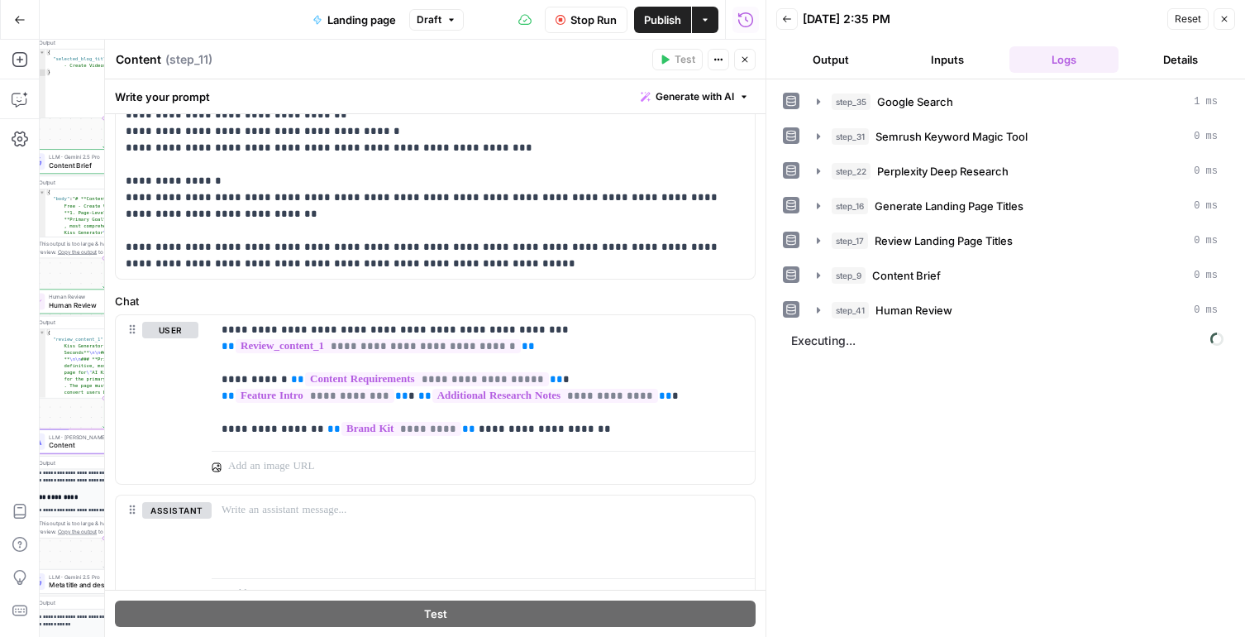
click at [749, 60] on icon "button" at bounding box center [745, 60] width 10 height 10
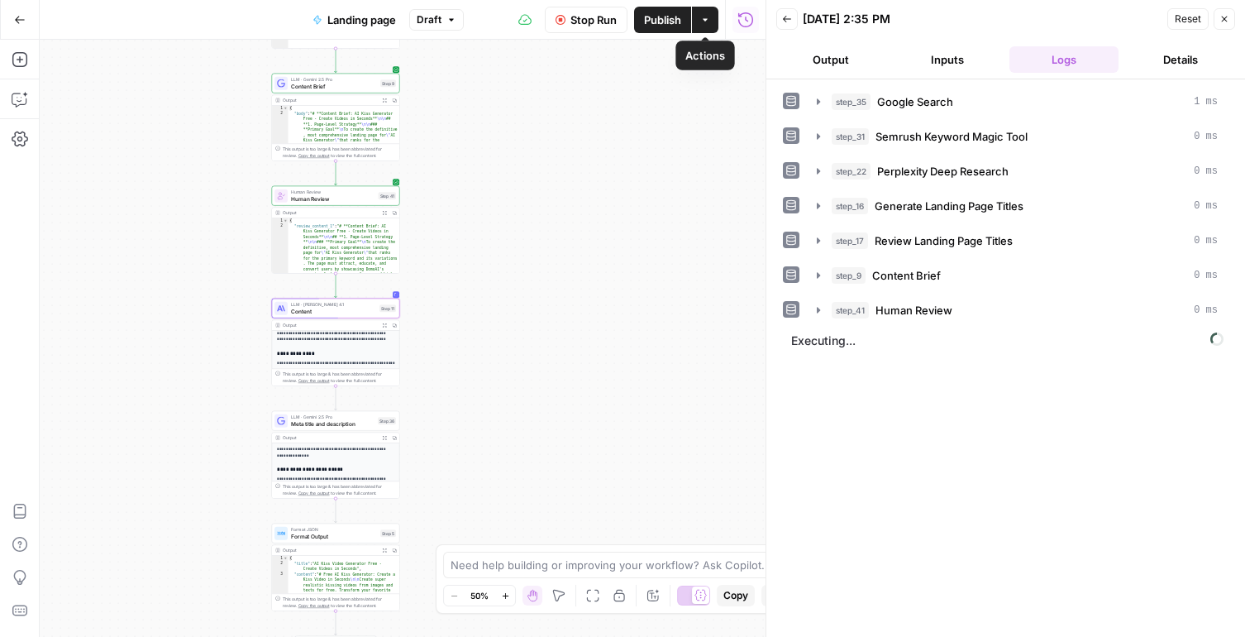
click at [701, 22] on icon "button" at bounding box center [705, 20] width 10 height 10
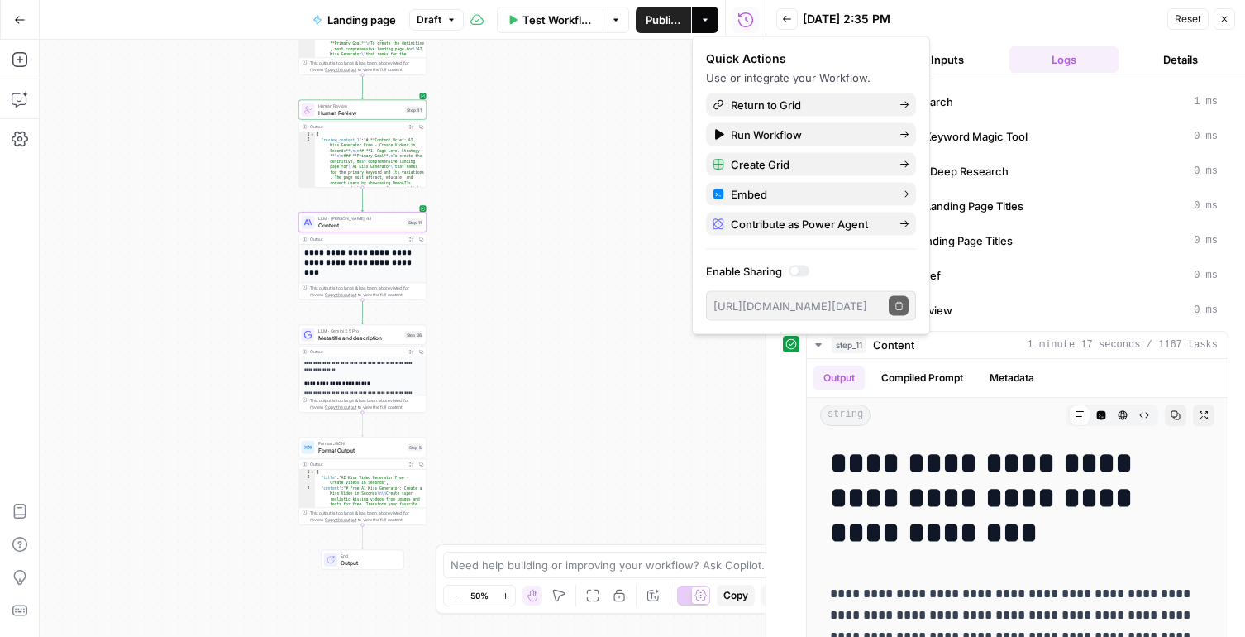
click at [340, 110] on span "Human Review" at bounding box center [360, 112] width 84 height 8
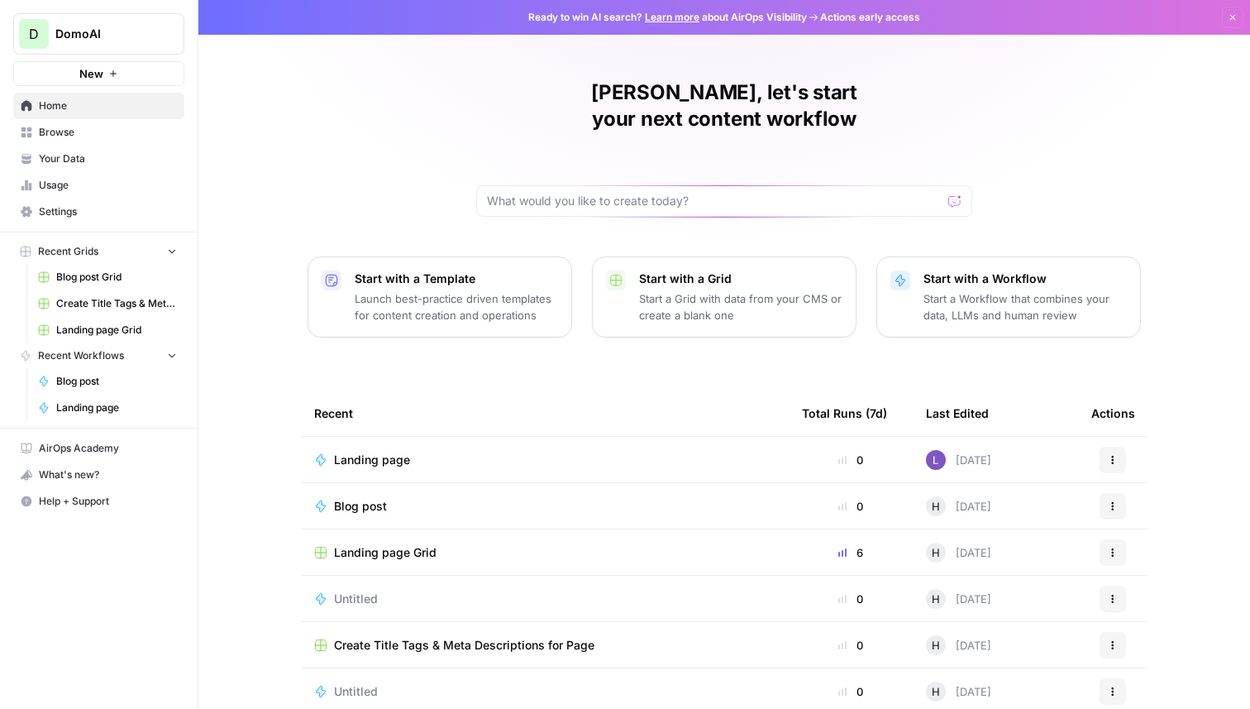
click at [114, 181] on span "Usage" at bounding box center [108, 185] width 138 height 15
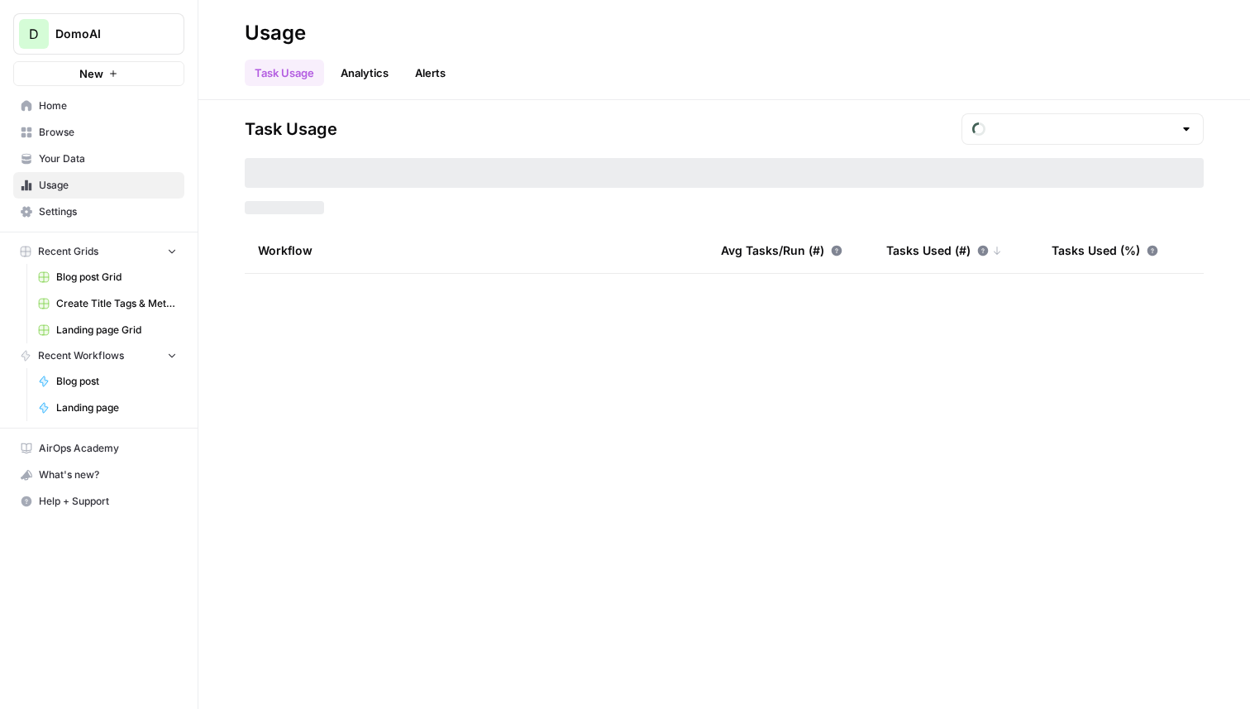
type input "August Included Tasks"
click at [119, 208] on span "Settings" at bounding box center [108, 211] width 138 height 15
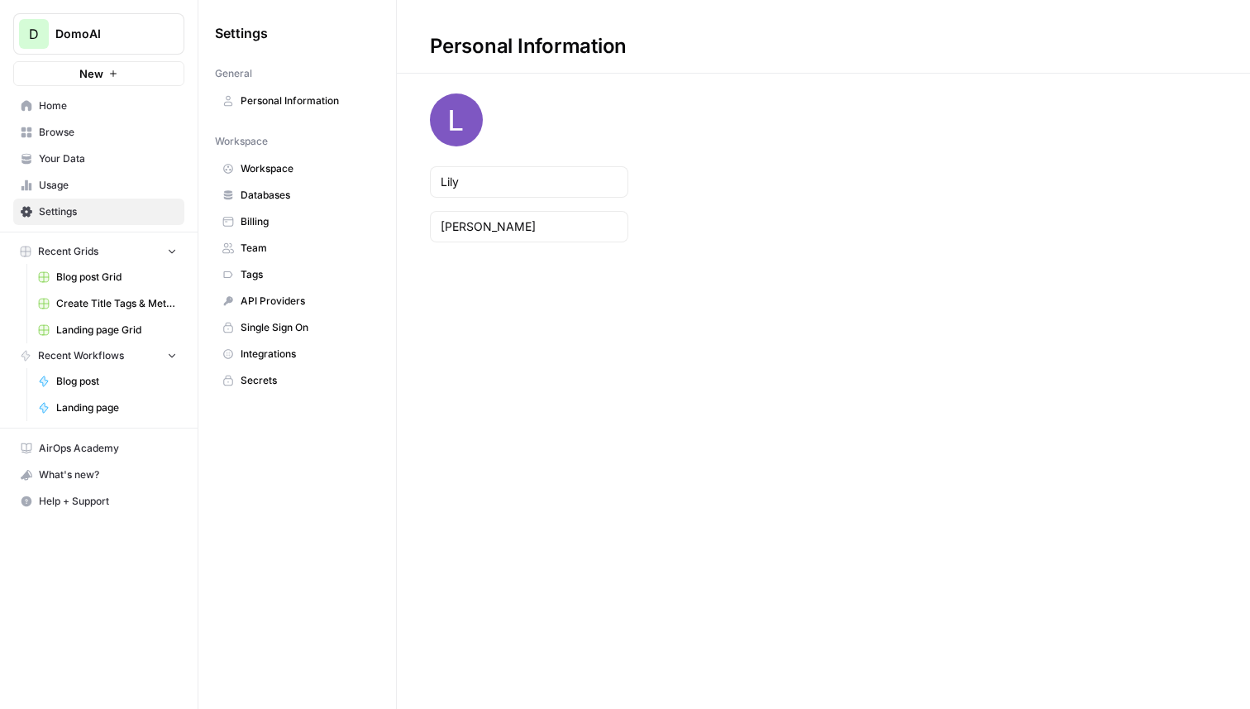
click at [274, 171] on span "Workspace" at bounding box center [306, 168] width 131 height 15
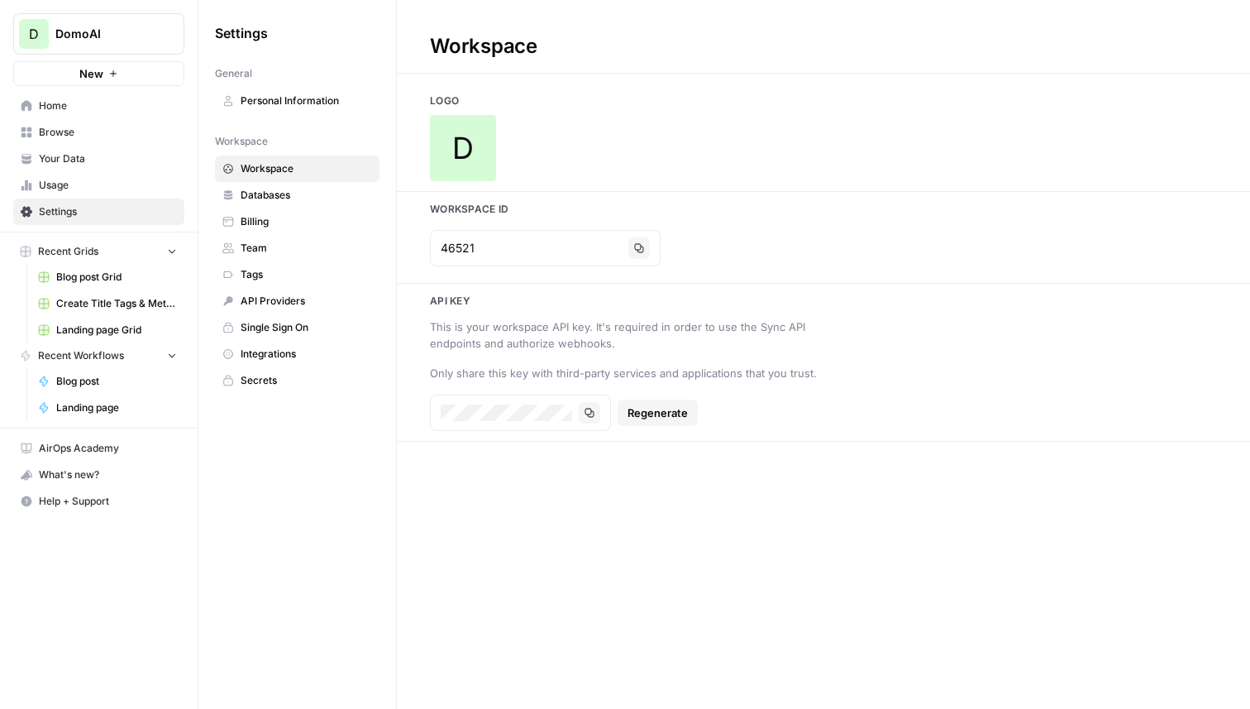
click at [293, 112] on link "Personal Information" at bounding box center [297, 101] width 165 height 26
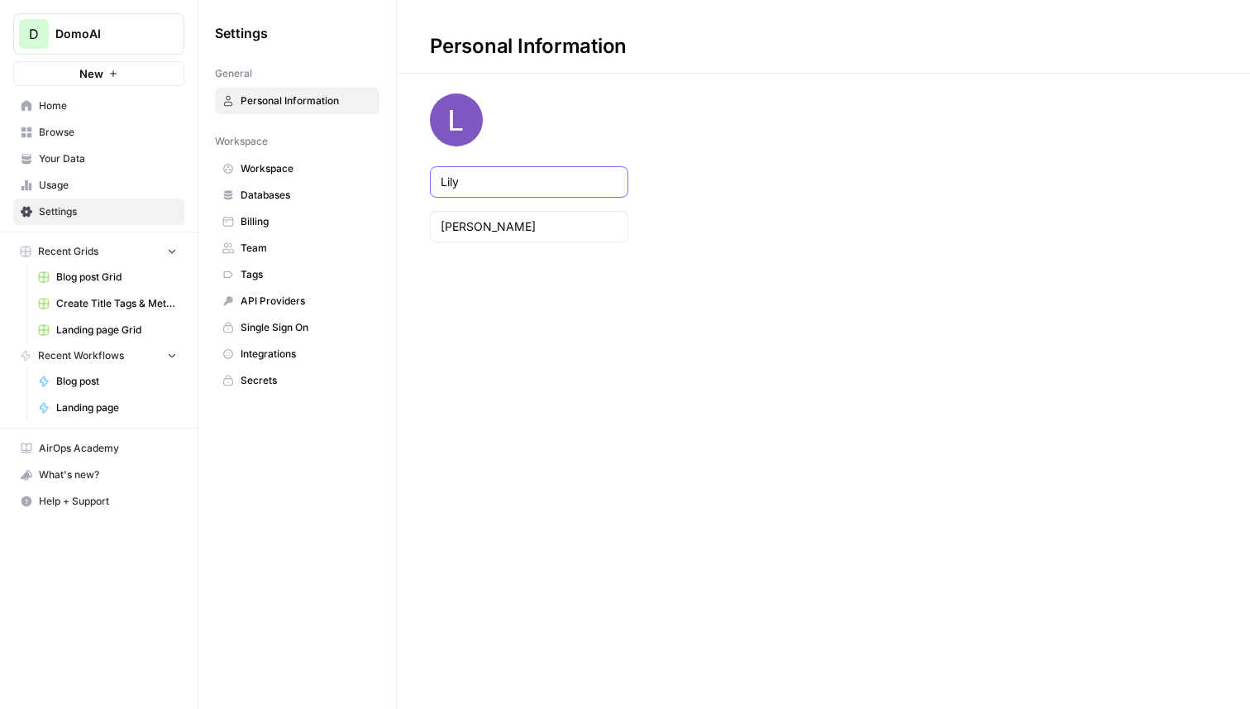
drag, startPoint x: 535, startPoint y: 184, endPoint x: 351, endPoint y: 178, distance: 183.6
click at [351, 178] on div "Settings General Personal Information Workspace Workspace Databases Billing Tea…" at bounding box center [724, 354] width 1052 height 709
type input "[PERSON_NAME]"
click at [446, 222] on input "[PERSON_NAME]" at bounding box center [529, 226] width 177 height 17
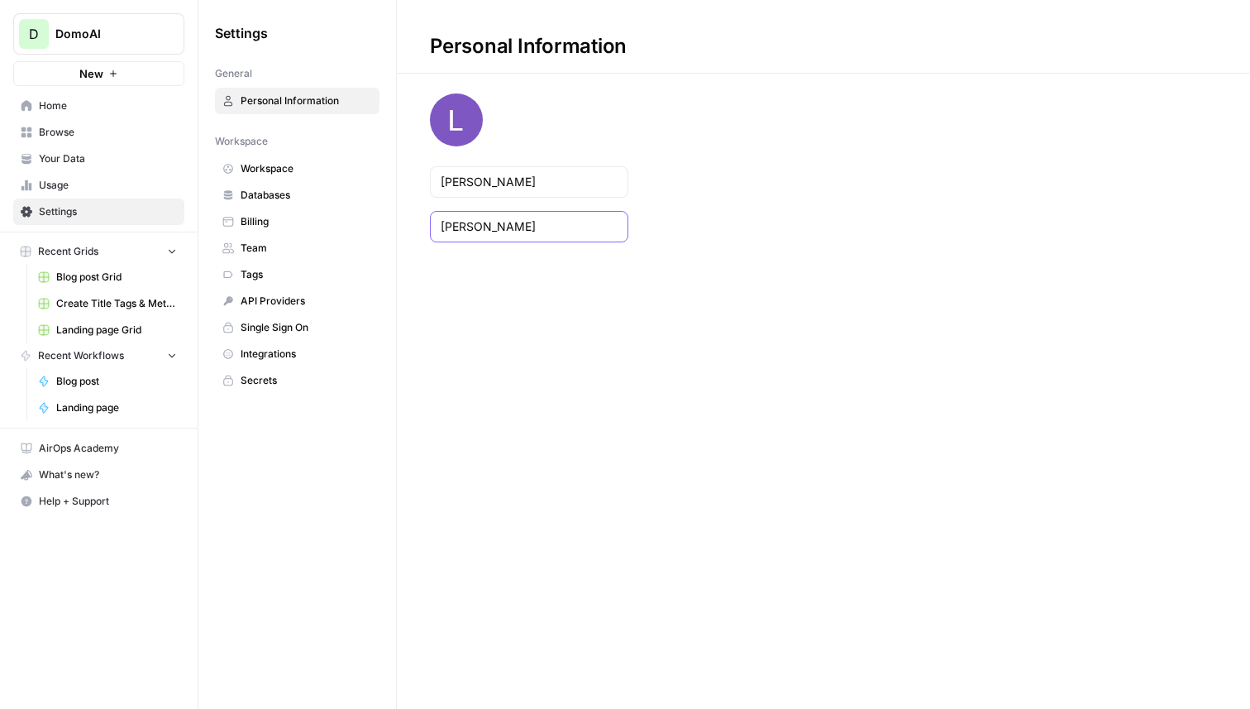
type input "[PERSON_NAME]"
click at [337, 222] on span "Billing" at bounding box center [306, 221] width 131 height 15
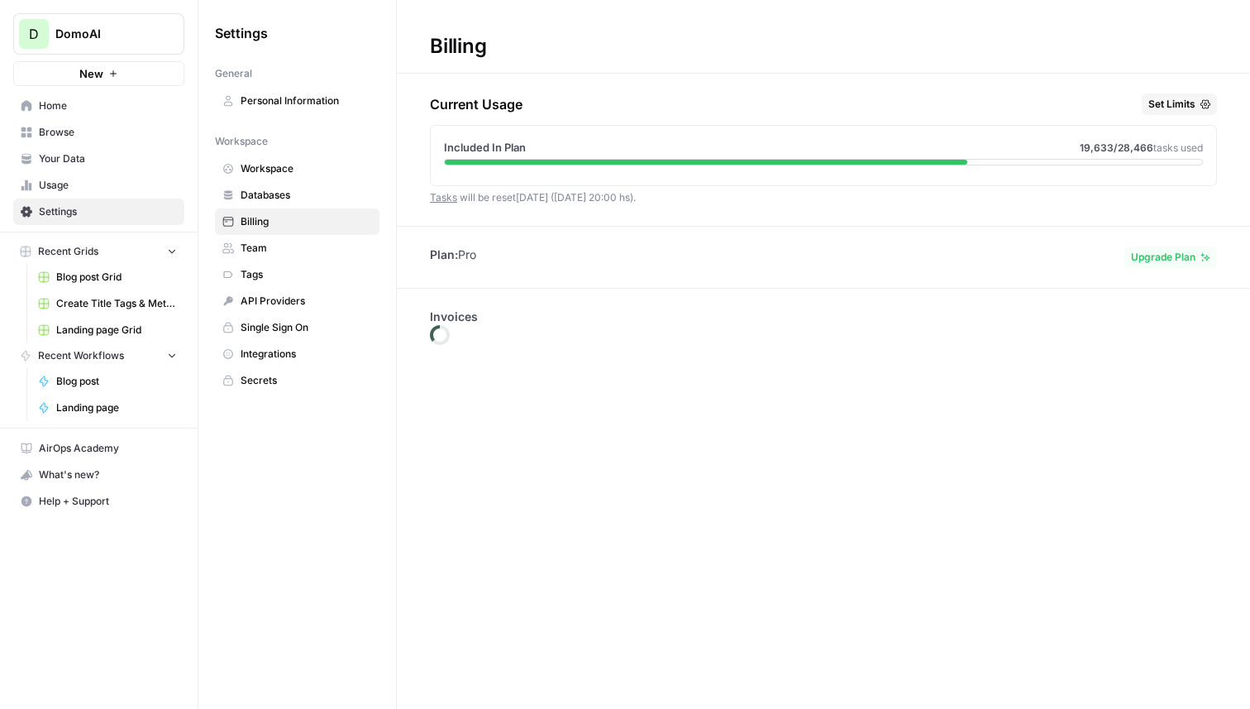
click at [328, 241] on span "Team" at bounding box center [306, 248] width 131 height 15
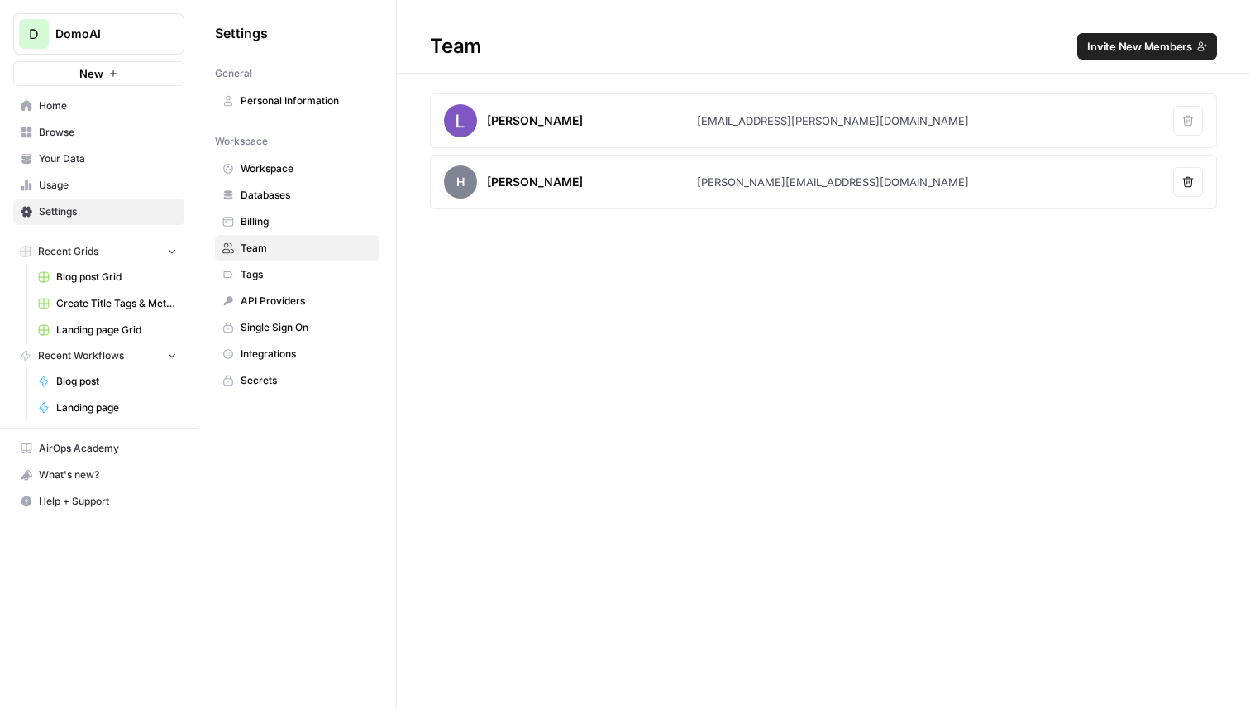
click at [781, 0] on html "D DomoAI New Home Browse Your Data Usage Settings Recent Grids Blog post Grid C…" at bounding box center [625, 354] width 1250 height 709
click at [513, 127] on div "Hannah Wu" at bounding box center [535, 120] width 96 height 17
click at [269, 144] on div "Workspace" at bounding box center [297, 141] width 165 height 15
click at [274, 158] on link "Workspace" at bounding box center [297, 168] width 165 height 26
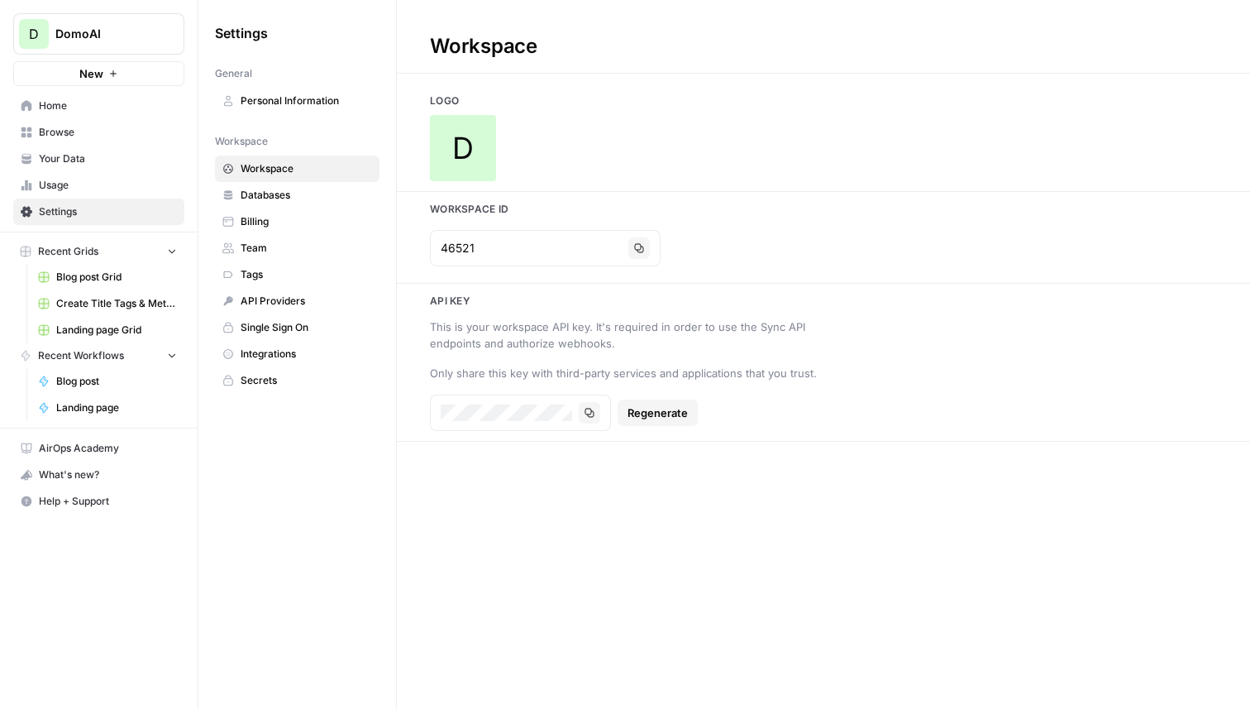
click at [284, 196] on span "Databases" at bounding box center [306, 195] width 131 height 15
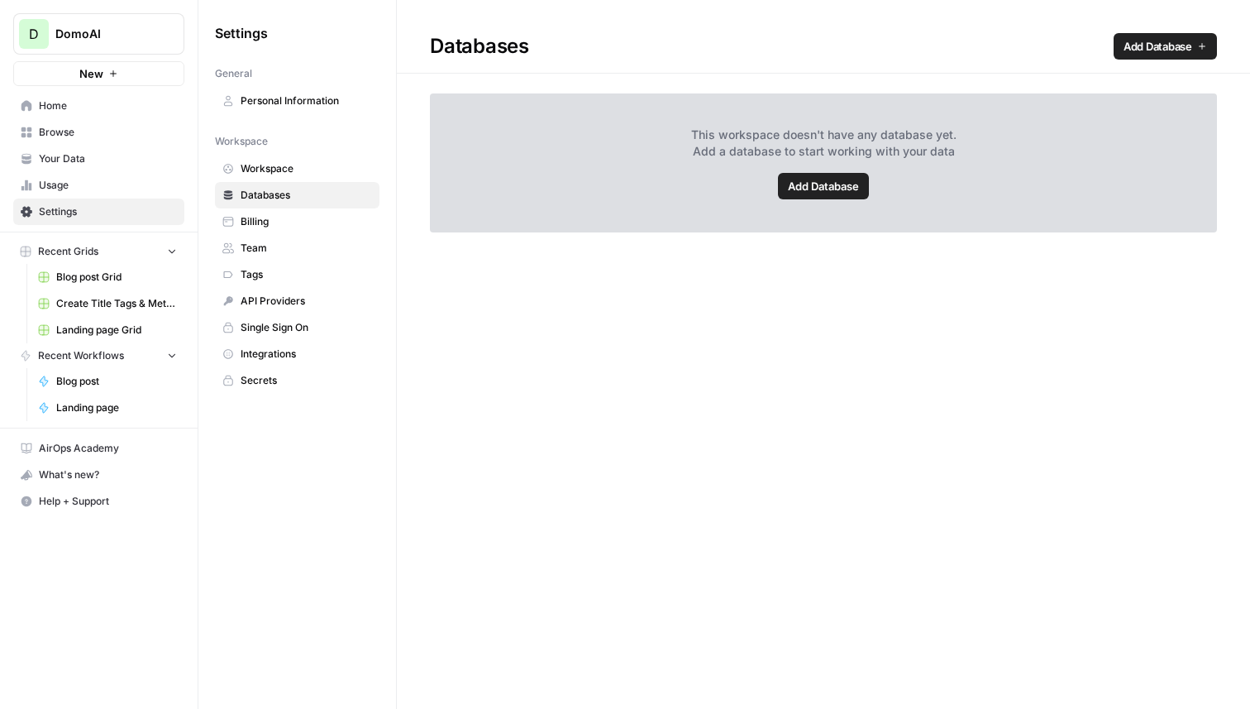
click at [276, 97] on span "Personal Information" at bounding box center [306, 100] width 131 height 15
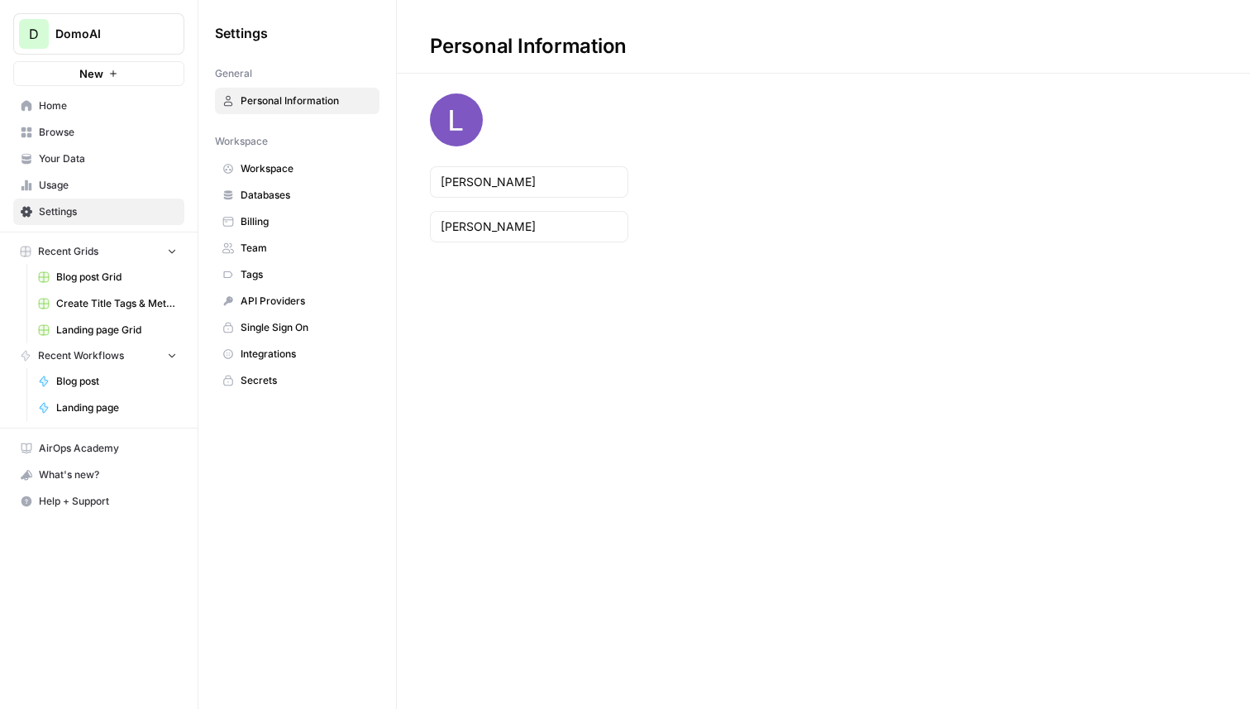
click at [468, 190] on div "Hannah" at bounding box center [529, 181] width 198 height 31
click at [468, 189] on input "Hannah" at bounding box center [529, 182] width 177 height 17
click at [468, 189] on input "HannLiah" at bounding box center [529, 182] width 177 height 17
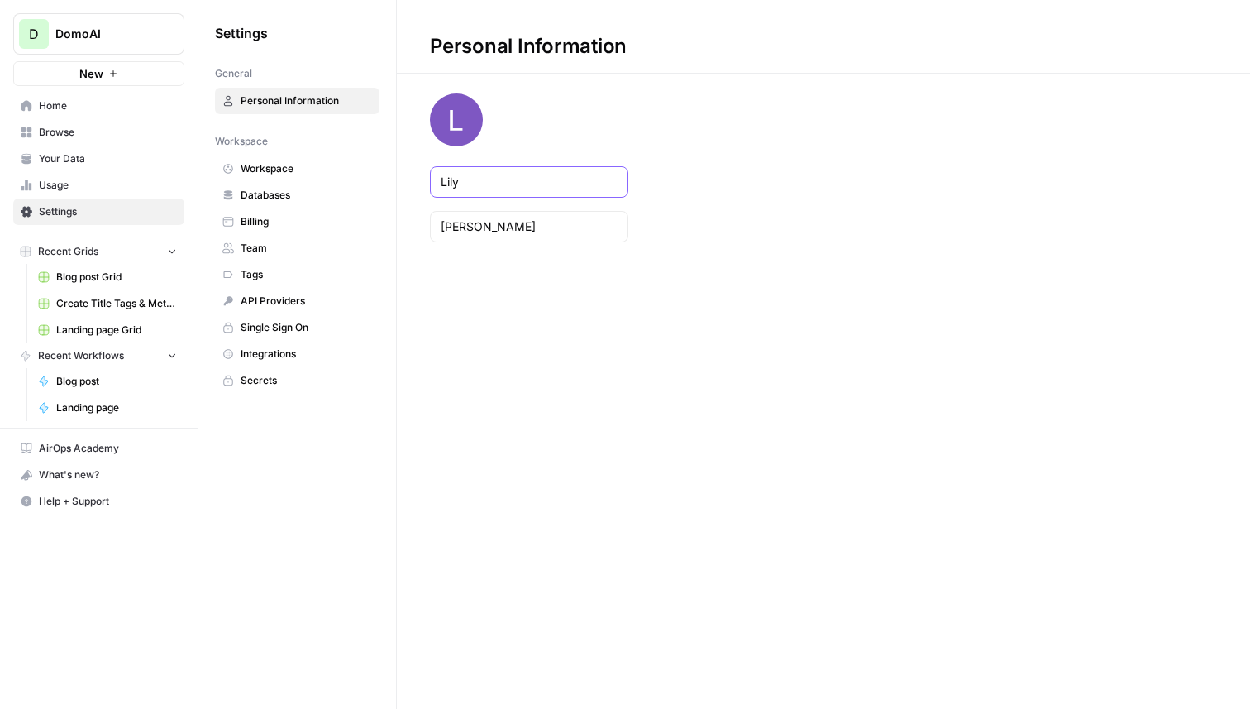
type input "Lily"
click at [453, 227] on input "Wu" at bounding box center [529, 226] width 177 height 17
type input "Baker"
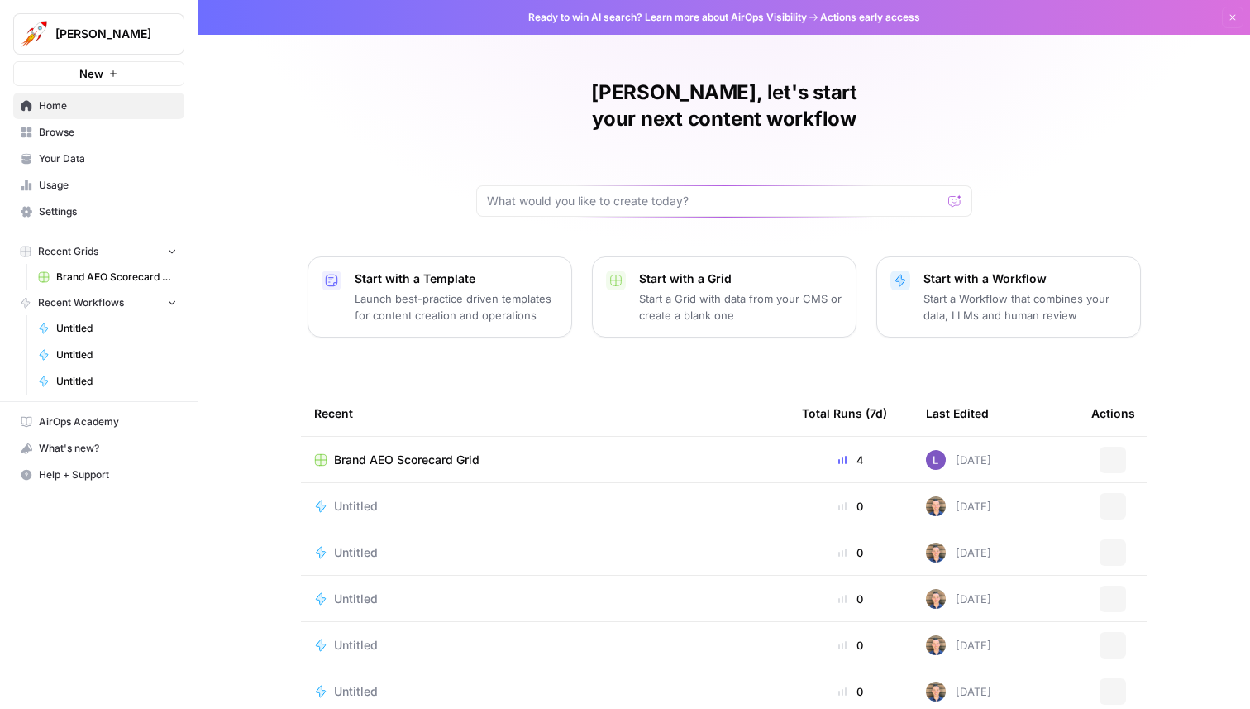
click at [366, 451] on span "Brand AEO Scorecard Grid" at bounding box center [407, 459] width 146 height 17
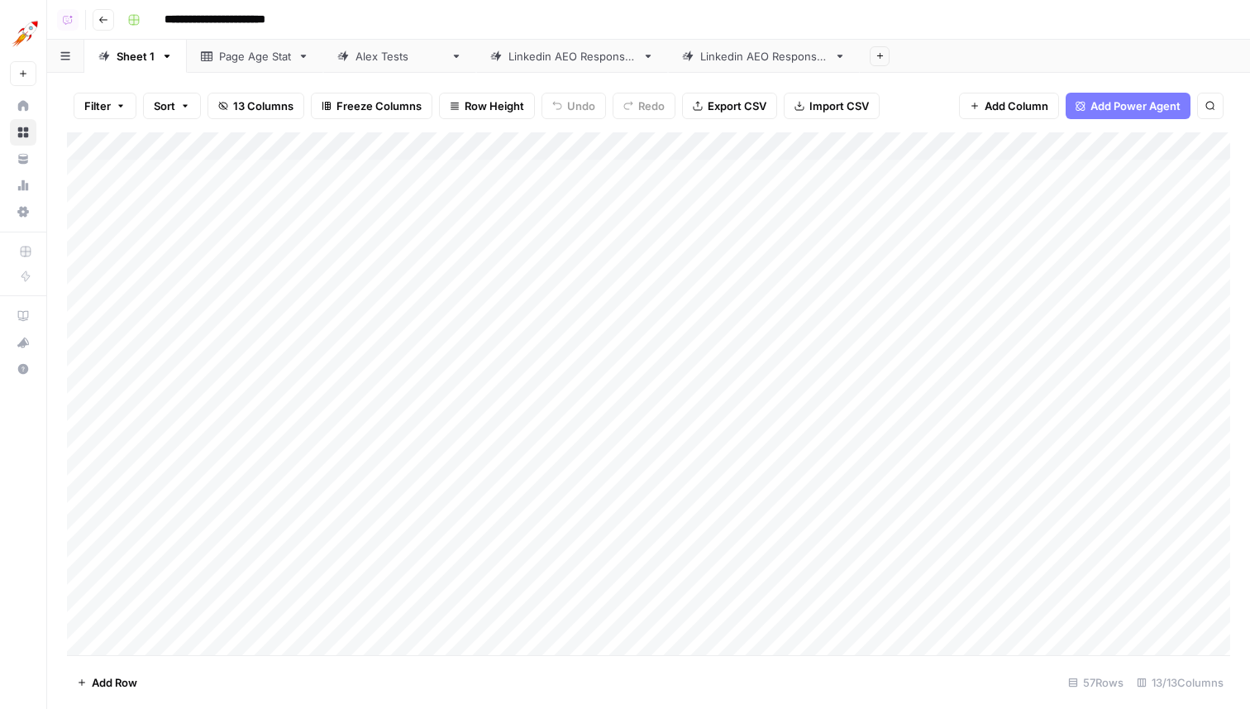
click at [700, 60] on div "Linkedin AEO Responses" at bounding box center [763, 56] width 127 height 17
click at [699, 613] on div "Add Column" at bounding box center [648, 393] width 1163 height 523
click at [1112, 585] on div "Add Column" at bounding box center [648, 393] width 1163 height 523
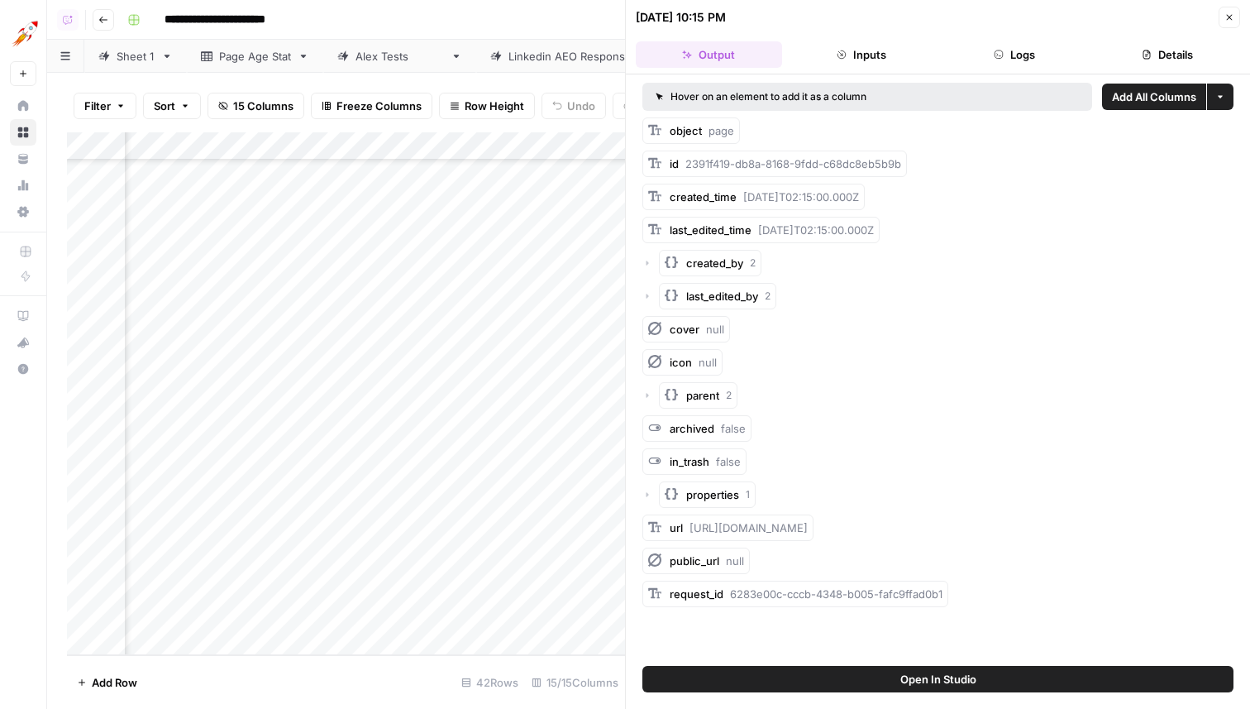
click at [1177, 47] on button "Details" at bounding box center [1167, 54] width 146 height 26
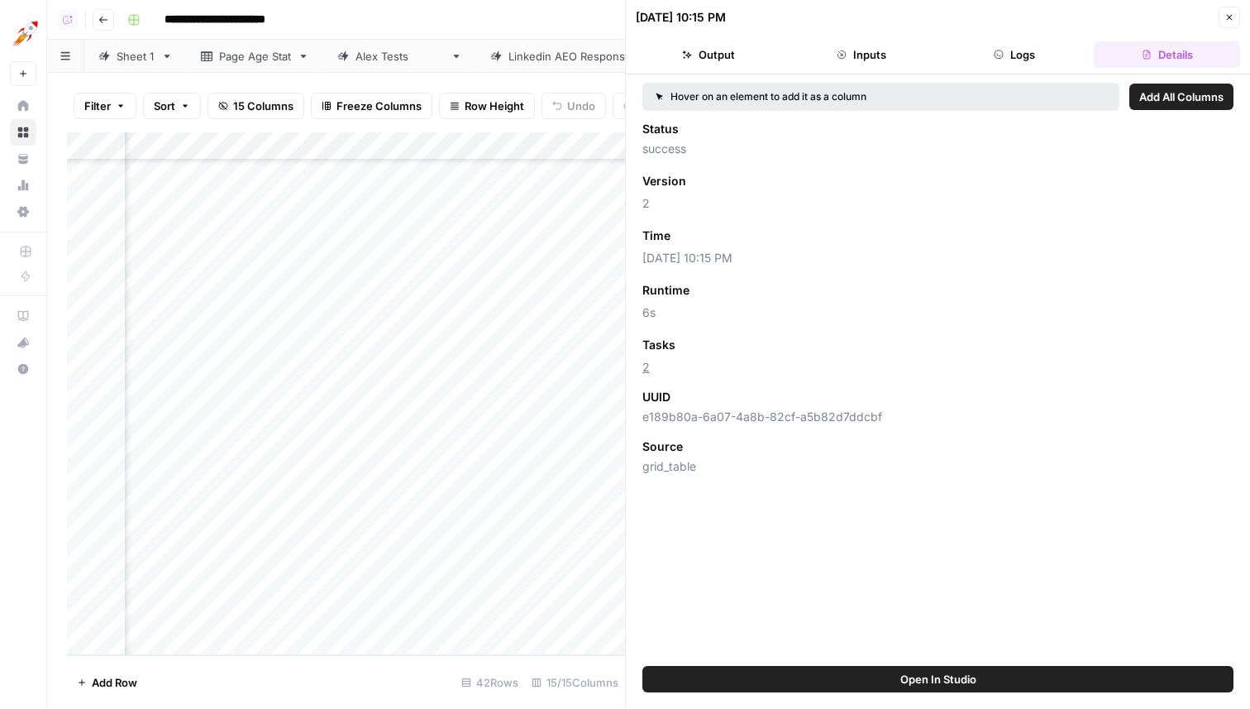
click at [1235, 16] on button "Close" at bounding box center [1229, 17] width 21 height 21
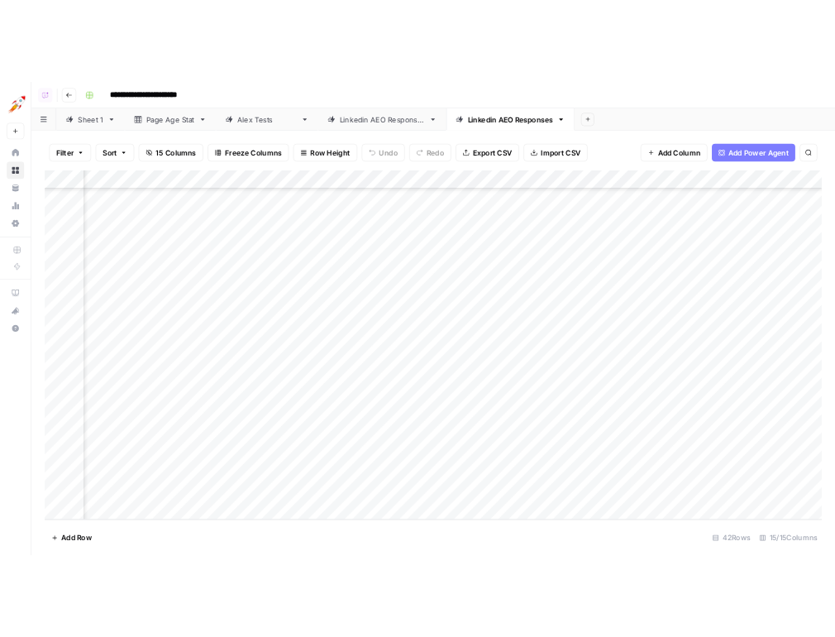
scroll to position [713, 1355]
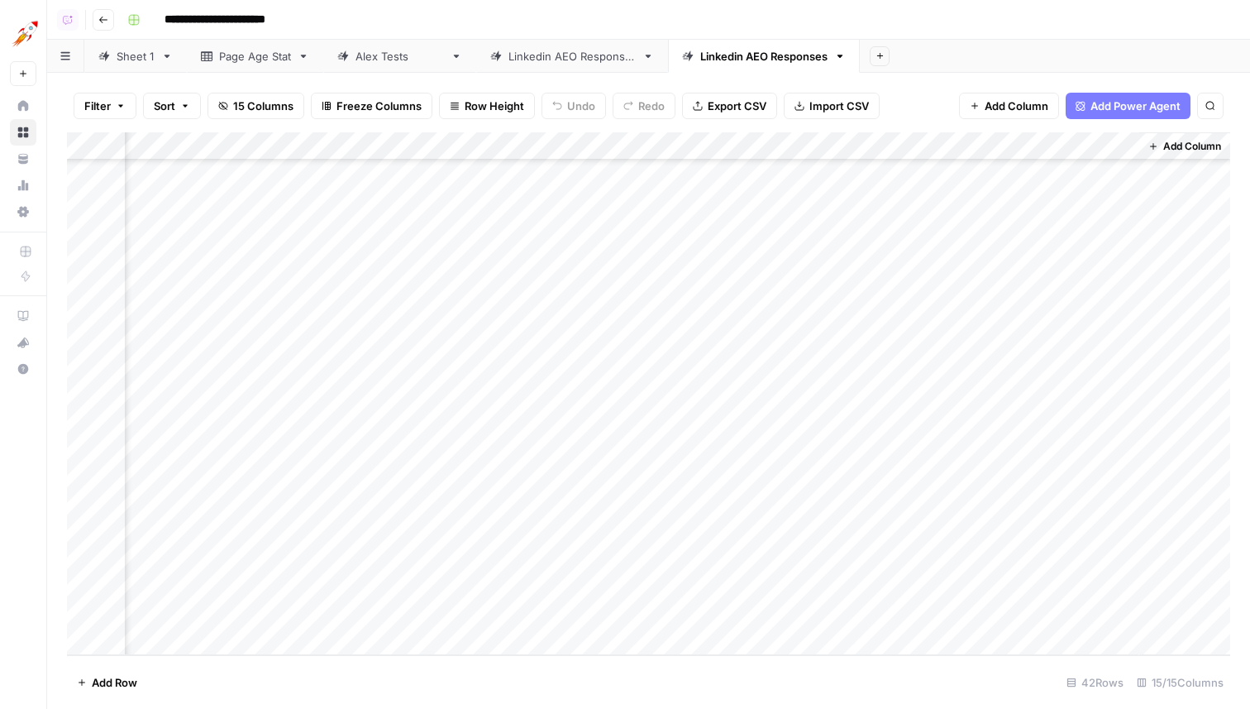
click at [890, 605] on div "Add Column" at bounding box center [648, 393] width 1163 height 523
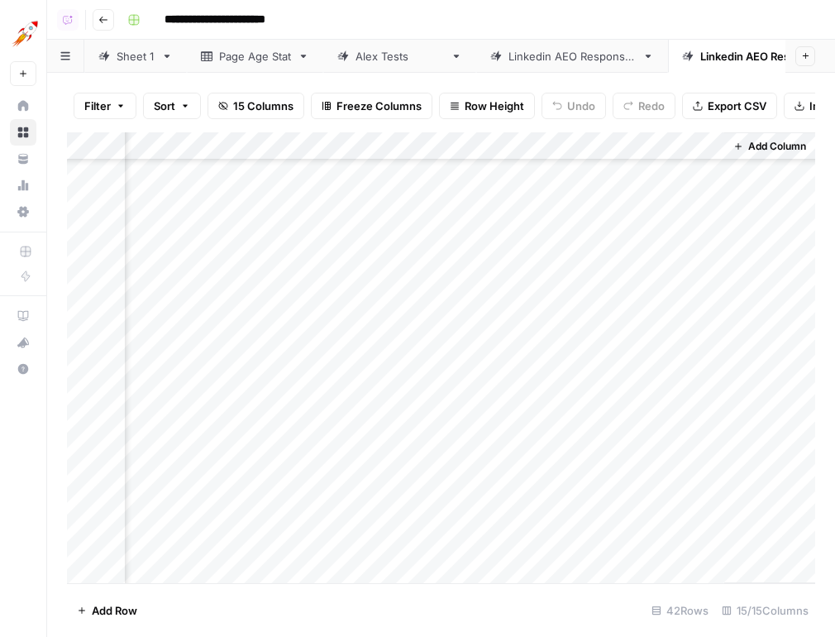
scroll to position [785, 1770]
click at [535, 545] on div "Add Column" at bounding box center [441, 357] width 748 height 451
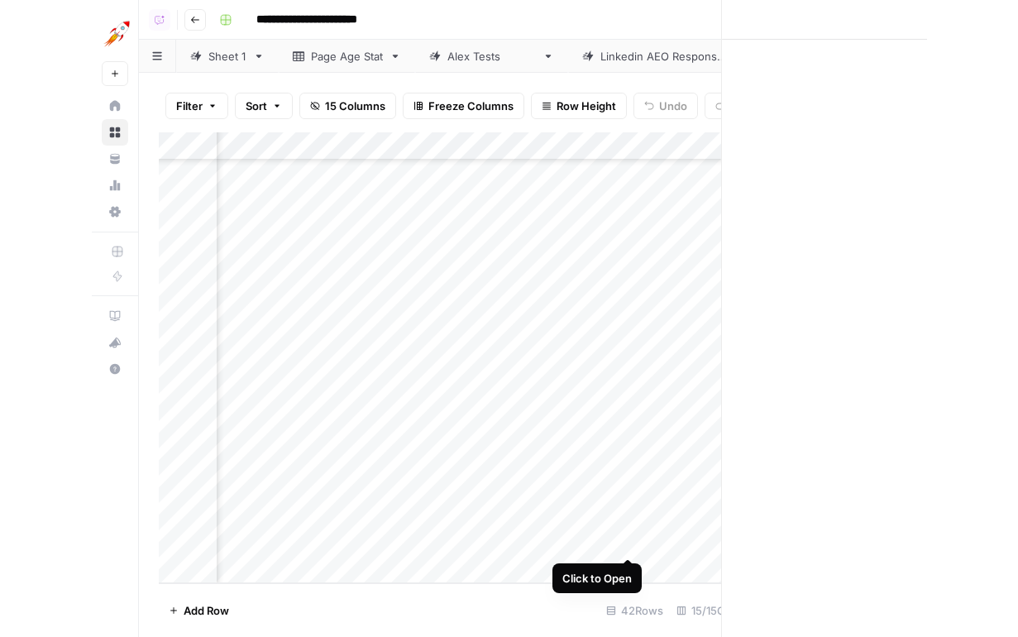
scroll to position [785, 1757]
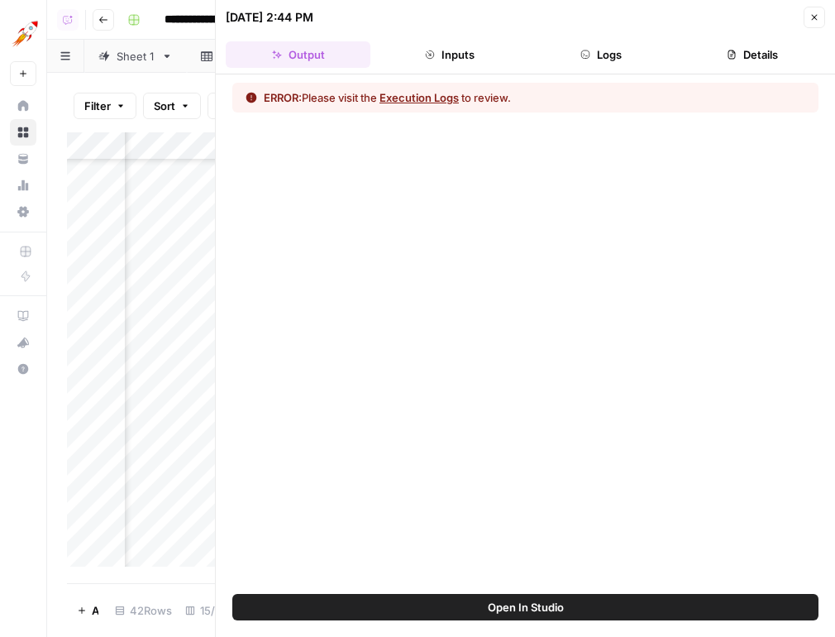
click at [430, 92] on button "Execution Logs" at bounding box center [418, 97] width 79 height 17
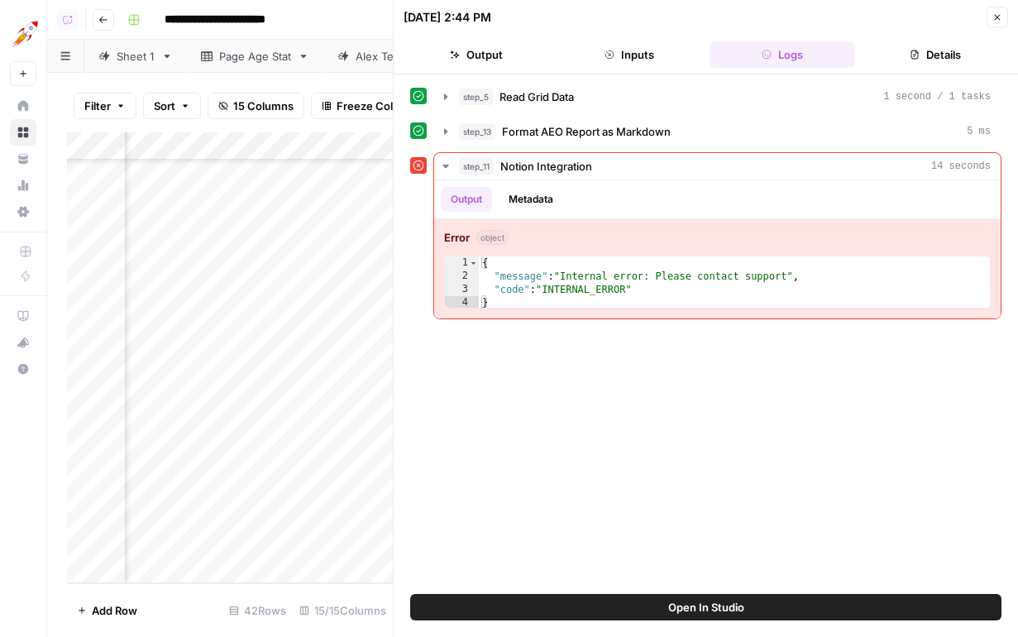
click at [997, 24] on button "Close" at bounding box center [996, 17] width 21 height 21
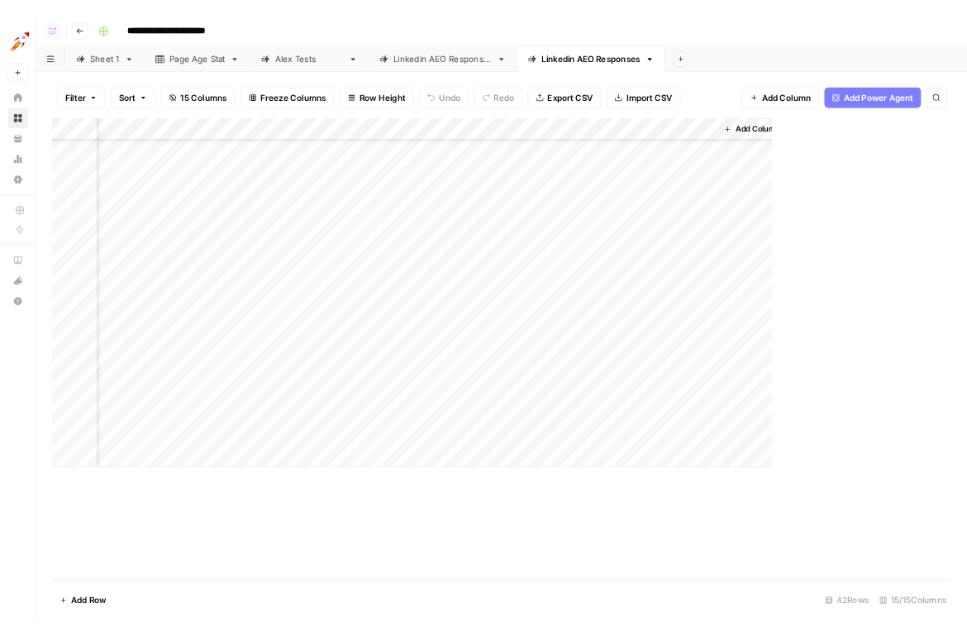
scroll to position [640, 1355]
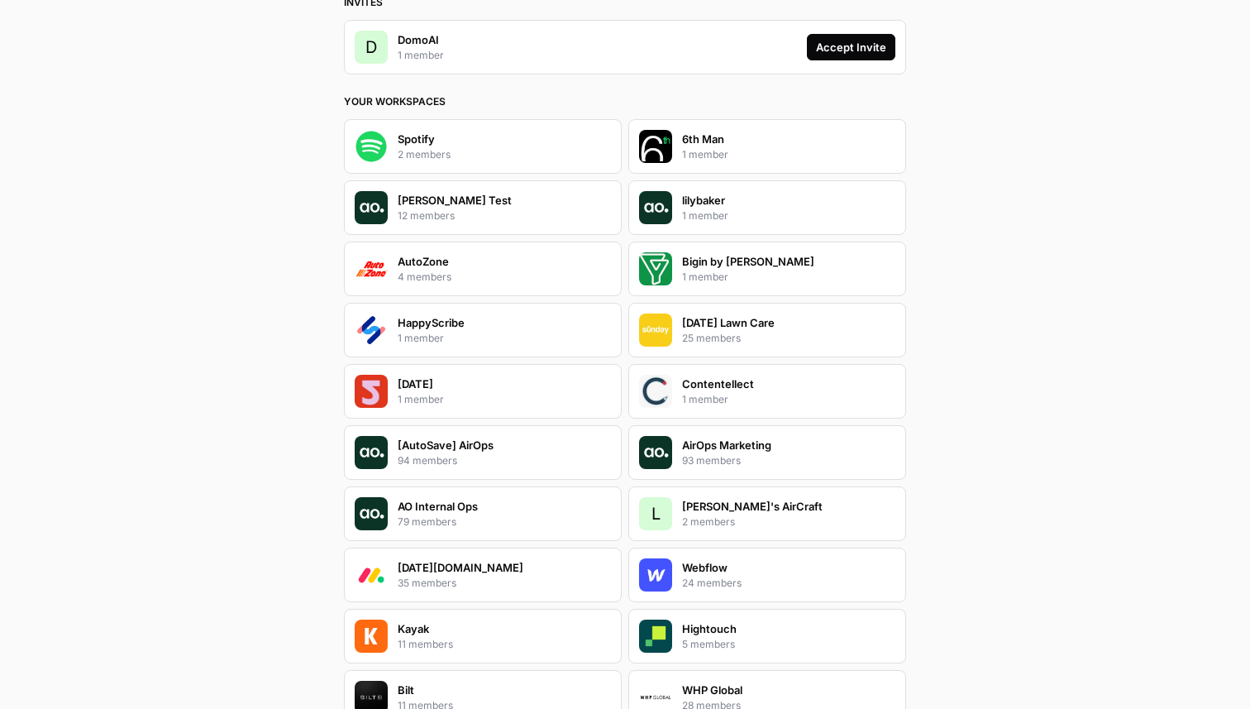
scroll to position [218, 0]
